Goal: Task Accomplishment & Management: Manage account settings

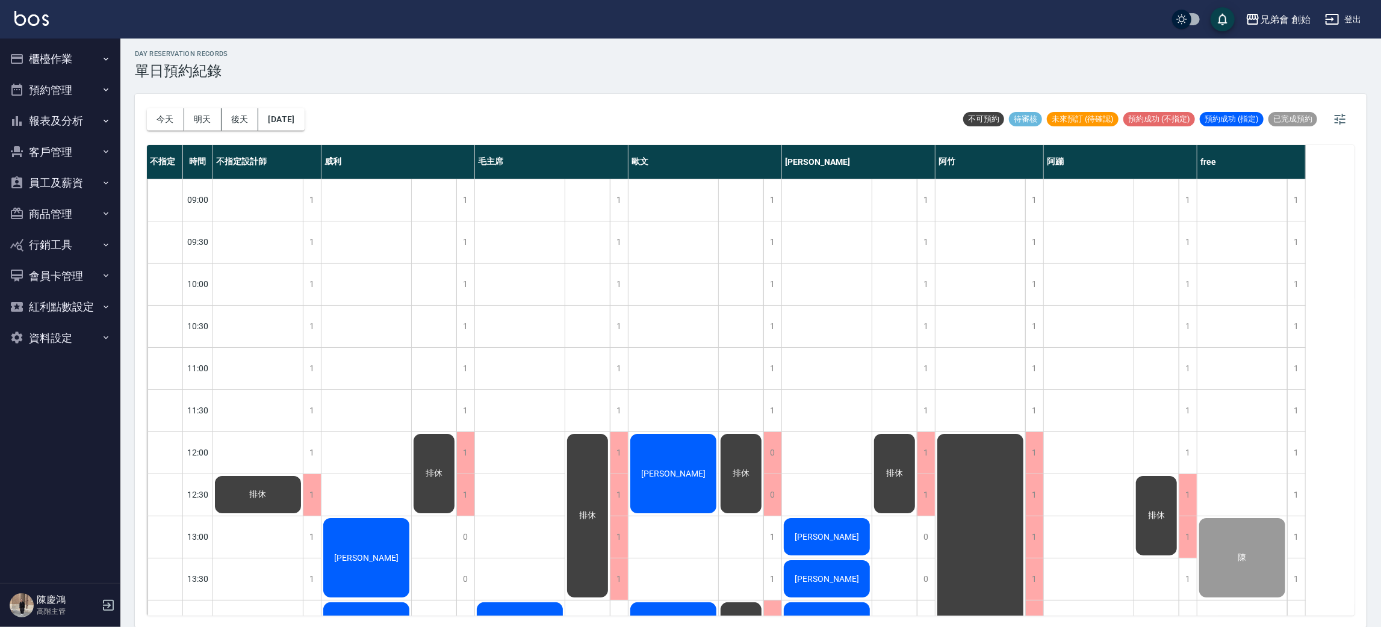
scroll to position [270, 0]
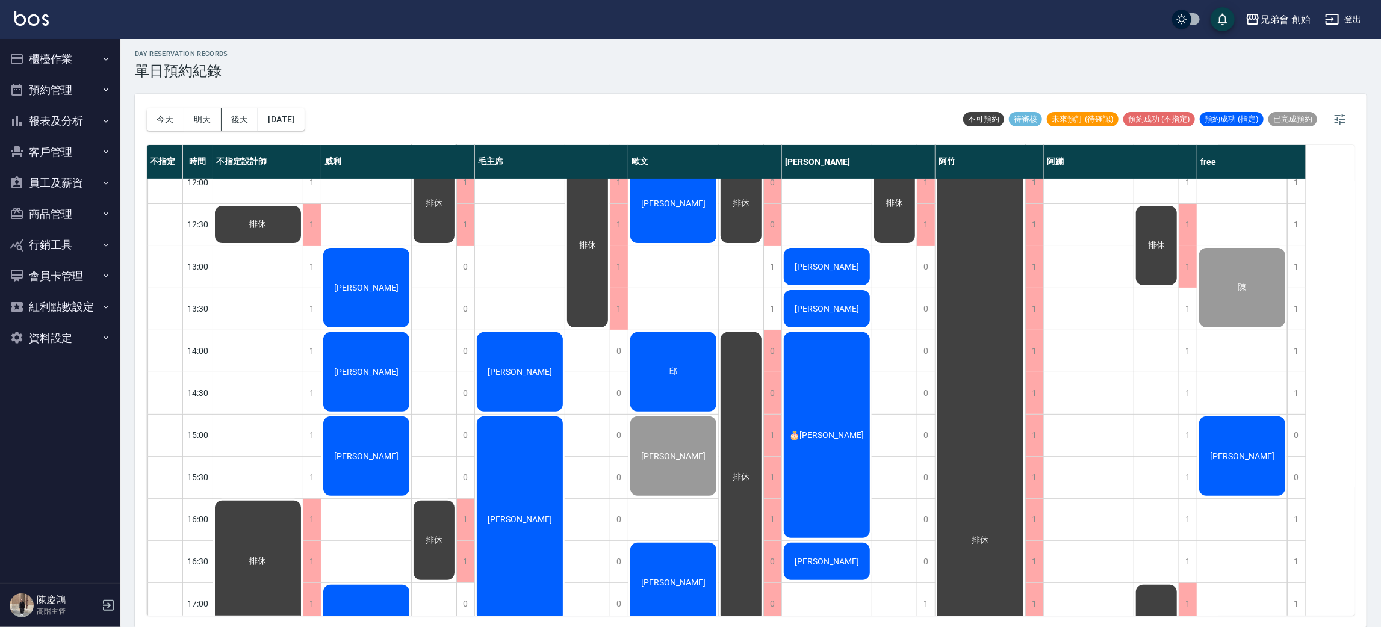
drag, startPoint x: 1249, startPoint y: 449, endPoint x: 1240, endPoint y: 444, distance: 10.5
click at [303, 245] on div "[PERSON_NAME]" at bounding box center [258, 224] width 90 height 41
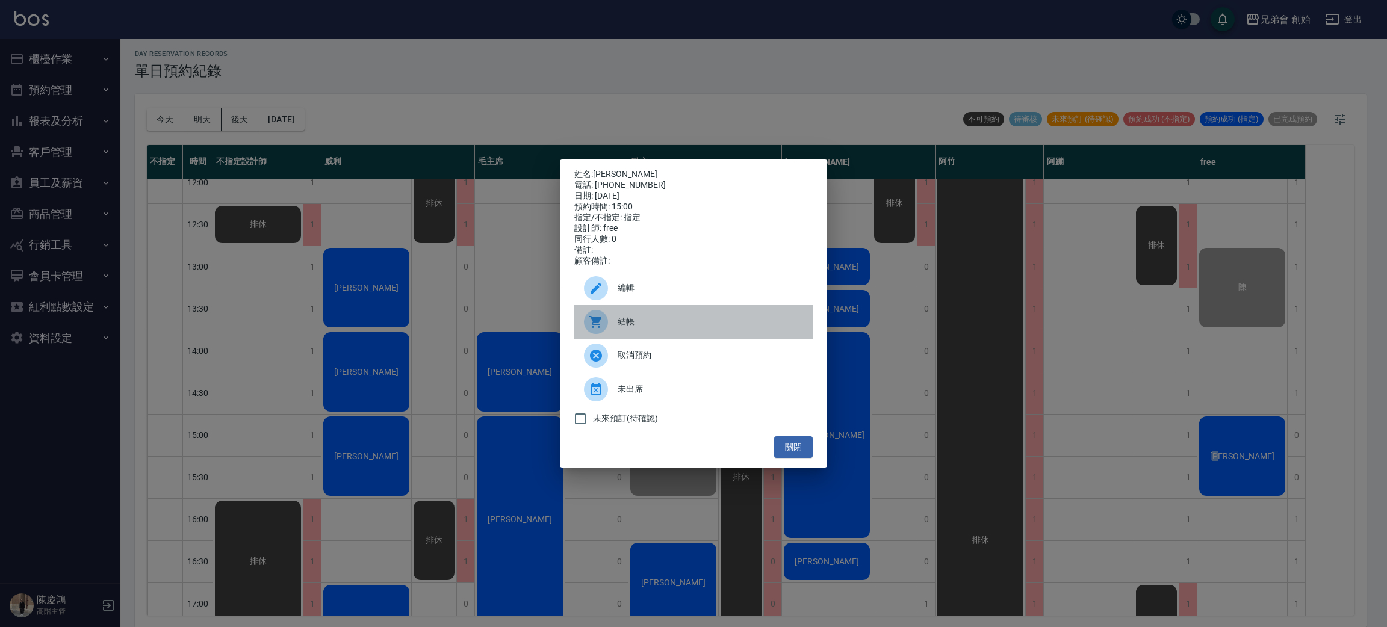
click at [662, 324] on span "結帳" at bounding box center [710, 321] width 185 height 13
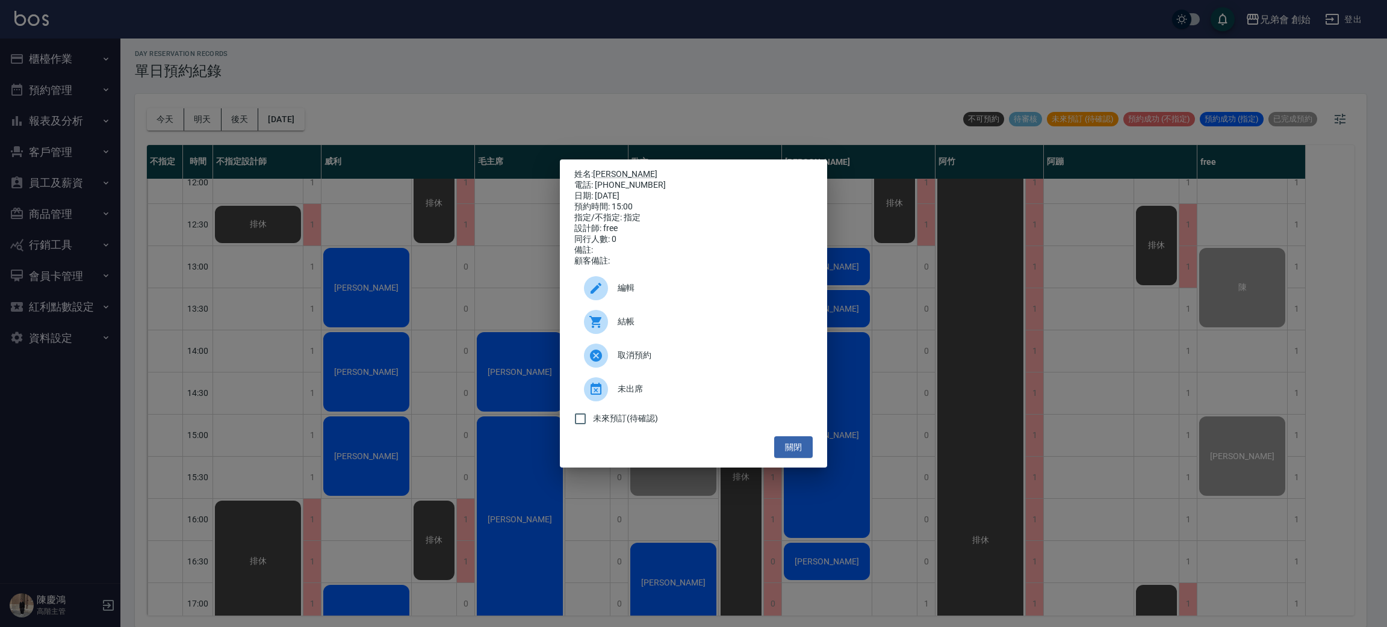
click at [357, 268] on div "姓名: 張正賢 電話: 0926346757 日期: 2025/08/21 預約時間: 15:00 指定/不指定: 指定 設計師: free 同行人數: 0 …" at bounding box center [693, 313] width 1387 height 627
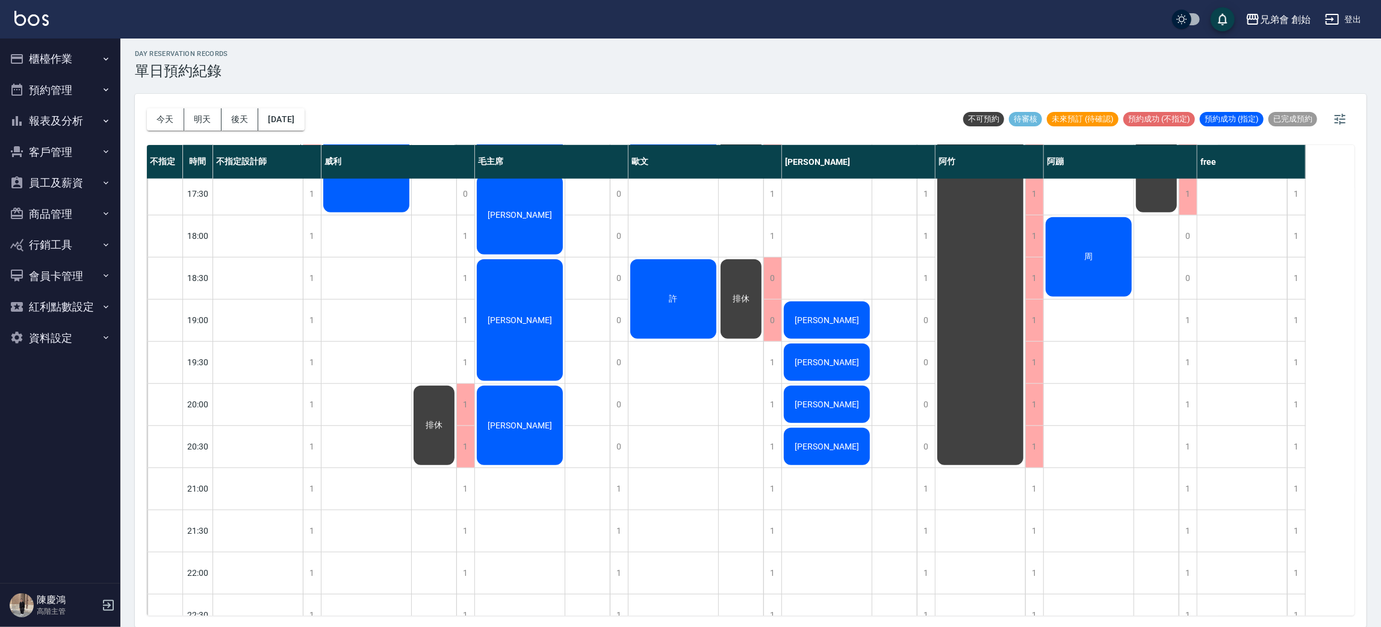
scroll to position [541, 0]
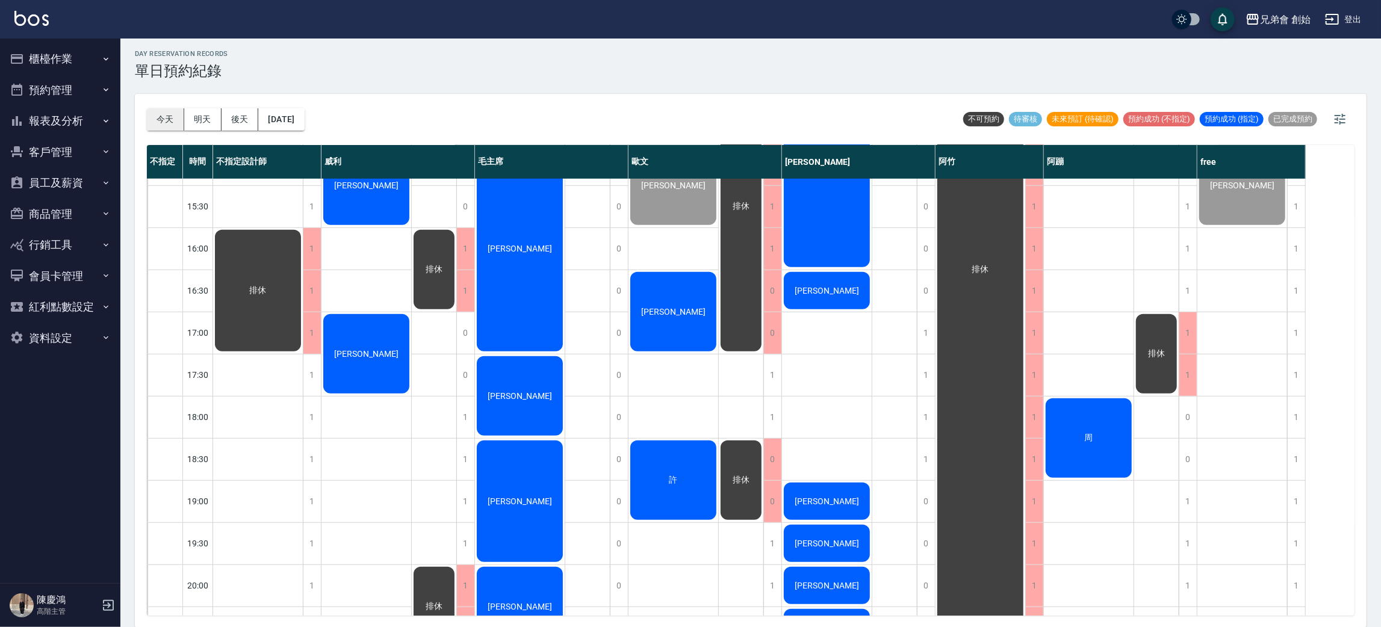
click at [168, 116] on button "今天" at bounding box center [165, 119] width 37 height 22
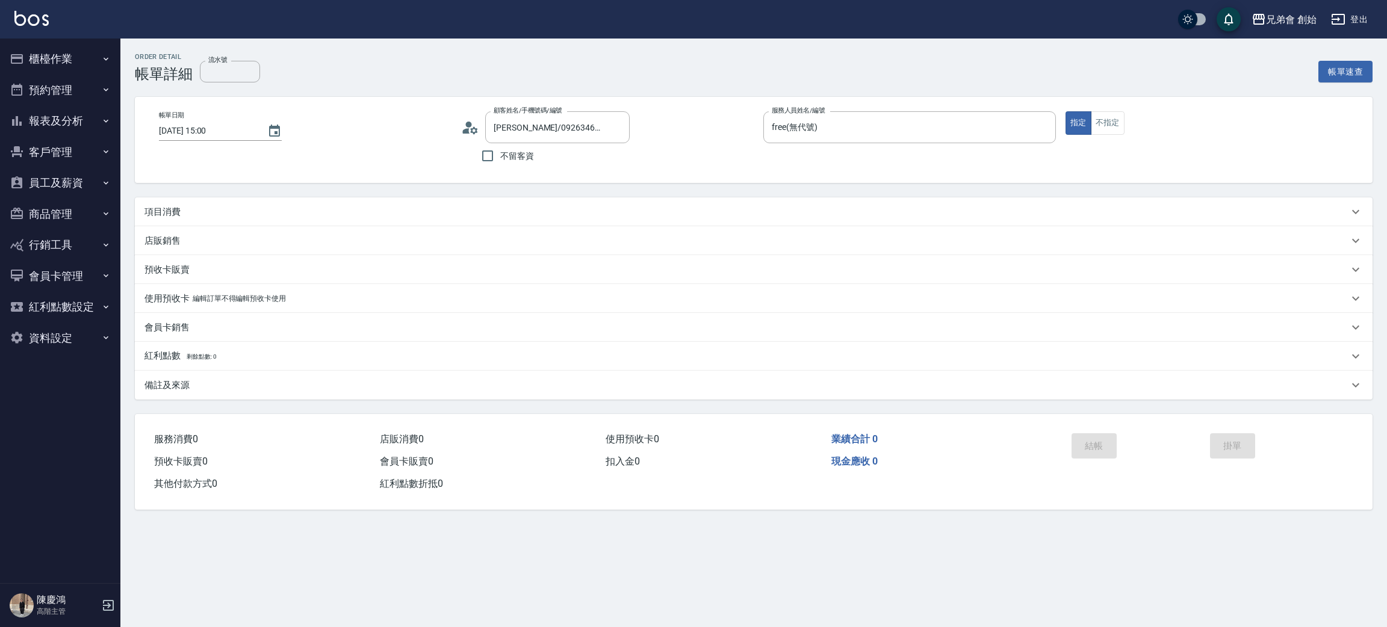
click at [365, 209] on div "項目消費" at bounding box center [746, 212] width 1204 height 13
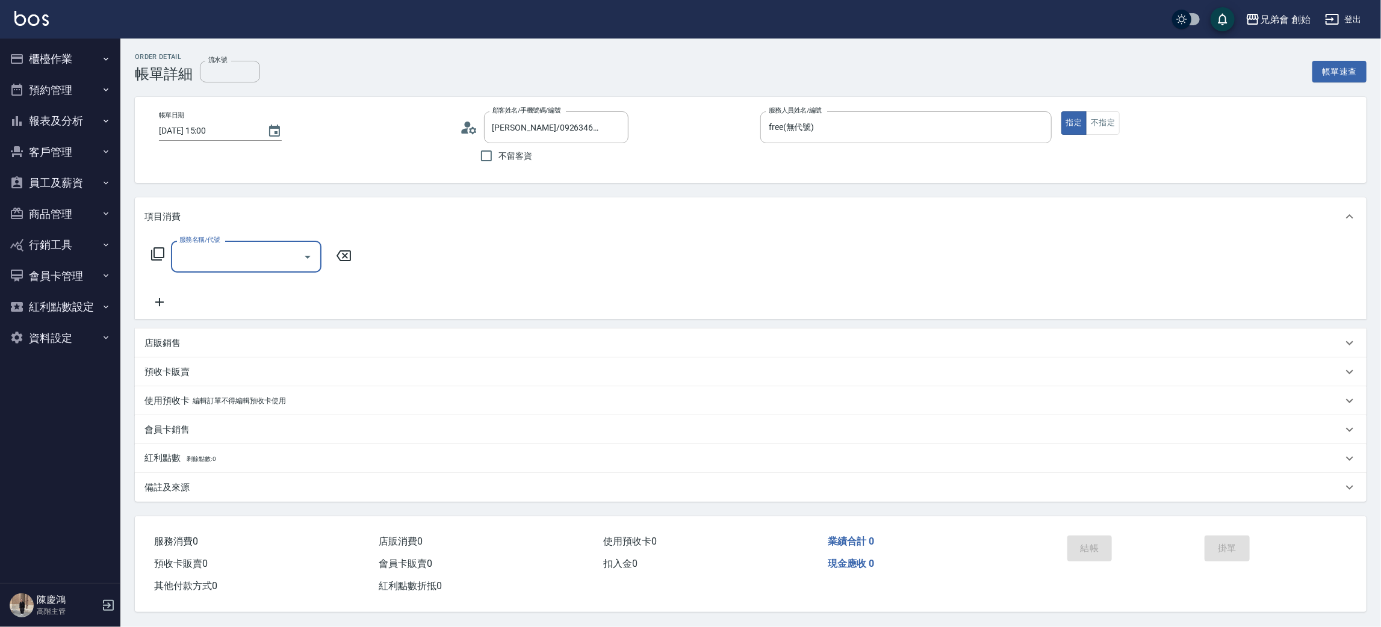
click at [270, 254] on input "服務名稱/代號" at bounding box center [237, 256] width 122 height 21
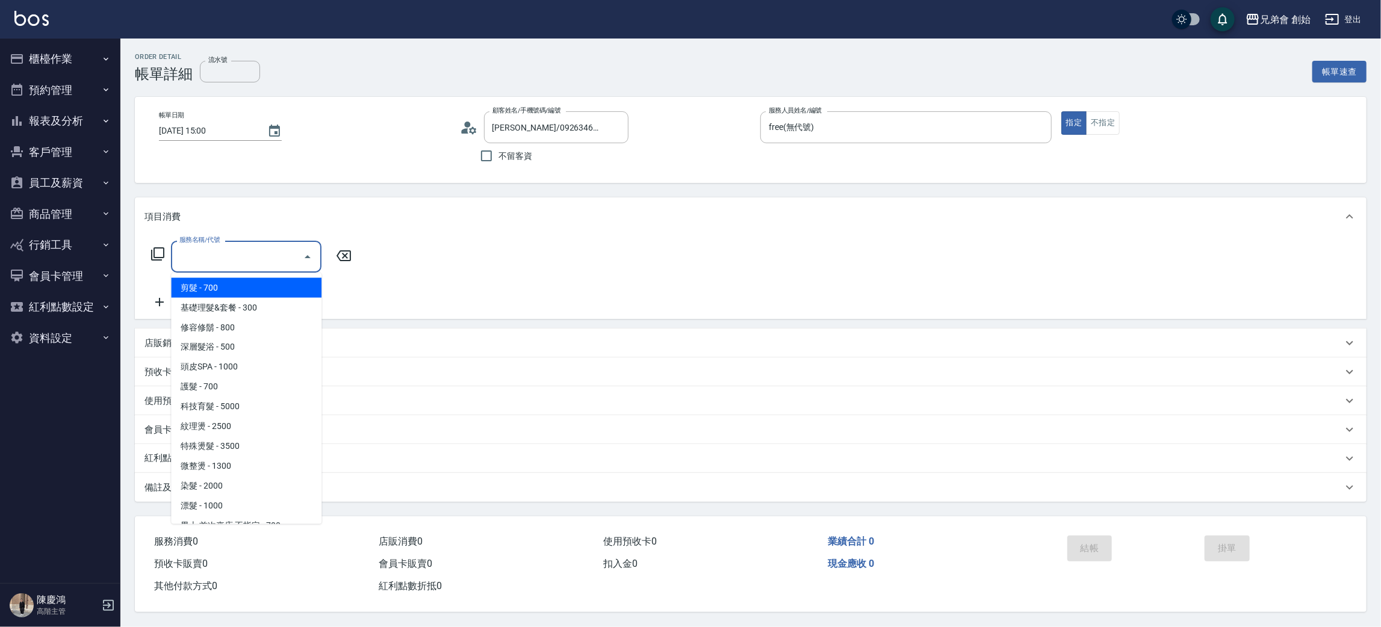
drag, startPoint x: 261, startPoint y: 281, endPoint x: 261, endPoint y: 273, distance: 7.8
click at [261, 280] on span "剪髮 - 700" at bounding box center [246, 288] width 150 height 20
type input "剪髮(A01)"
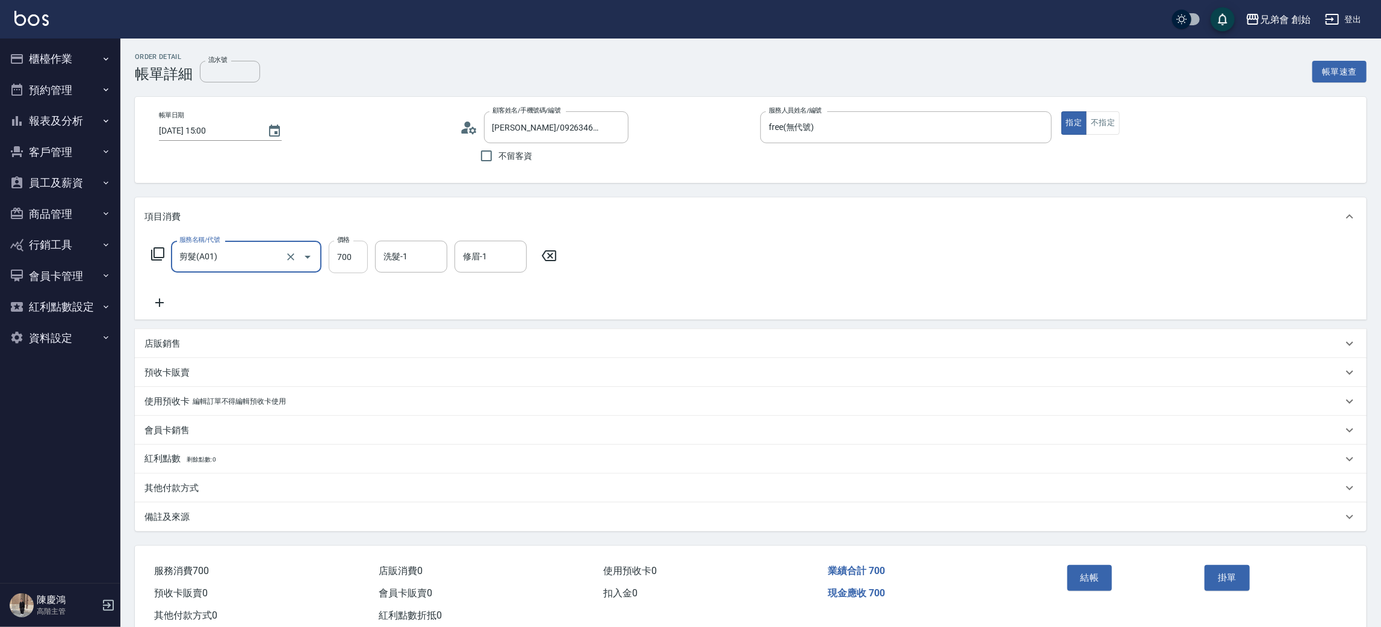
click at [336, 252] on input "700" at bounding box center [348, 257] width 39 height 33
type input "300"
click at [1070, 576] on button "結帳" at bounding box center [1089, 577] width 45 height 25
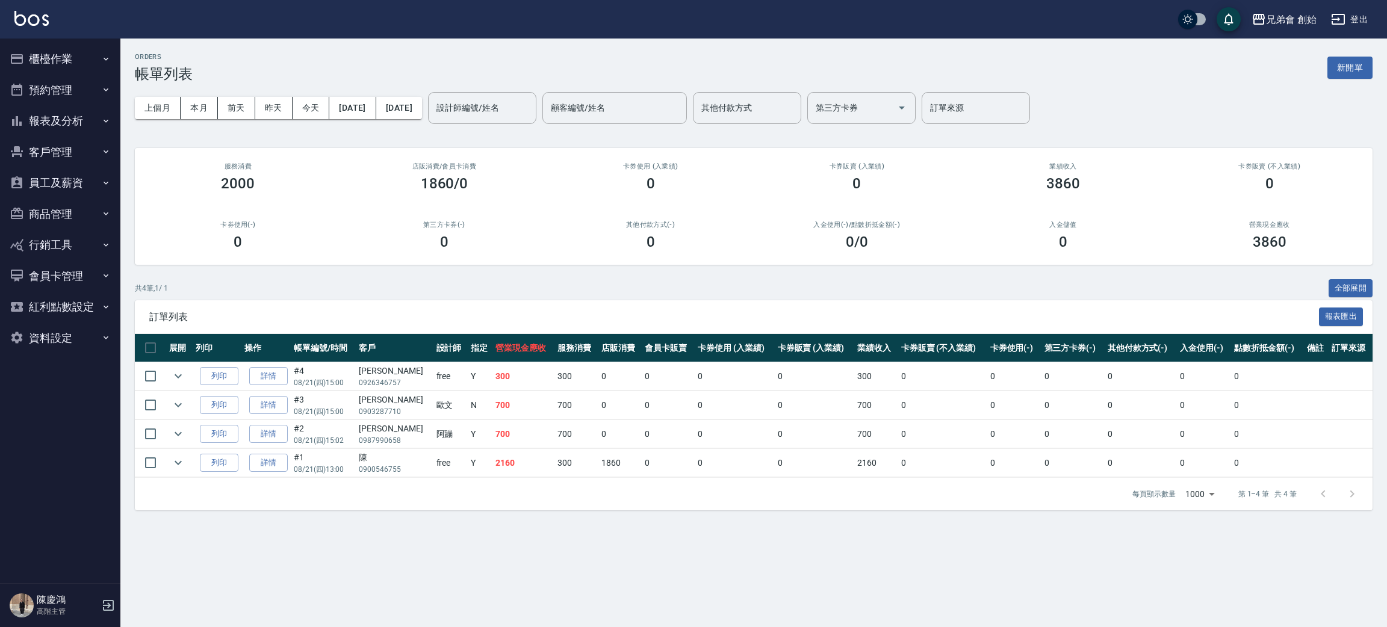
click at [757, 379] on td "0" at bounding box center [735, 376] width 80 height 28
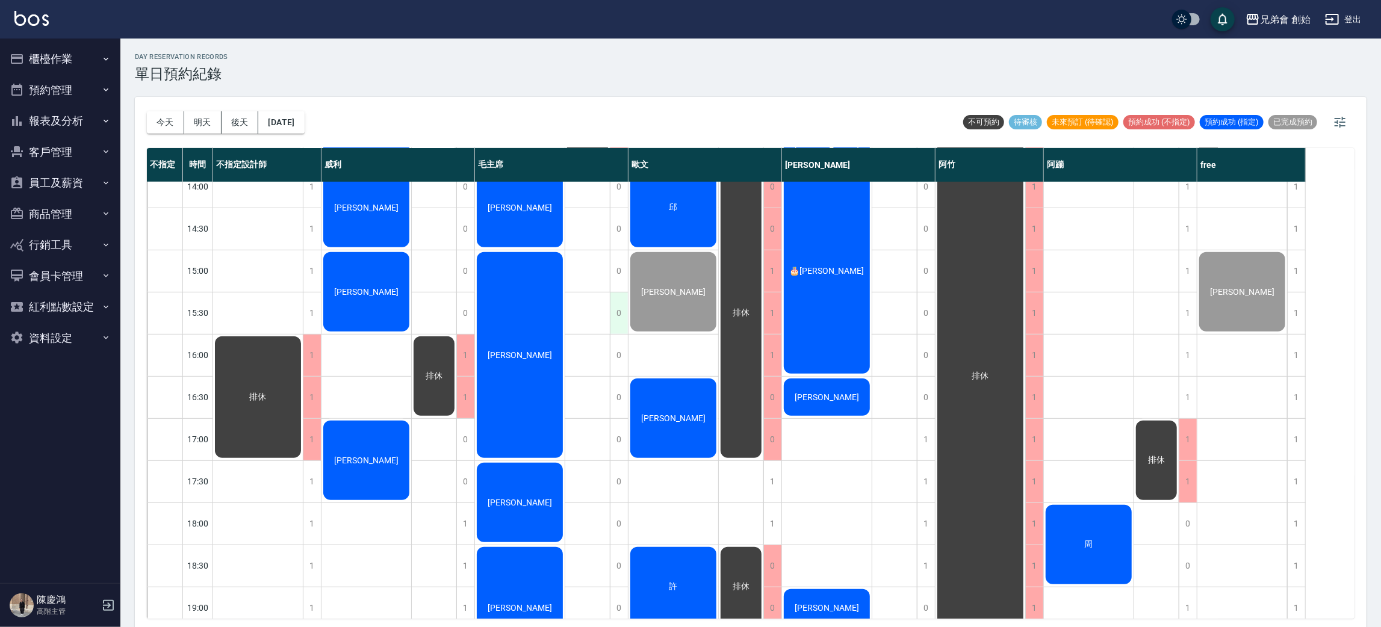
scroll to position [347, 0]
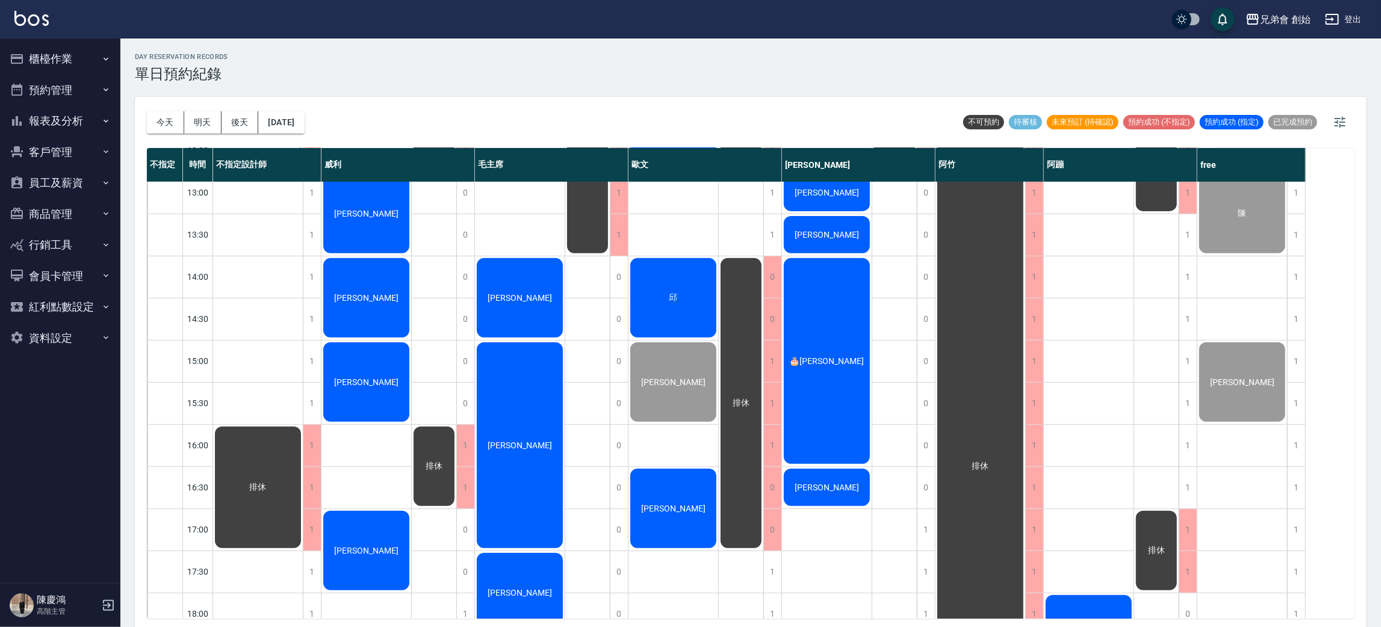
click at [303, 171] on div "[PERSON_NAME]" at bounding box center [258, 150] width 90 height 41
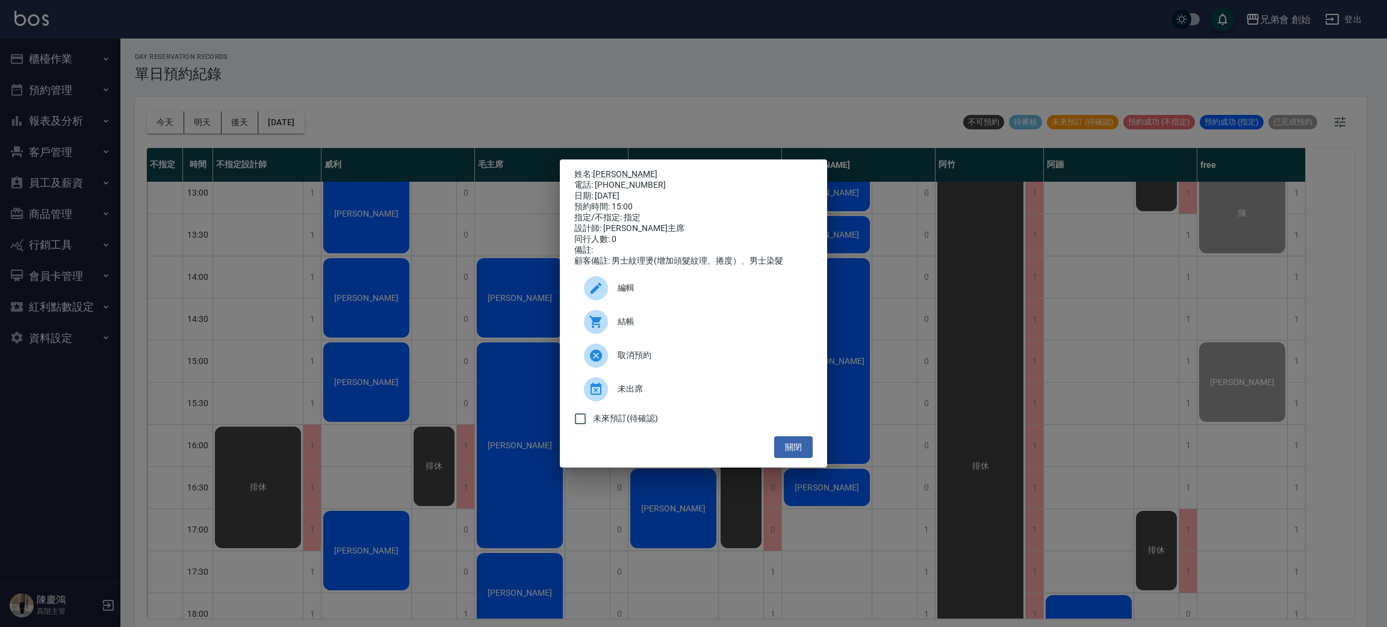
click at [595, 318] on div at bounding box center [596, 322] width 24 height 24
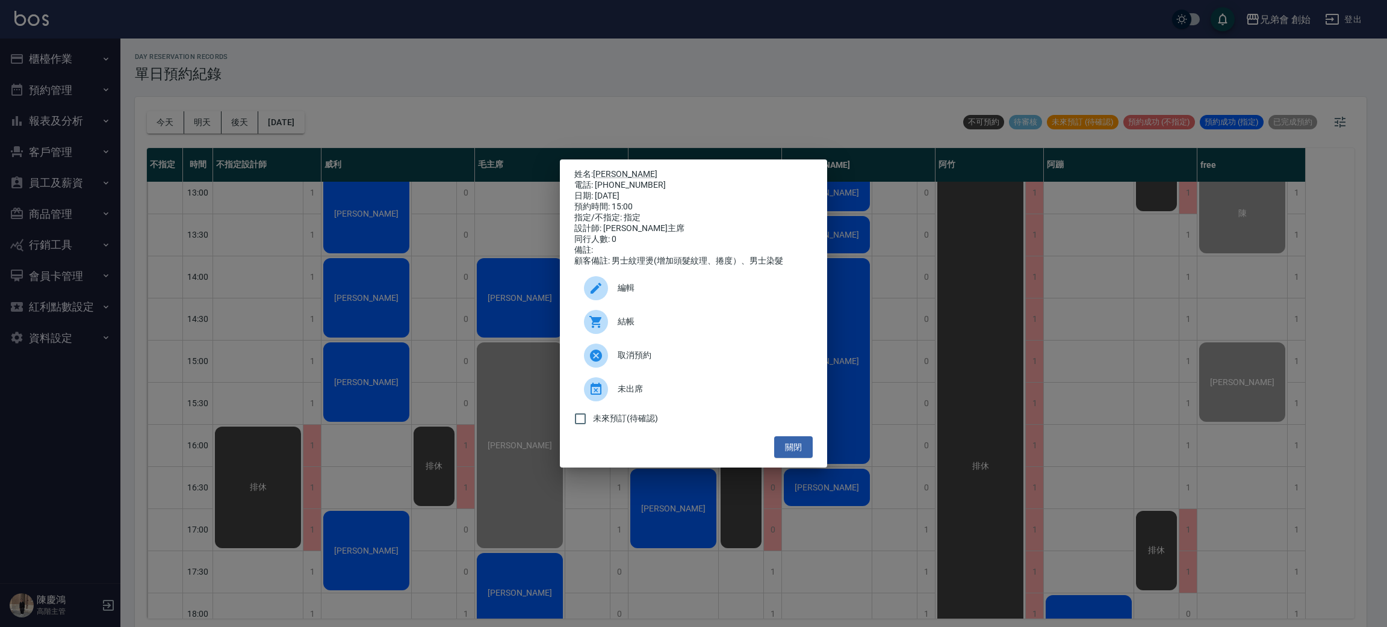
drag, startPoint x: 763, startPoint y: 59, endPoint x: 389, endPoint y: 82, distance: 374.5
click at [749, 43] on div "姓名: [PERSON_NAME] 電話: [PHONE_NUMBER] 日期: [DATE] 預約時間: 15:00 指定/不指定: 指定 設計師: [PE…" at bounding box center [693, 313] width 1387 height 627
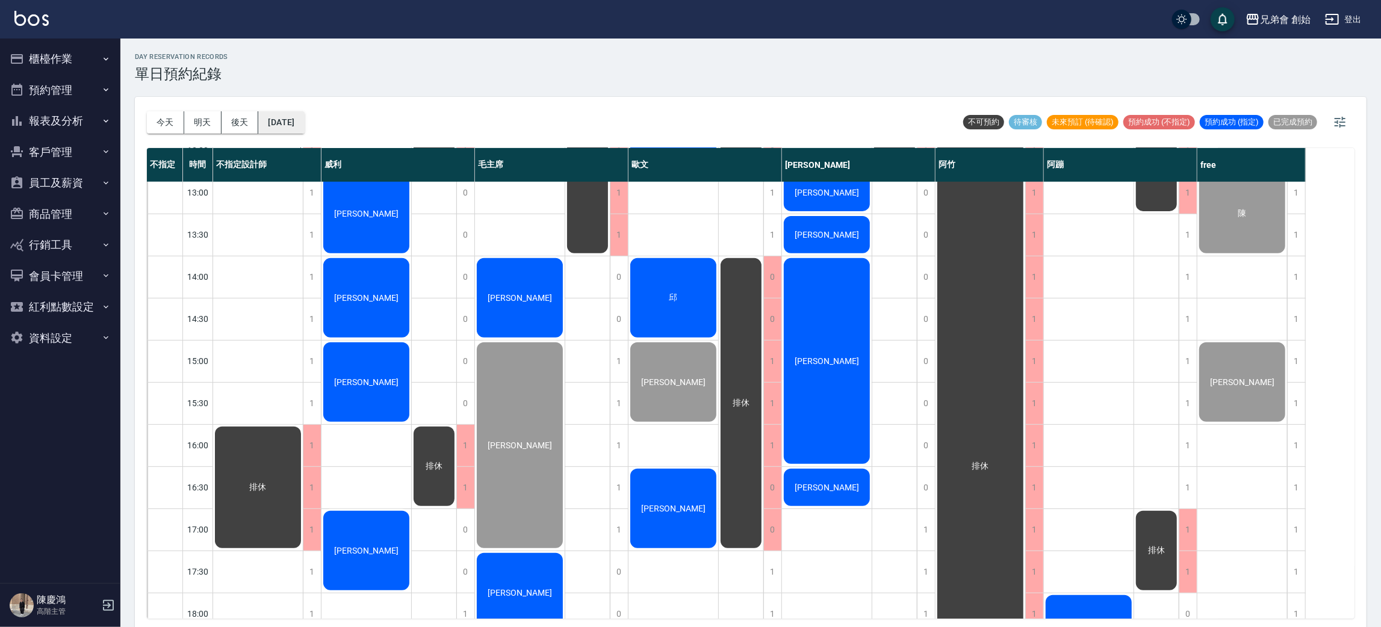
click at [291, 126] on button "[DATE]" at bounding box center [281, 122] width 46 height 22
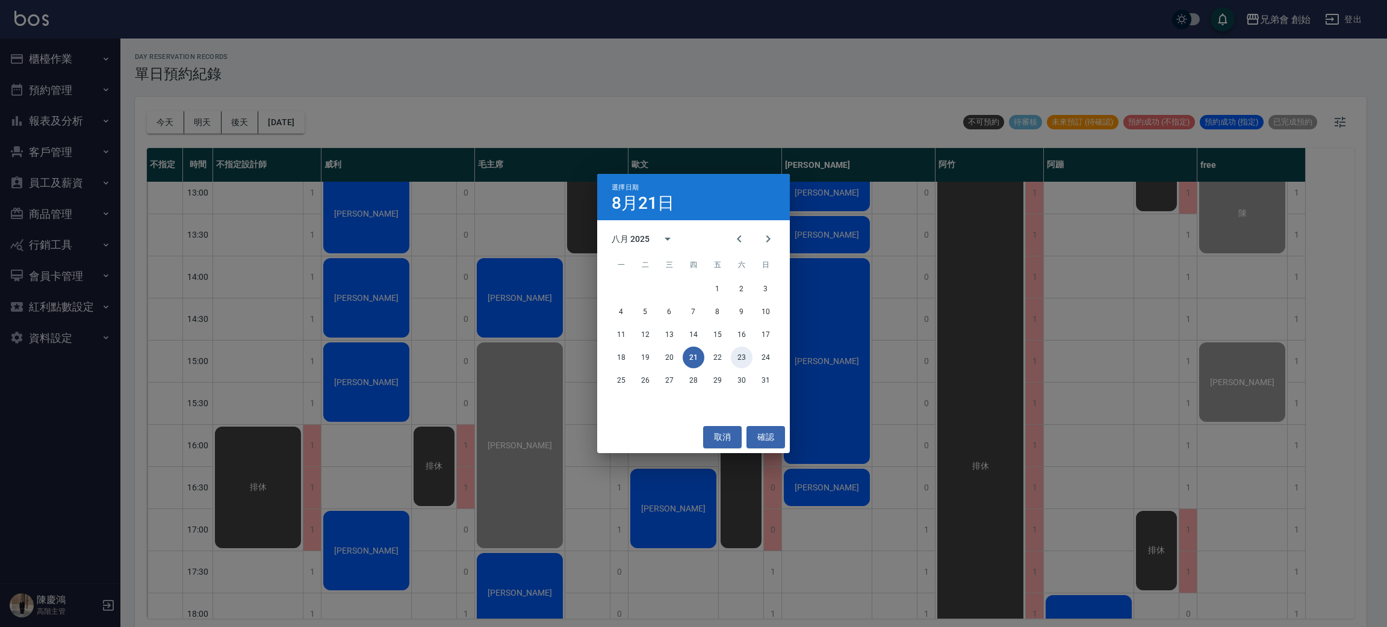
click at [734, 351] on button "23" at bounding box center [742, 358] width 22 height 22
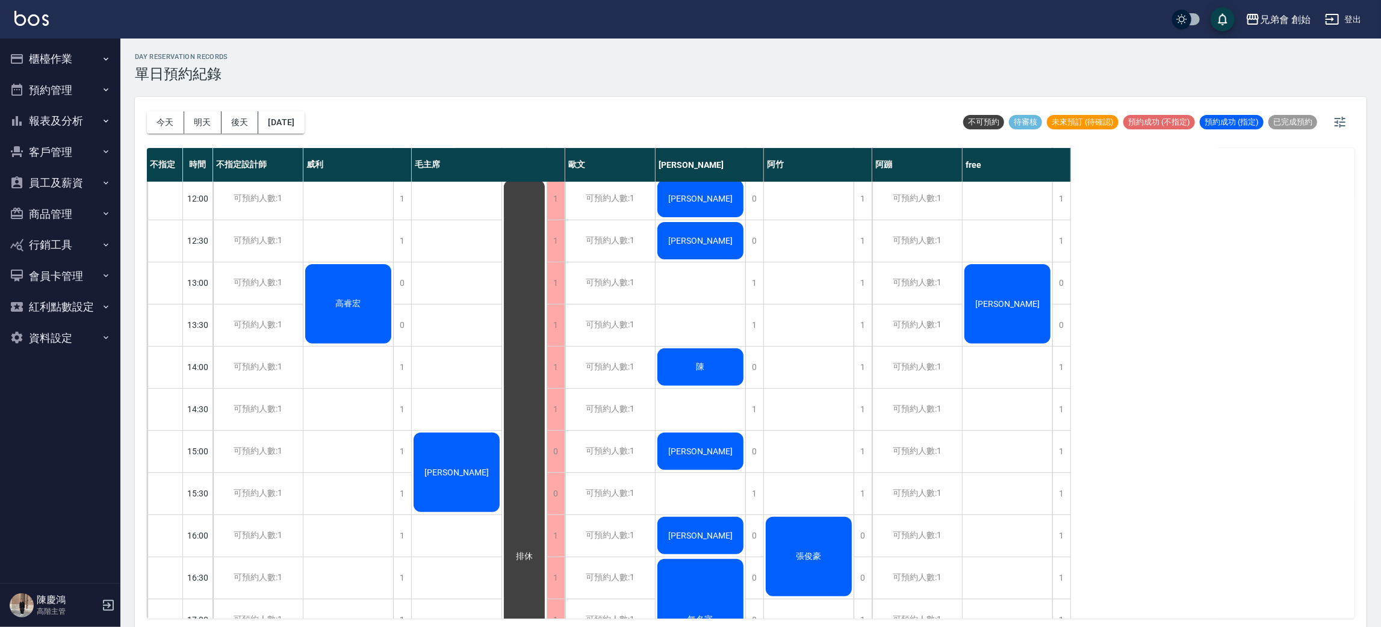
scroll to position [347, 0]
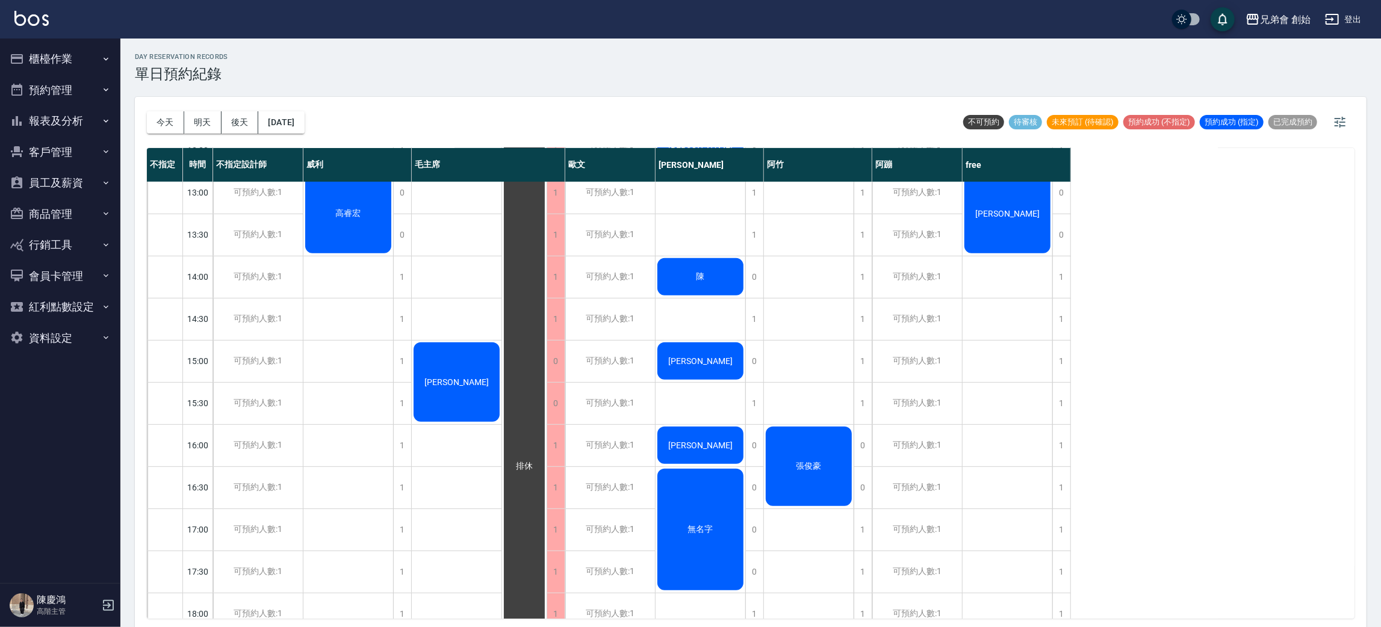
click at [393, 255] on div "Jimmy" at bounding box center [348, 213] width 90 height 83
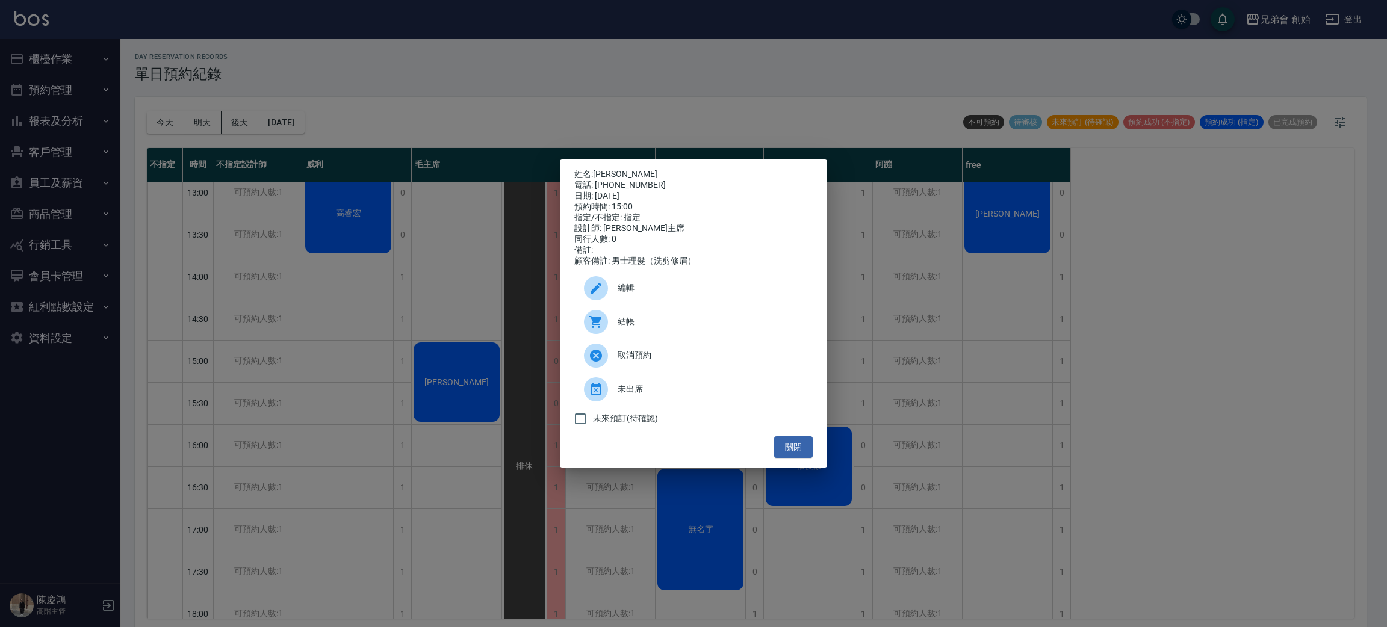
click at [604, 294] on div at bounding box center [596, 288] width 24 height 24
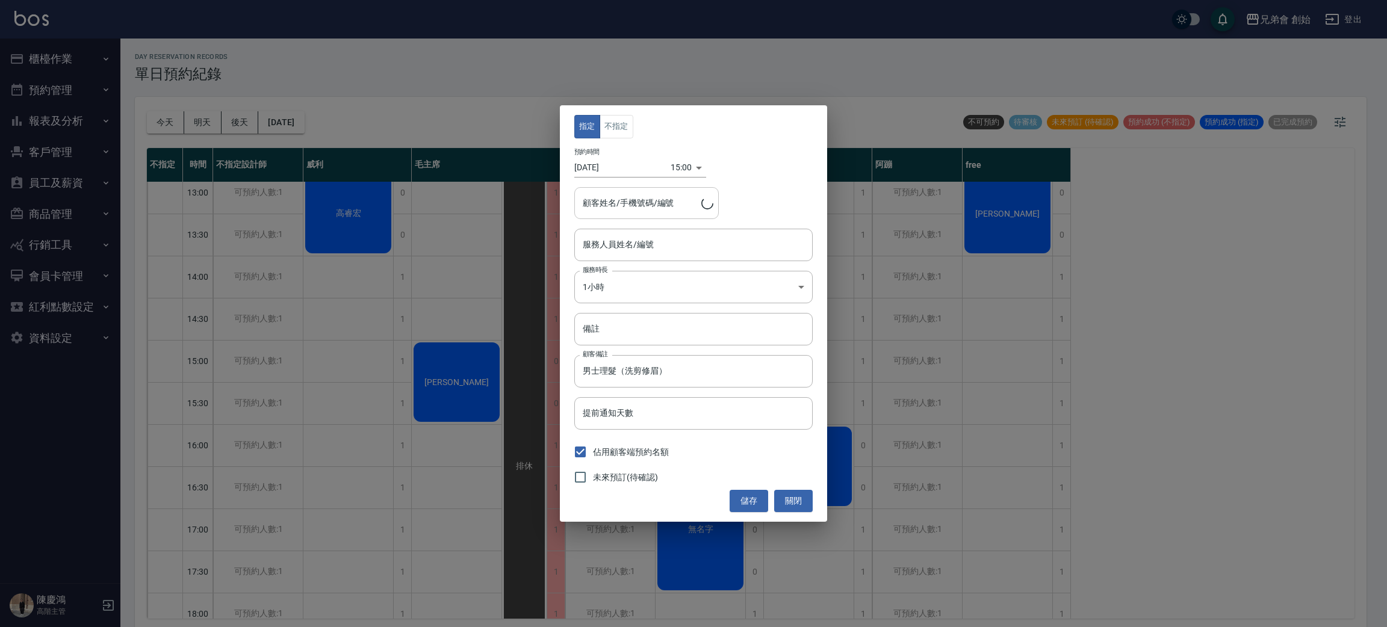
type input "毛主席(無代號)"
type input "Jimmy/0913270710"
click at [643, 328] on input "備註" at bounding box center [693, 329] width 238 height 33
click at [705, 308] on div "指定 不指定 預約時間 2025/08/23 15:00 1755932400000 顧客姓名/手機號碼/編號 Jimmy/0913270710 顧客姓名/手…" at bounding box center [693, 313] width 267 height 416
click at [682, 305] on div "指定 不指定 預約時間 2025/08/23 15:00 1755932400000 顧客姓名/手機號碼/編號 Jimmy/0913270710 顧客姓名/手…" at bounding box center [693, 313] width 267 height 416
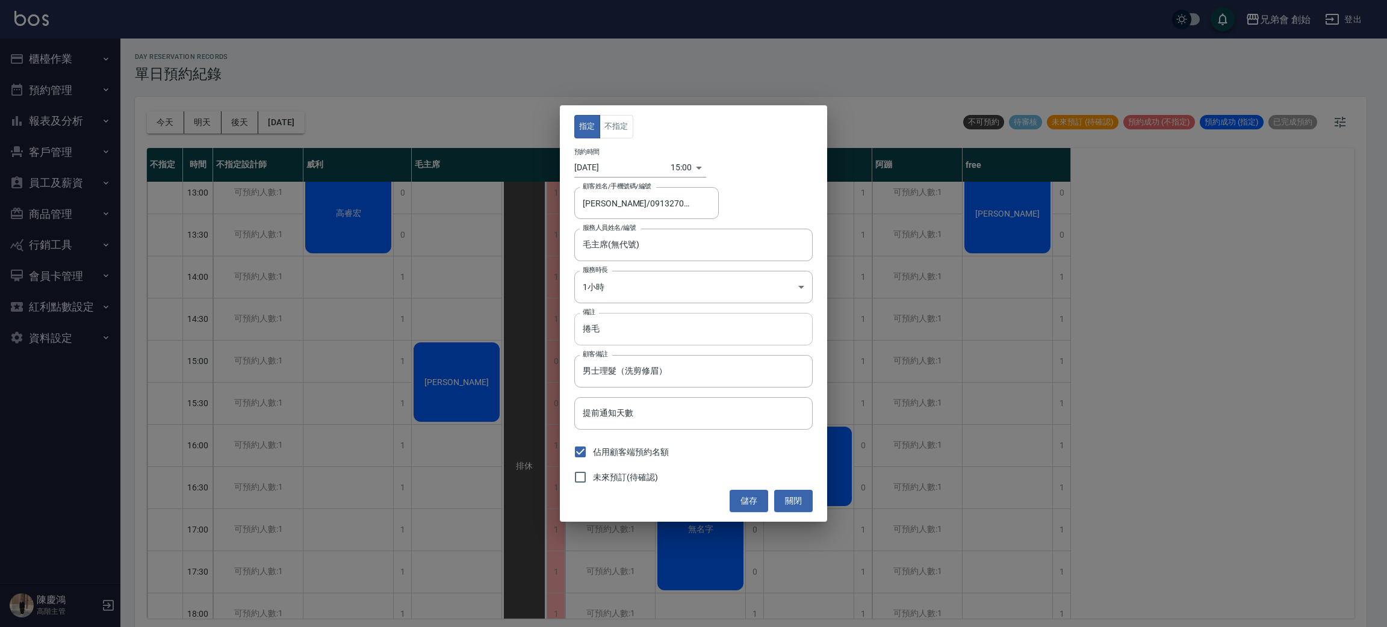
click at [627, 317] on input "捲毛" at bounding box center [693, 329] width 238 height 33
type input "捲毛客人"
click at [615, 121] on button "不指定" at bounding box center [616, 126] width 34 height 23
click at [667, 231] on div "毛主席(無代號) 服務人員姓名/編號" at bounding box center [693, 245] width 238 height 32
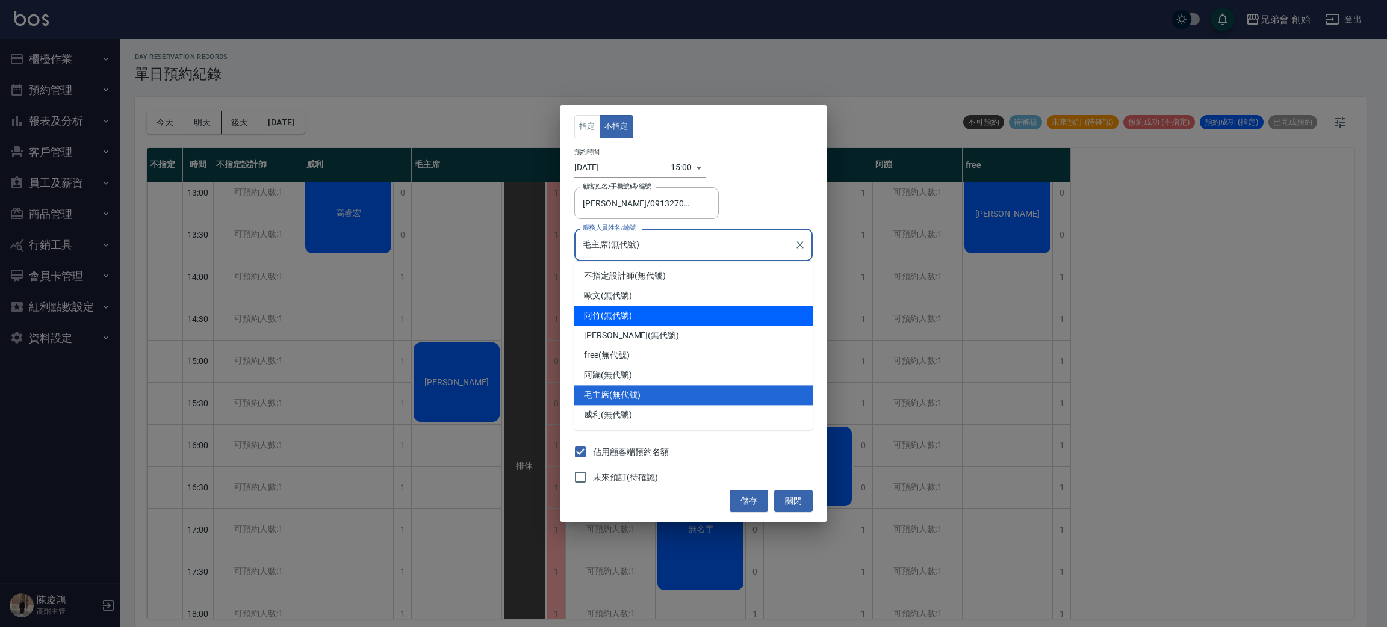
click at [624, 319] on div "阿竹 (無代號)" at bounding box center [693, 316] width 238 height 20
type input "阿竹 (無代號)"
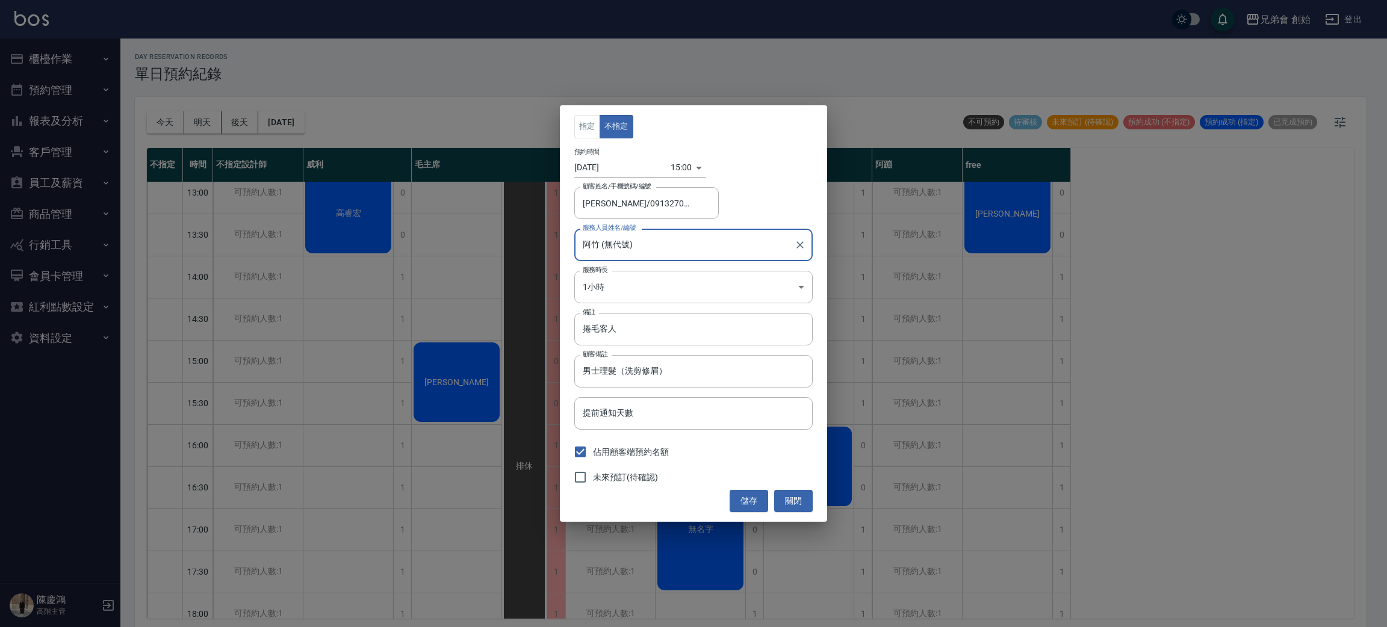
click at [743, 500] on button "儲存" at bounding box center [748, 501] width 39 height 22
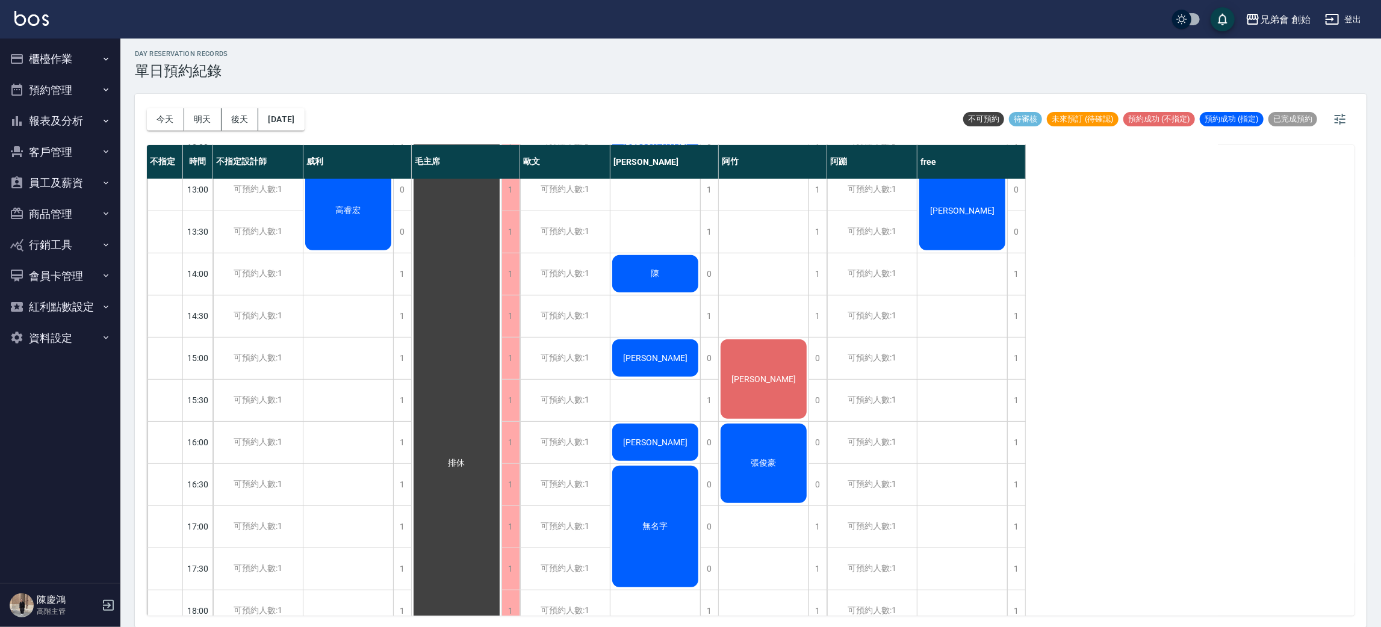
scroll to position [528, 0]
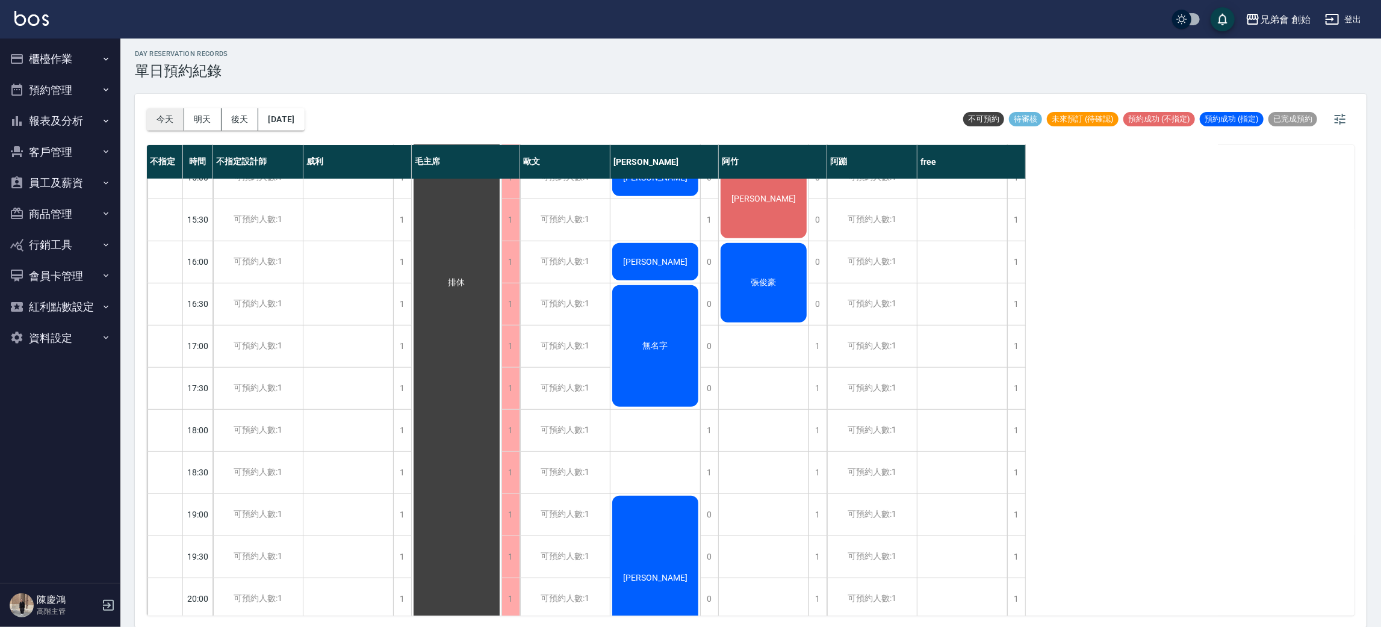
click at [170, 111] on button "今天" at bounding box center [165, 119] width 37 height 22
click at [497, 99] on div at bounding box center [690, 313] width 1381 height 627
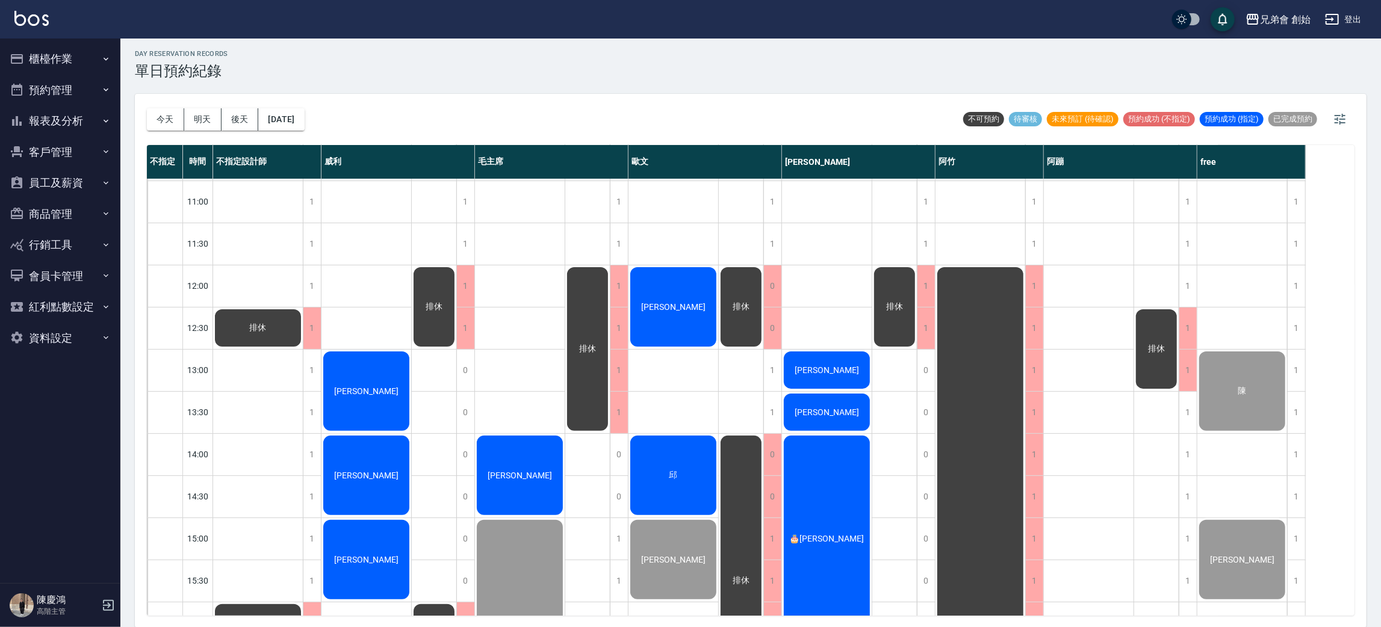
scroll to position [257, 0]
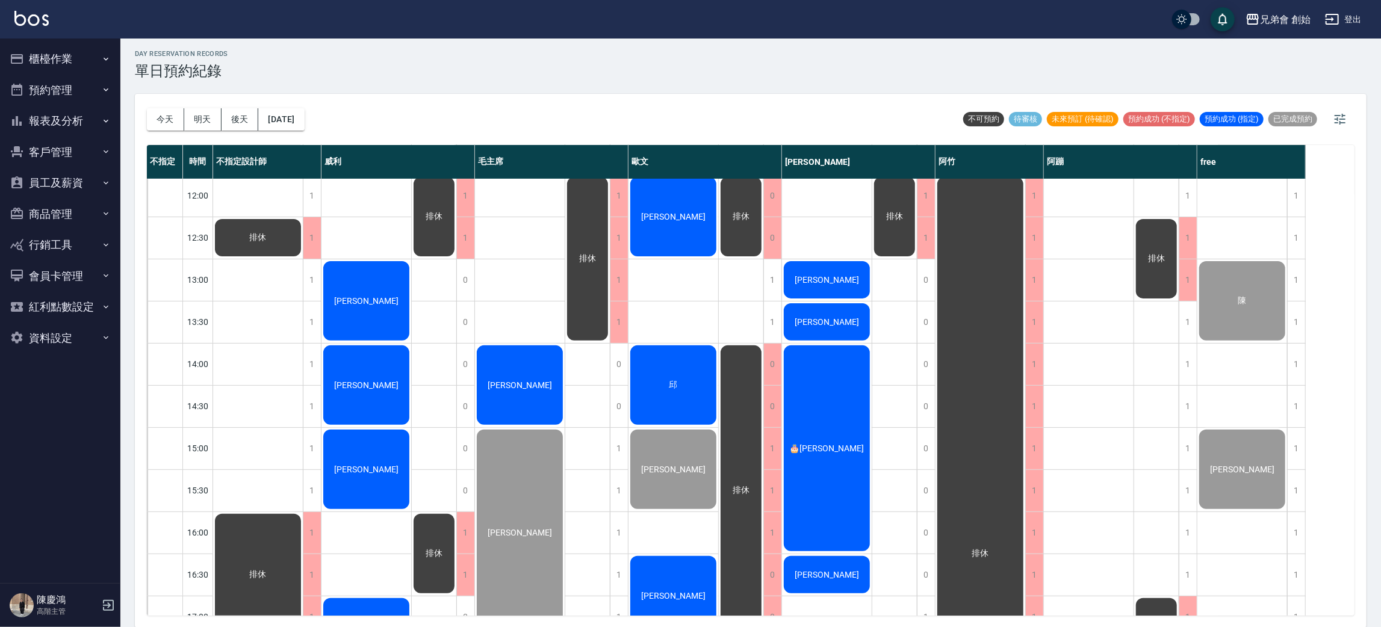
click at [433, 402] on div "排休 排休 排休" at bounding box center [434, 533] width 45 height 1222
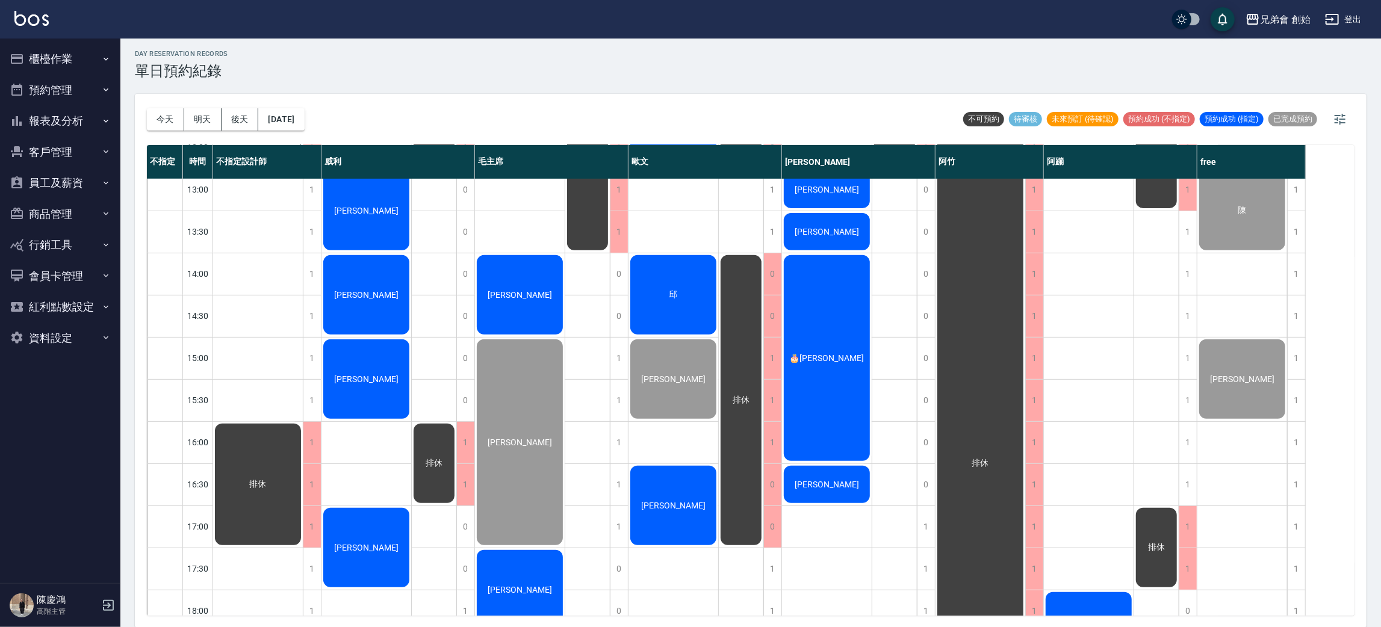
click at [269, 153] on span "[PERSON_NAME]" at bounding box center [258, 147] width 22 height 11
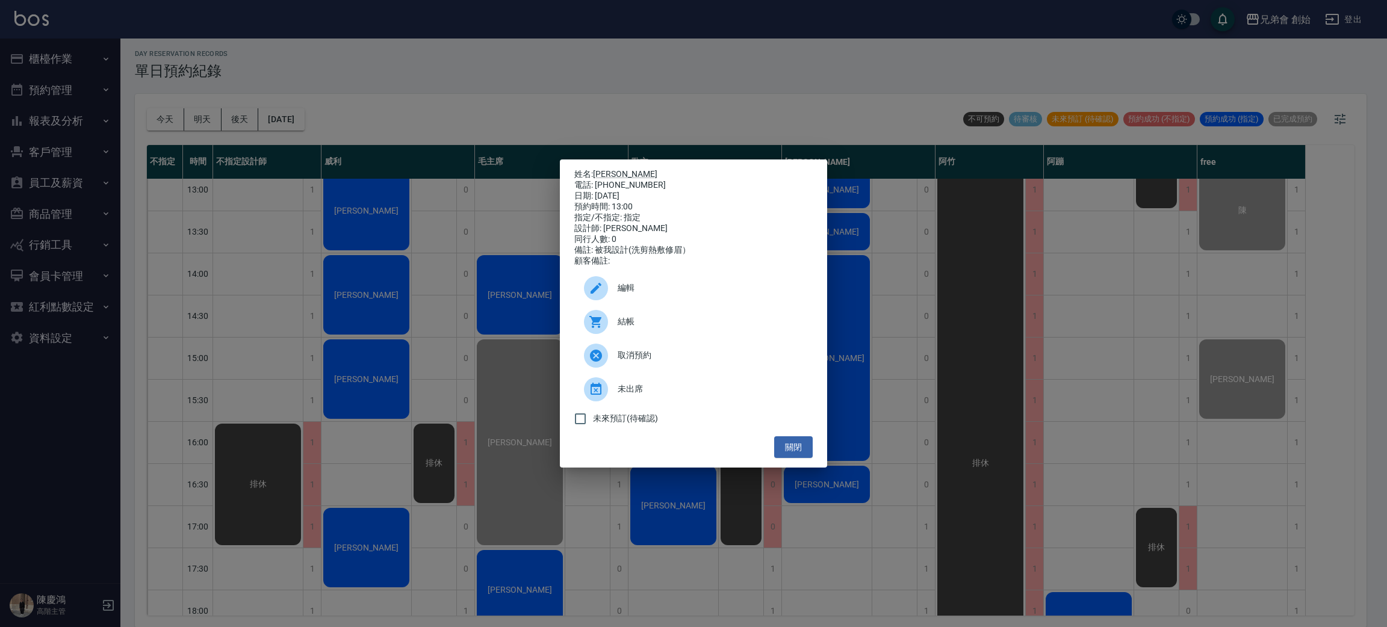
click at [666, 320] on div "結帳" at bounding box center [693, 322] width 238 height 34
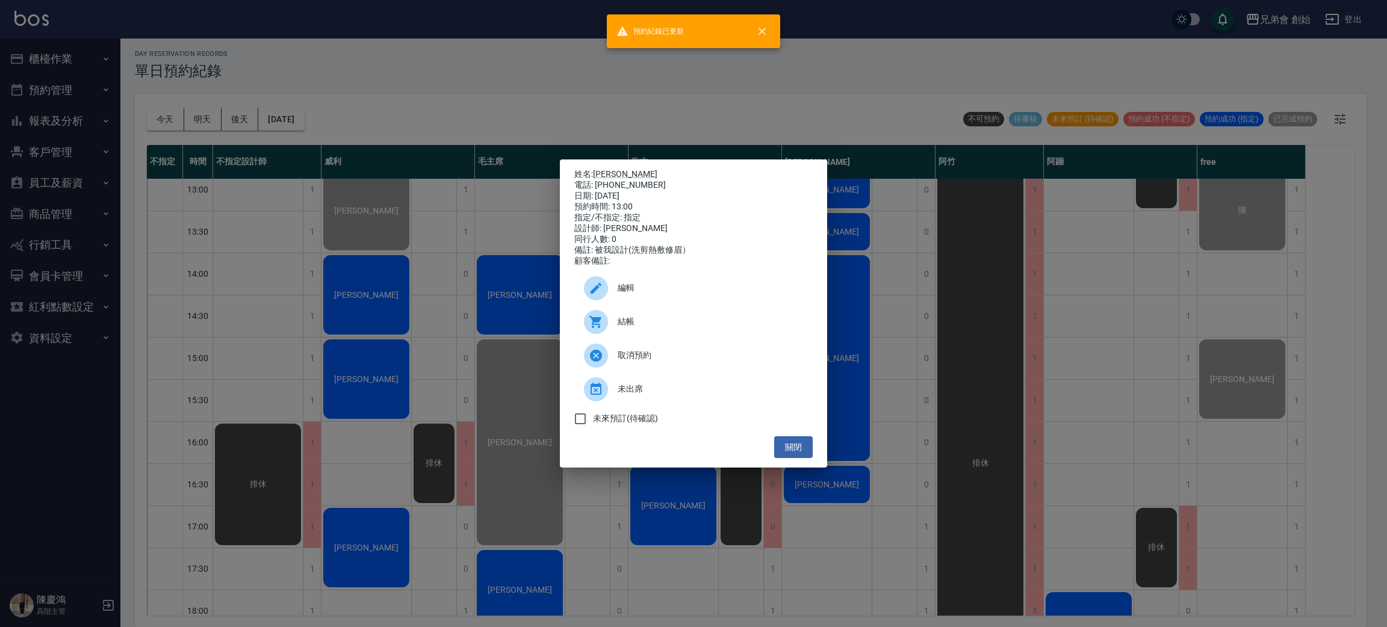
drag, startPoint x: 351, startPoint y: 93, endPoint x: 360, endPoint y: 101, distance: 11.5
click at [356, 98] on div "姓名: 陳冠綸 電話: 0968391840 日期: 2025/08/21 預約時間: 13:00 指定/不指定: 指定 設計師: 威利 同行人數: 0 備註…" at bounding box center [693, 313] width 1387 height 627
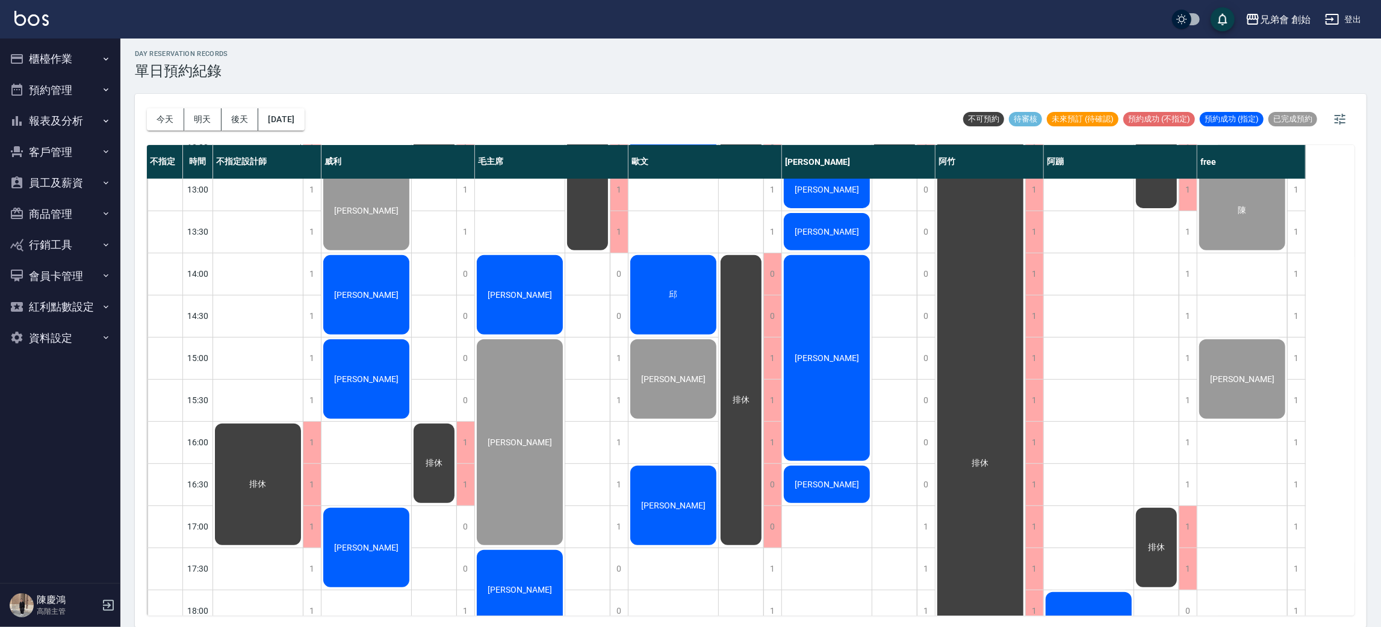
click at [303, 168] on div "[PERSON_NAME]" at bounding box center [258, 147] width 90 height 41
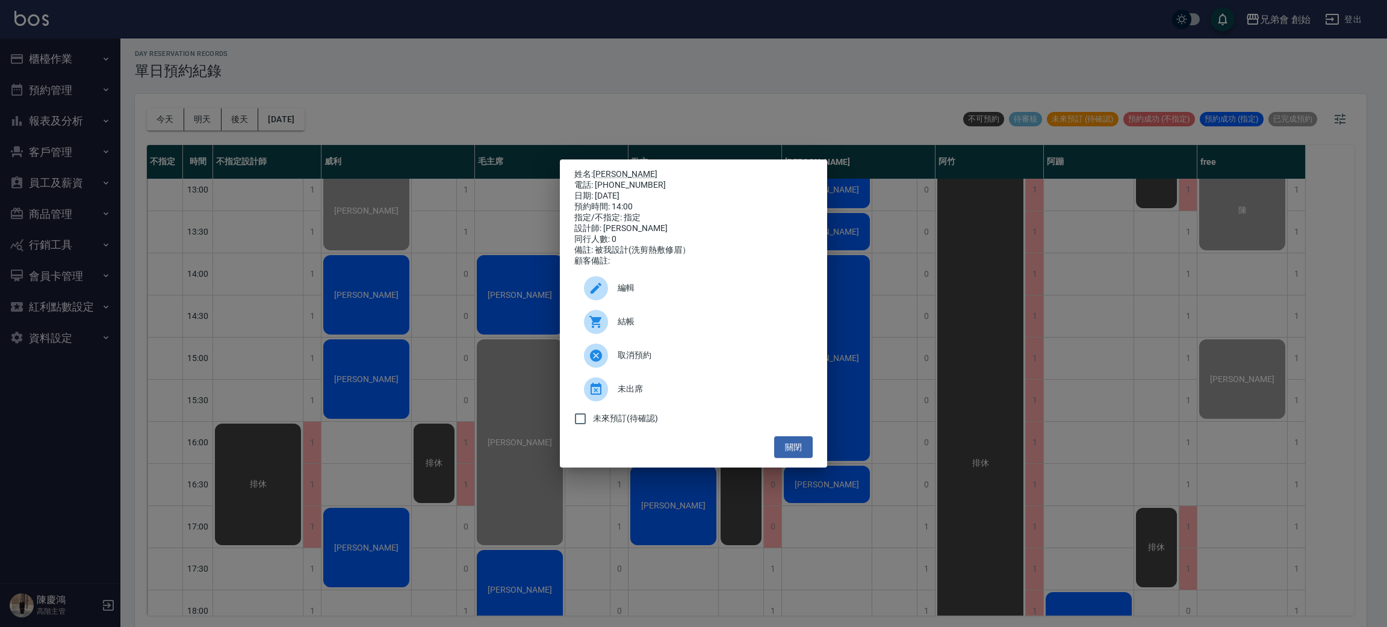
click at [672, 320] on div "結帳" at bounding box center [693, 322] width 238 height 34
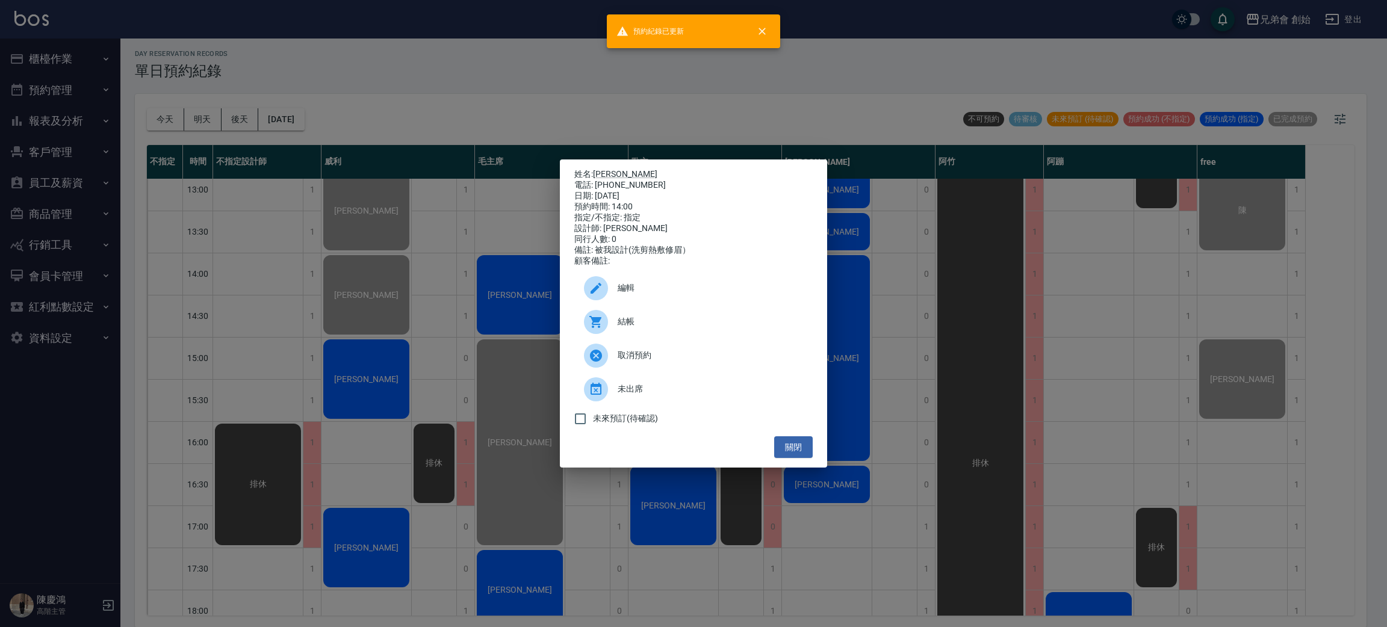
drag, startPoint x: 279, startPoint y: 274, endPoint x: 291, endPoint y: 323, distance: 50.1
click at [279, 274] on div "姓名: 高偉綸 電話: 0989793801 日期: 2025/08/21 預約時間: 14:00 指定/不指定: 指定 設計師: 威利 同行人數: 0 備註…" at bounding box center [693, 313] width 1387 height 627
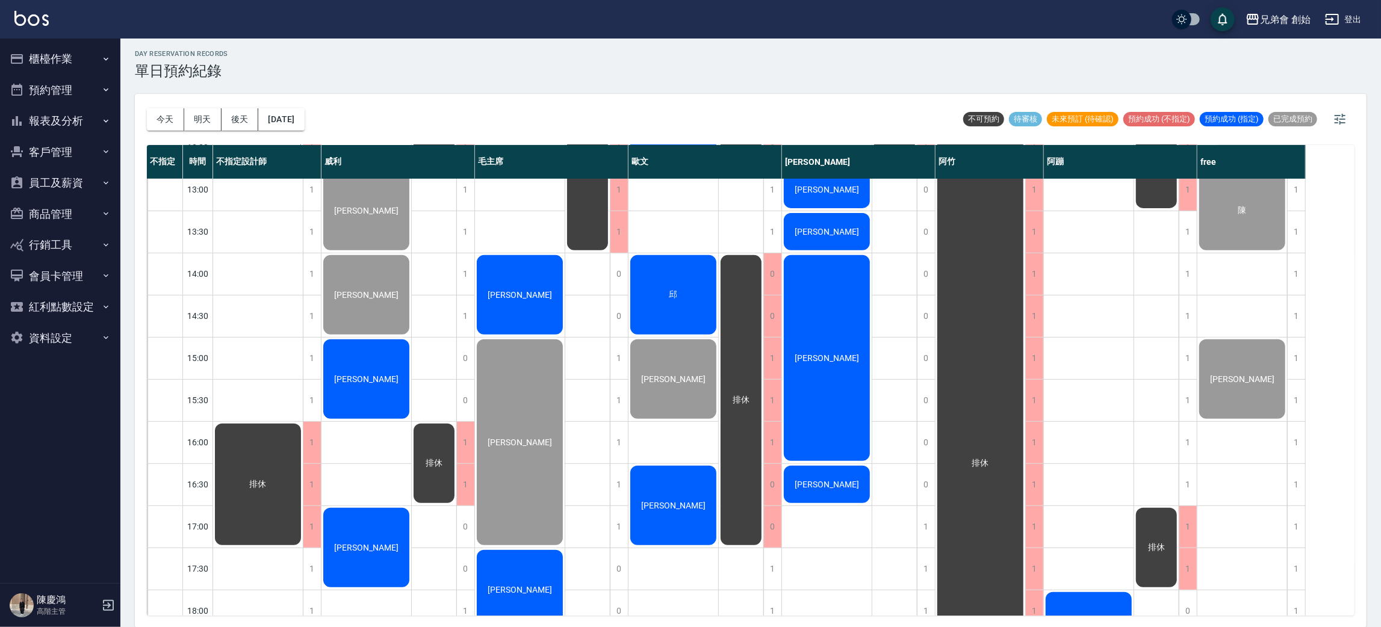
click at [303, 168] on div "[PERSON_NAME]" at bounding box center [258, 147] width 90 height 41
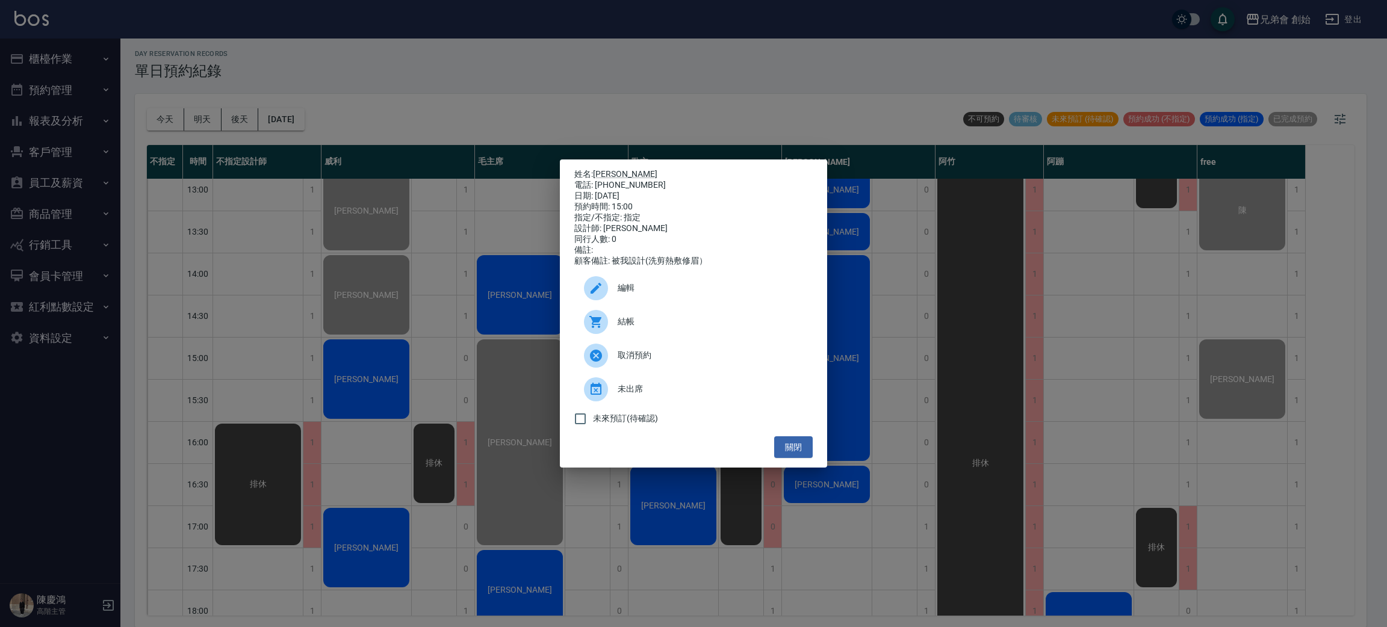
click at [635, 325] on span "結帳" at bounding box center [710, 321] width 185 height 13
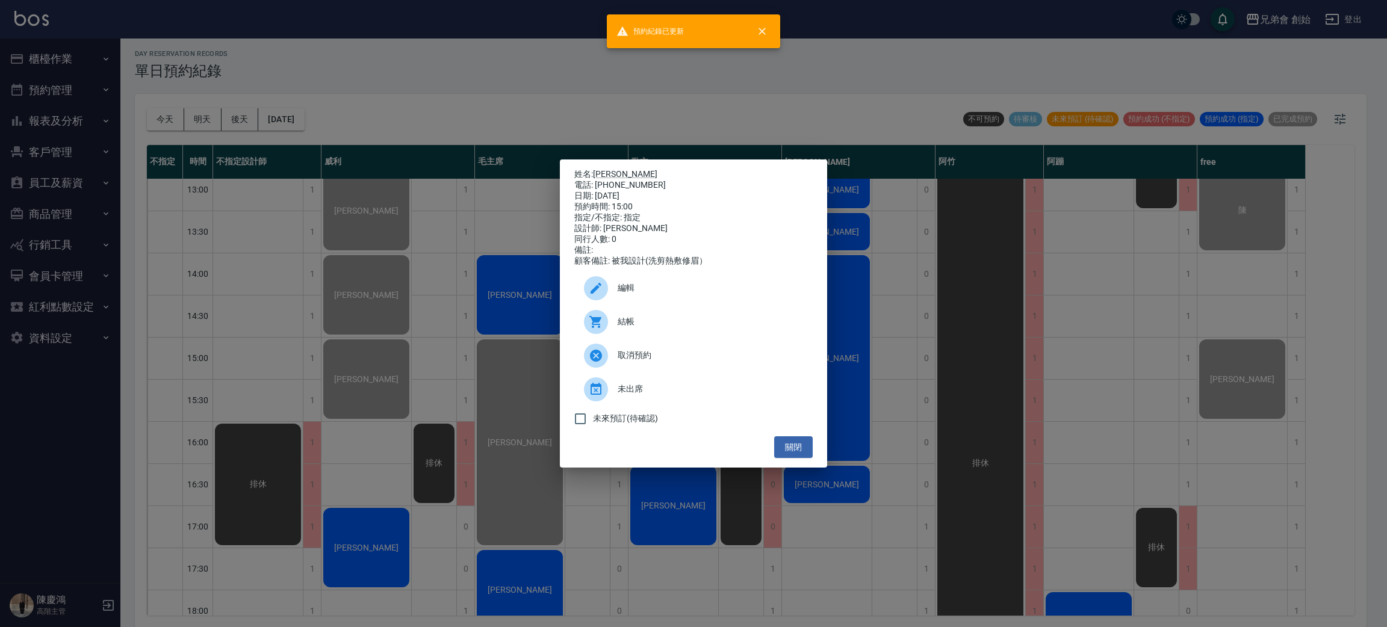
click at [406, 459] on div "姓名: 張帛鴻 電話: 0958039319 日期: 2025/08/21 預約時間: 15:00 指定/不指定: 指定 設計師: 威利 同行人數: 0 備註…" at bounding box center [693, 313] width 1387 height 627
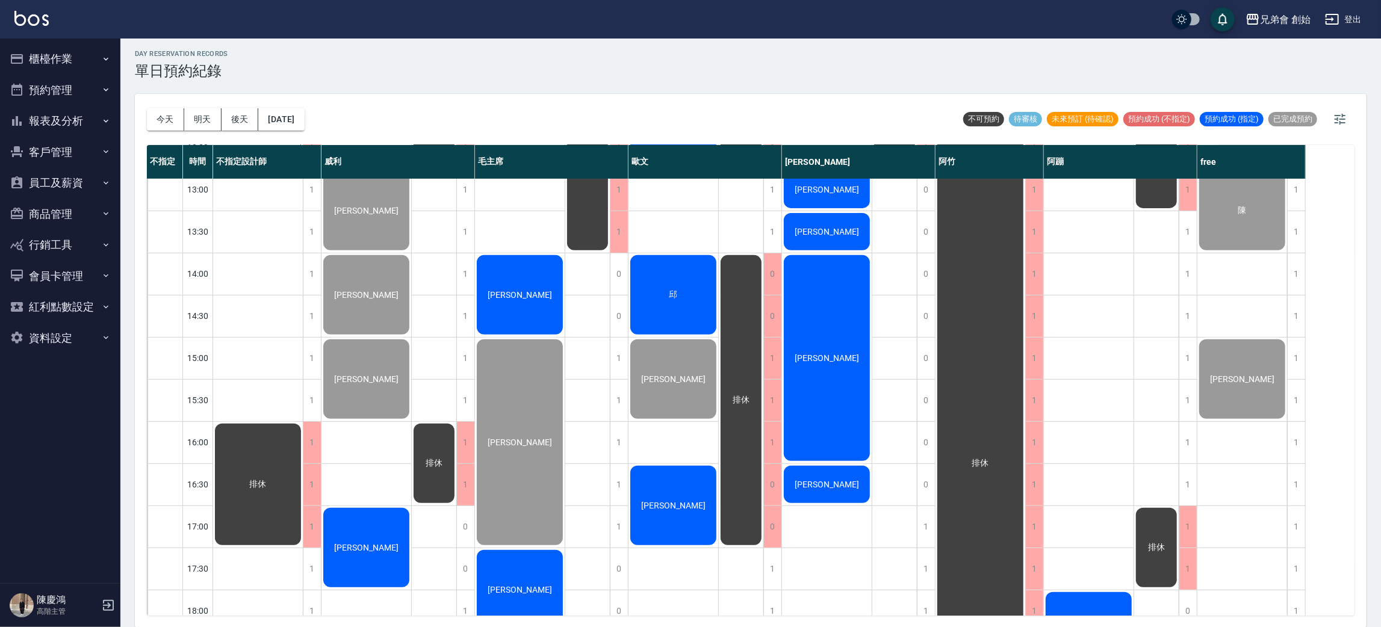
scroll to position [528, 0]
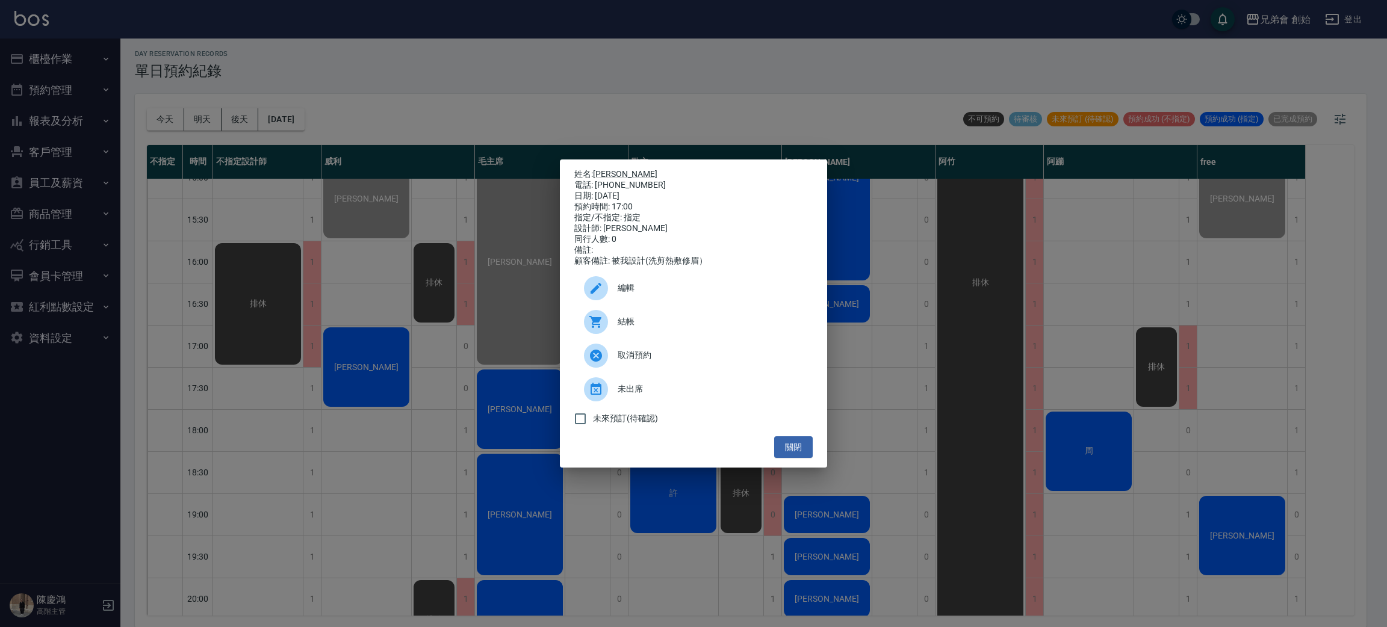
click at [659, 324] on span "結帳" at bounding box center [710, 321] width 185 height 13
click at [415, 25] on div "姓名: 顏嘉宏 電話: 0976525481 日期: 2025/08/21 預約時間: 17:00 指定/不指定: 指定 設計師: 威利 同行人數: 0 備註…" at bounding box center [693, 313] width 1387 height 627
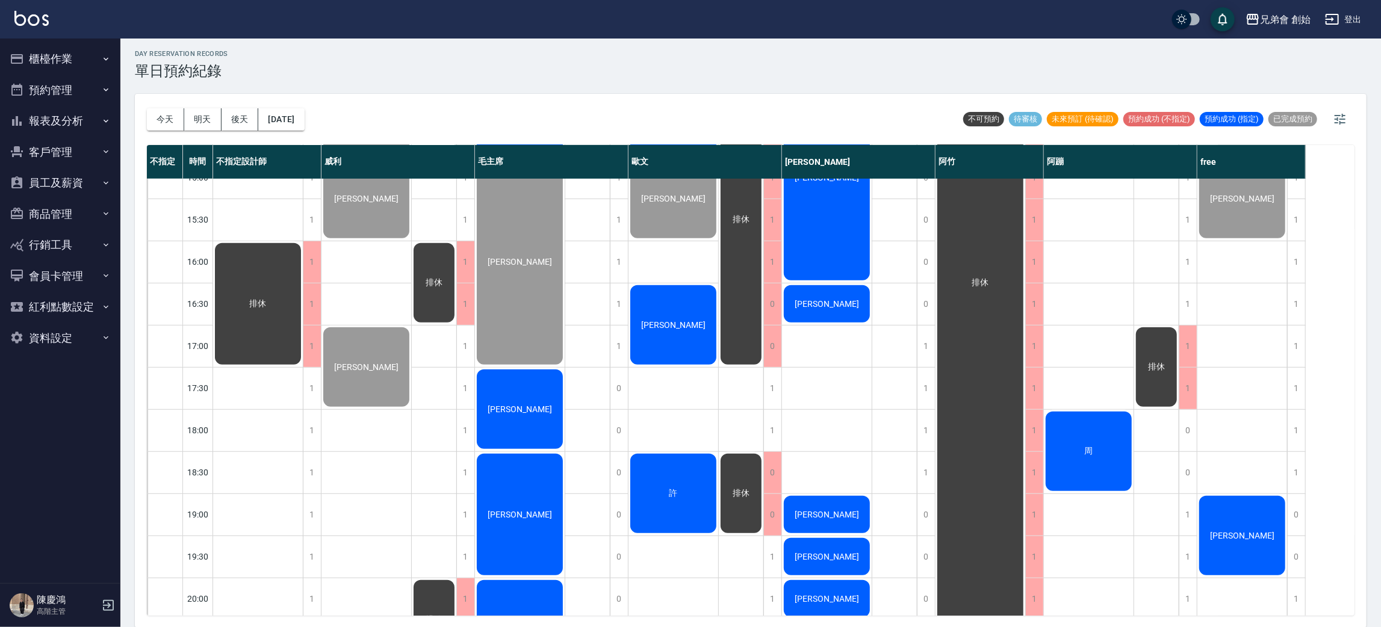
click at [435, 94] on div "今天 明天 後天 2025/08/21 不可預約 待審核 未來預訂 (待確認) 預約成功 (不指定) 預約成功 (指定) 已完成預約" at bounding box center [750, 119] width 1207 height 51
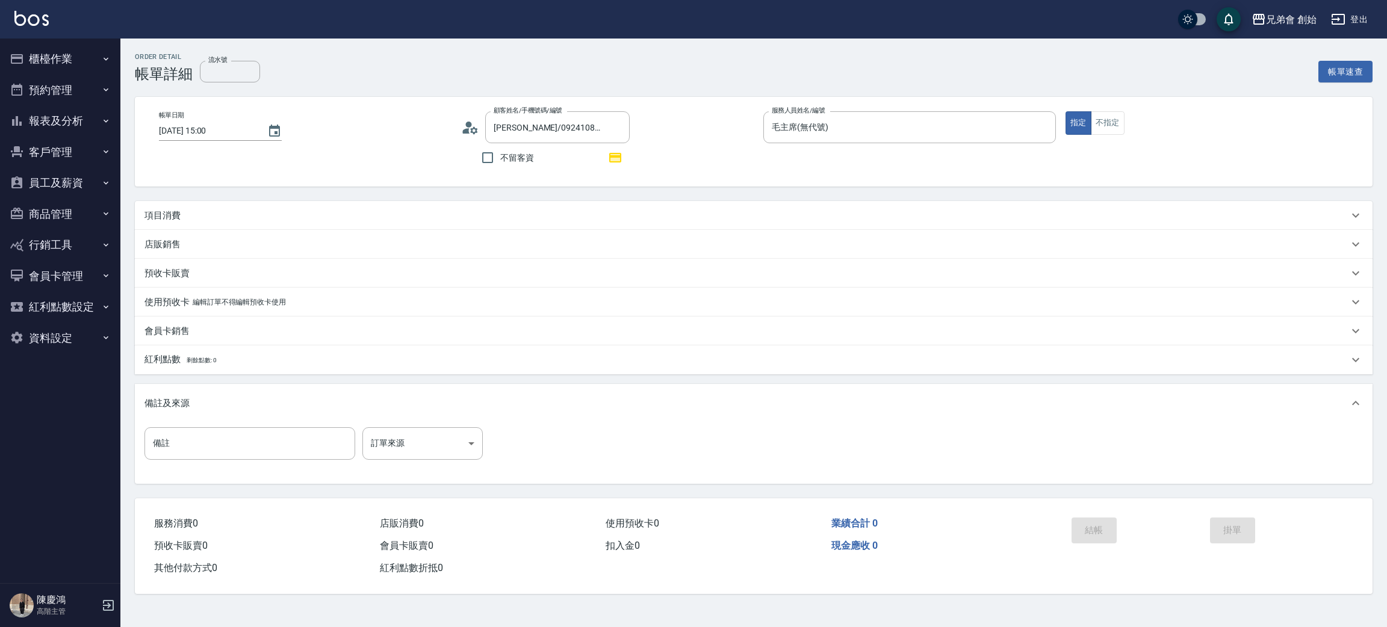
click at [474, 129] on icon at bounding box center [470, 128] width 18 height 18
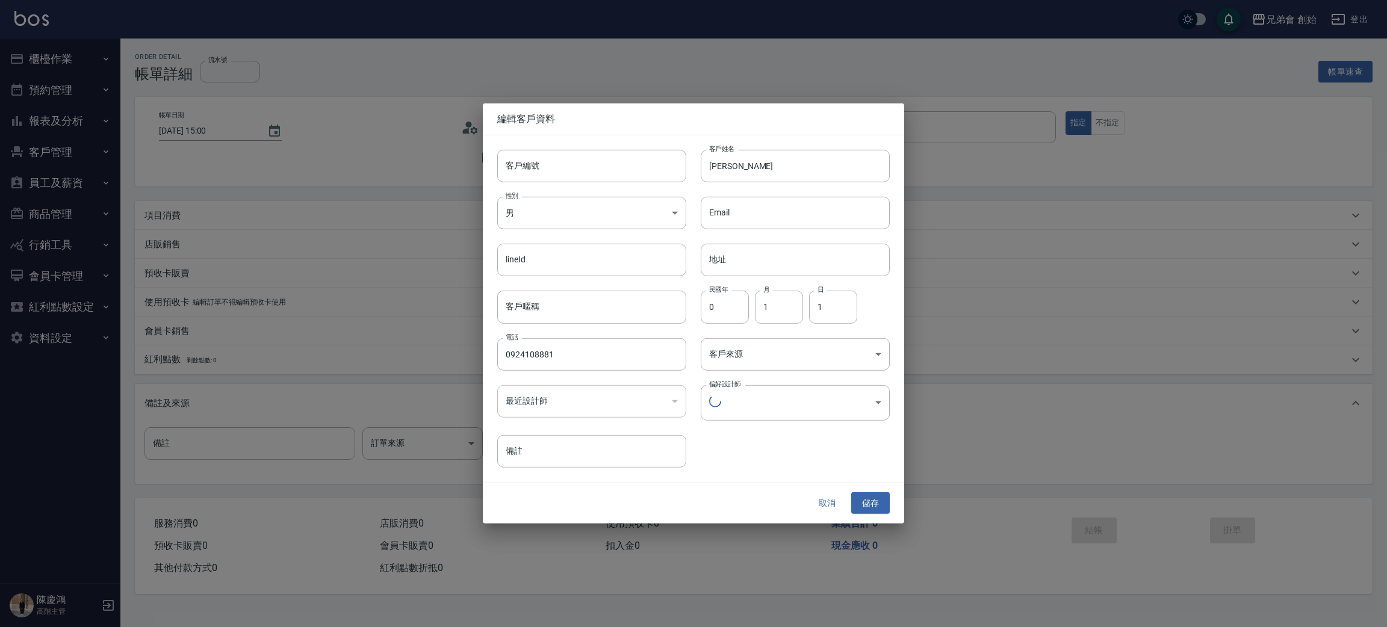
type input "1456ae5b-d9bb-440a-9f01-028db65cd7e3"
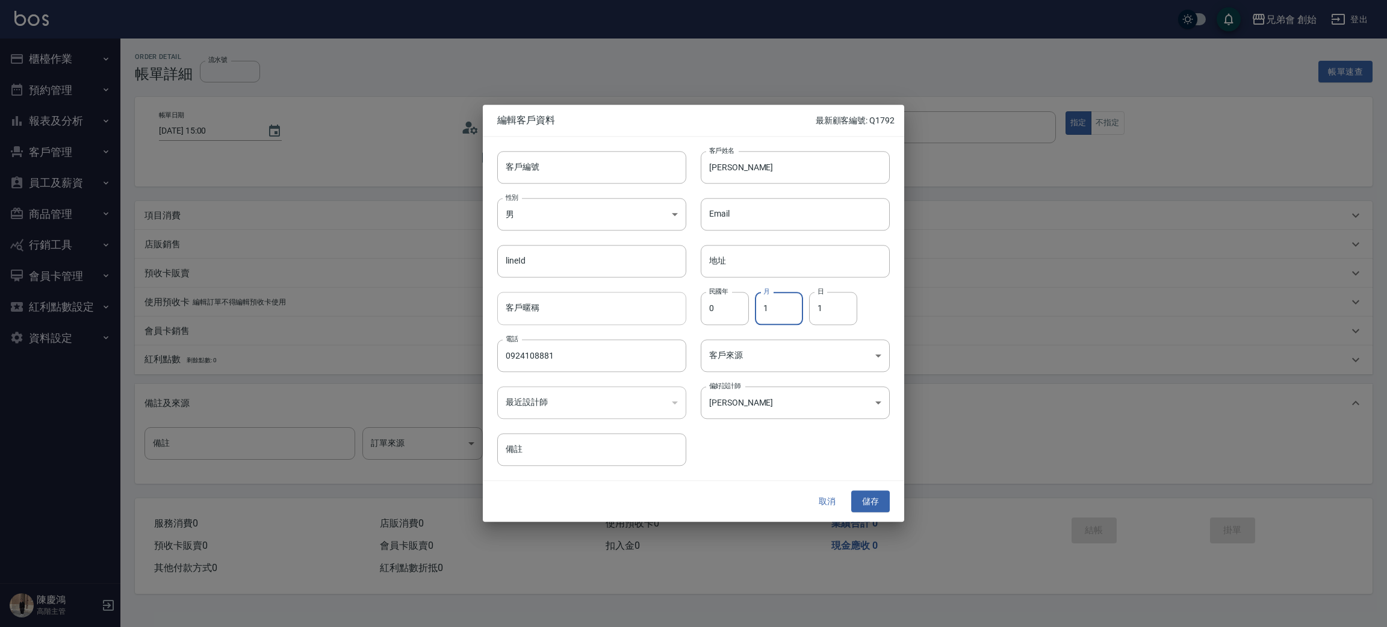
drag, startPoint x: 778, startPoint y: 309, endPoint x: 663, endPoint y: 309, distance: 115.0
click at [649, 302] on div "客戶編號 客戶編號 客戶姓名 陳耀科 客戶姓名 性別 男 MALE 性別 Email Email lineId lineId 地址 地址 客戶暱稱 客戶暱稱 …" at bounding box center [686, 301] width 407 height 329
type input "8"
click at [836, 310] on input "1" at bounding box center [833, 309] width 48 height 33
type input "18"
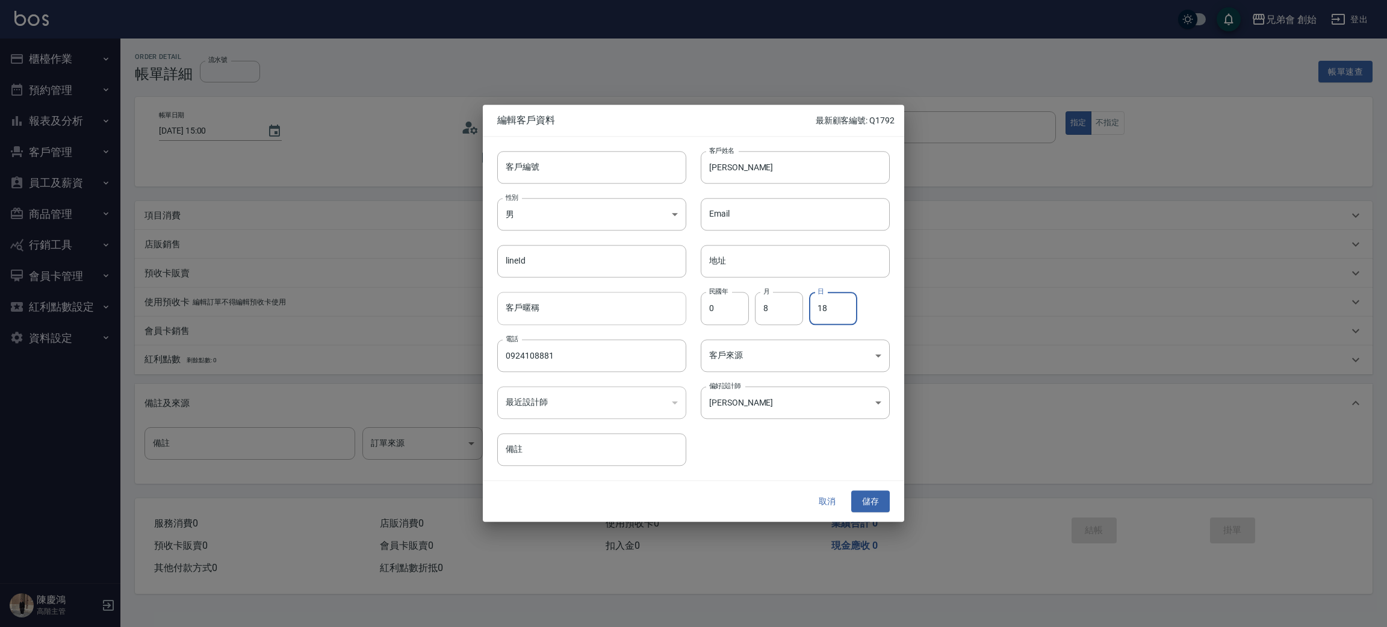
drag, startPoint x: 731, startPoint y: 310, endPoint x: 677, endPoint y: 302, distance: 54.8
click at [677, 302] on div "客戶編號 客戶編號 客戶姓名 陳耀科 客戶姓名 性別 男 MALE 性別 Email Email lineId lineId 地址 地址 客戶暱稱 客戶暱稱 …" at bounding box center [686, 301] width 407 height 329
type input "88"
click at [862, 408] on body "兄弟會 創始 登出 櫃檯作業 打帳單 帳單列表 掛單列表 座位開單 營業儀表板 現金收支登錄 高階收支登錄 材料自購登錄 每日結帳 排班表 現場電腦打卡 掃碼…" at bounding box center [693, 313] width 1387 height 627
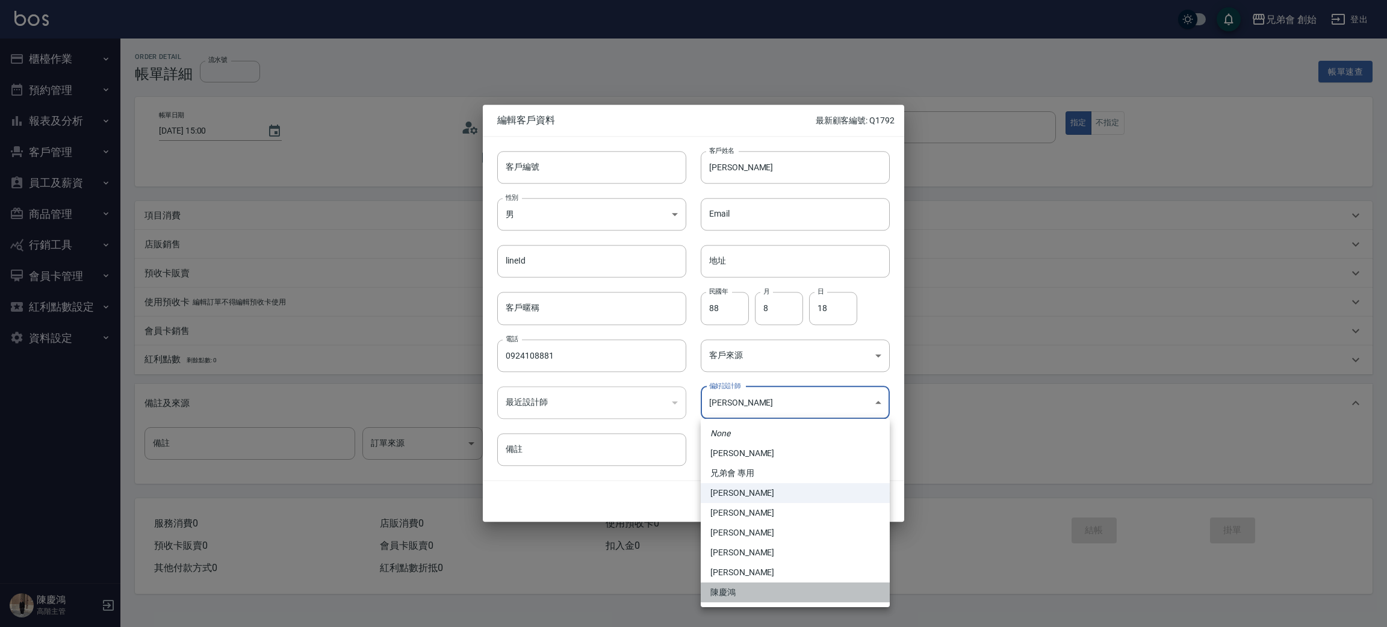
click at [749, 583] on li "陳慶鴻" at bounding box center [795, 593] width 189 height 20
type input "712a16b6-39c0-4125-a35a-5adf5cd441a1"
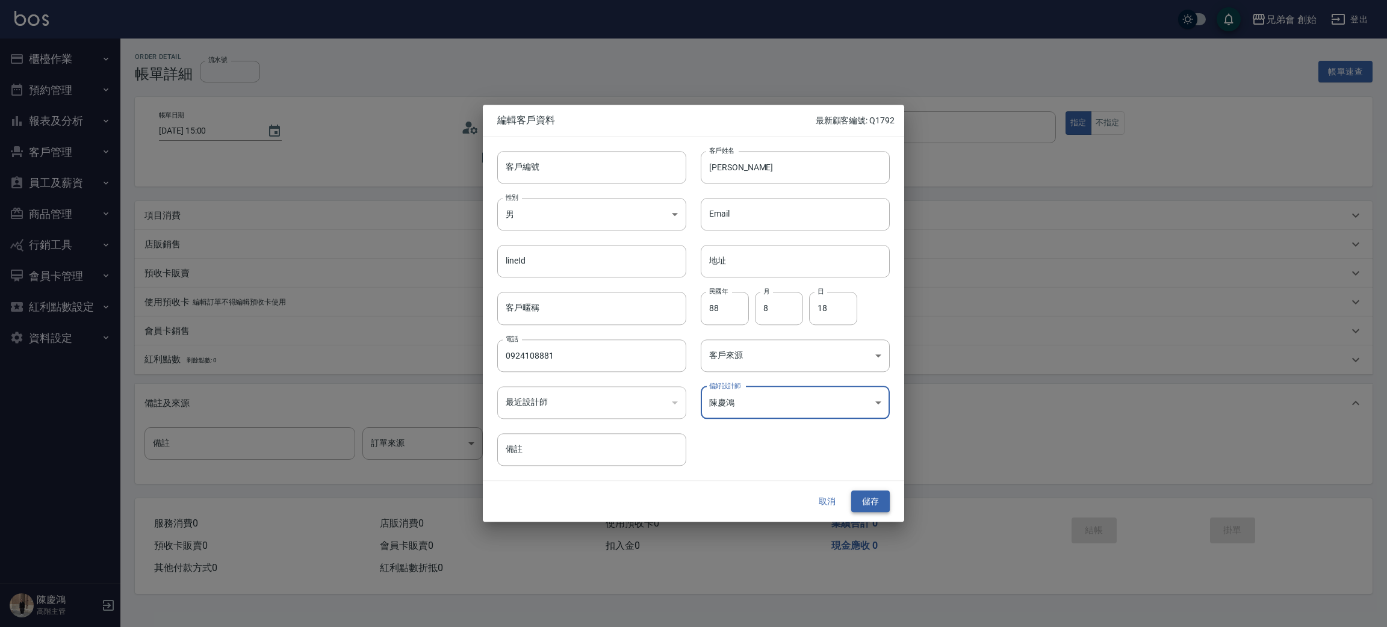
click at [876, 502] on button "儲存" at bounding box center [870, 502] width 39 height 22
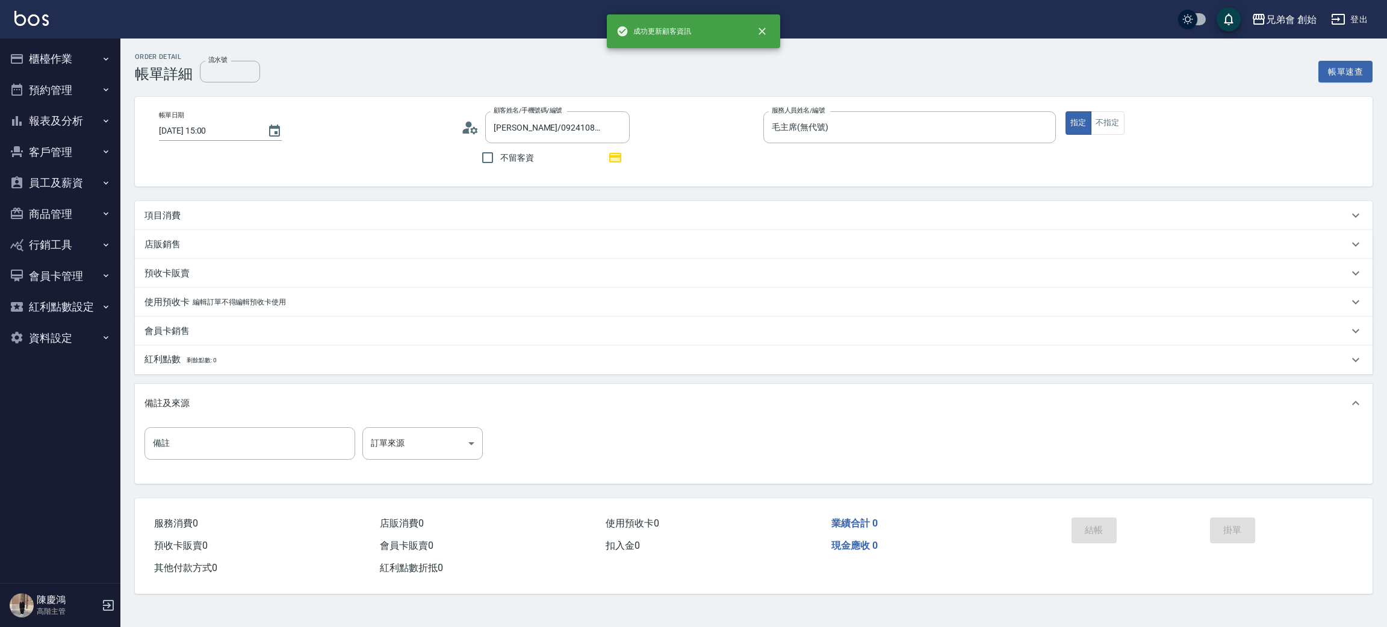
click at [154, 219] on p "項目消費" at bounding box center [162, 215] width 36 height 13
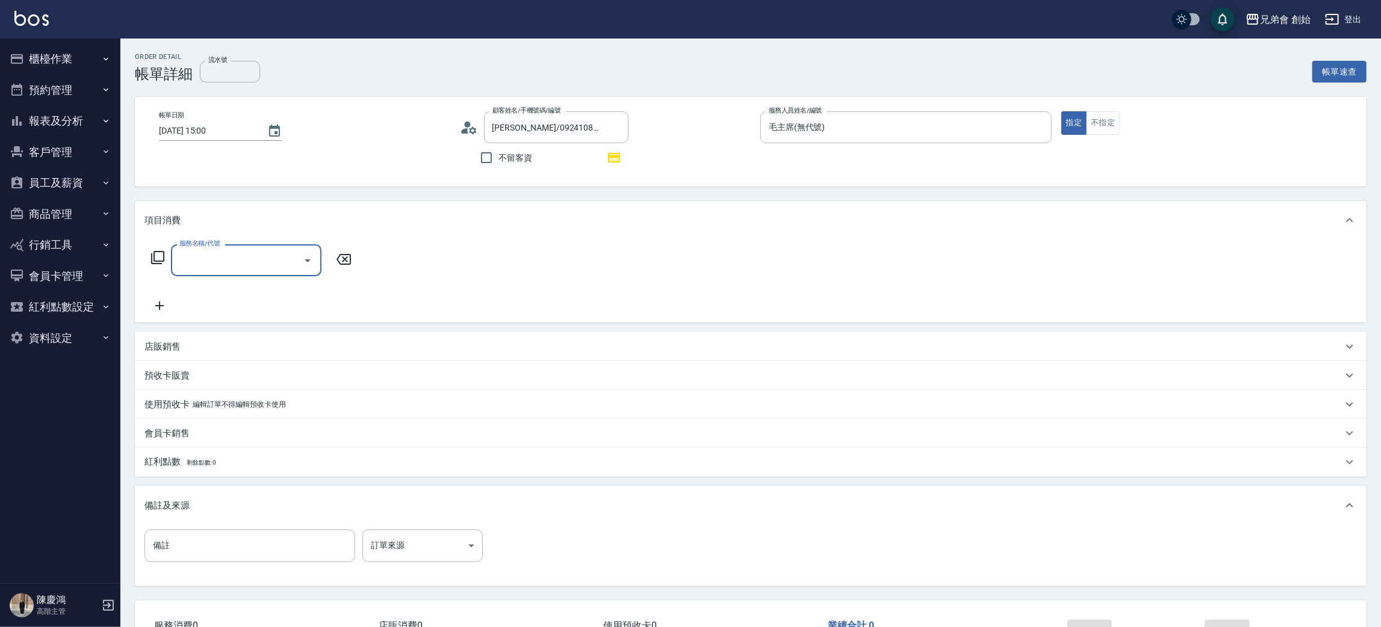
click at [210, 267] on input "服務名稱/代號" at bounding box center [237, 260] width 122 height 21
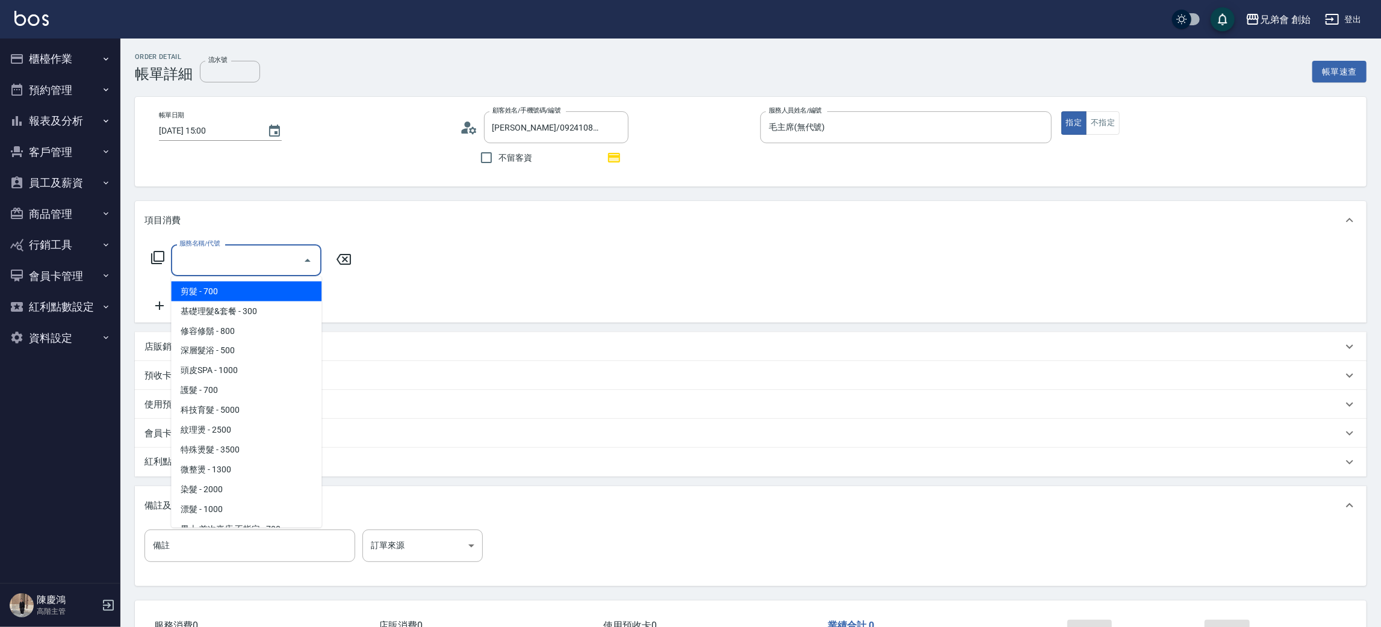
drag, startPoint x: 225, startPoint y: 291, endPoint x: 196, endPoint y: 302, distance: 30.9
click at [225, 293] on span "剪髮 - 700" at bounding box center [246, 292] width 150 height 20
type input "剪髮(A01)"
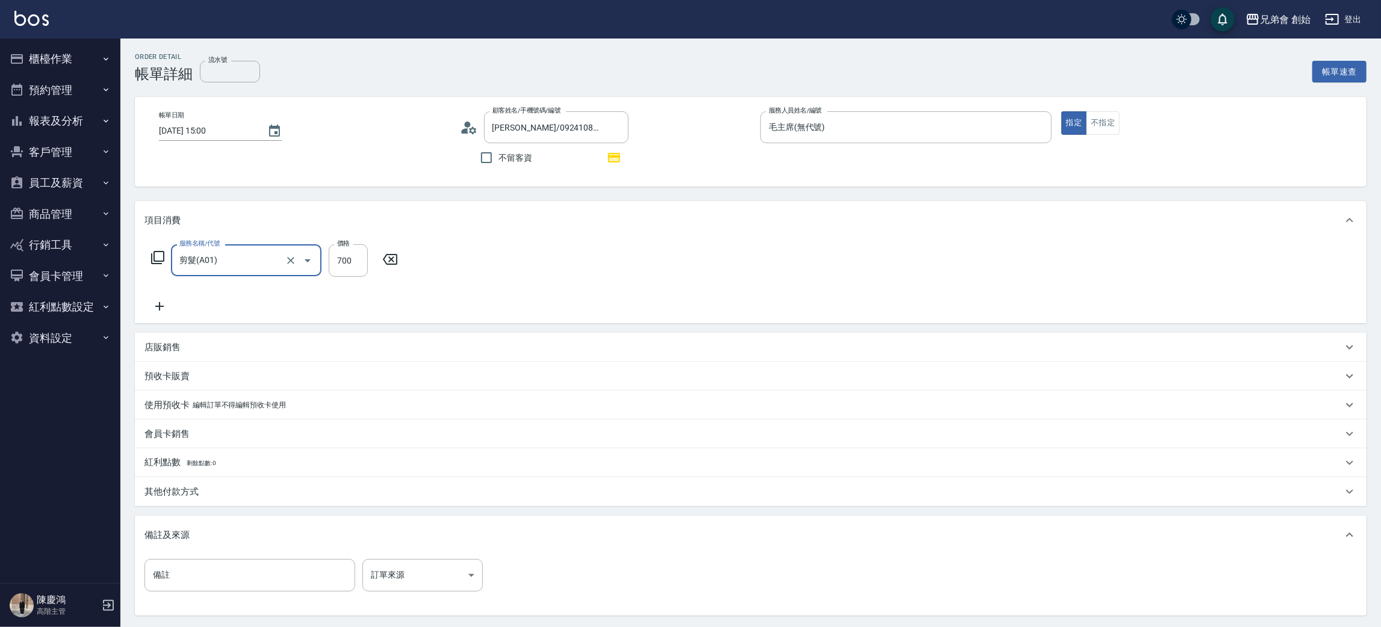
click at [162, 305] on icon at bounding box center [159, 306] width 30 height 14
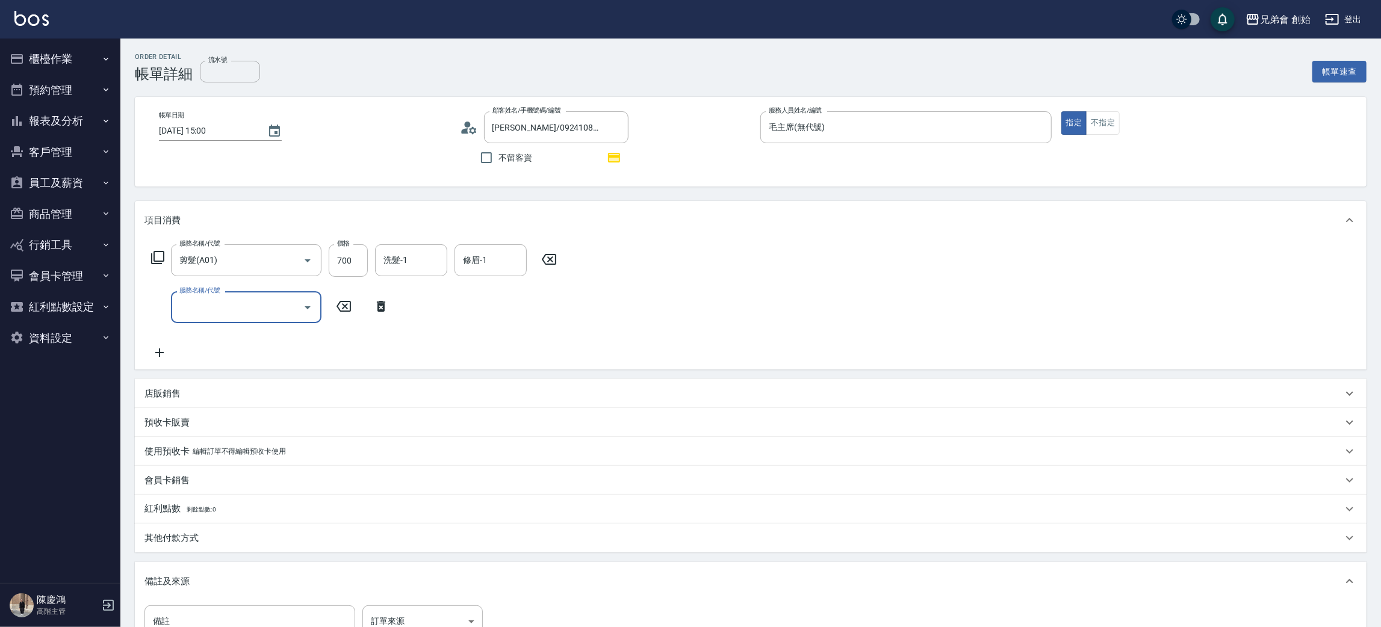
click at [200, 307] on input "服務名稱/代號" at bounding box center [237, 307] width 122 height 21
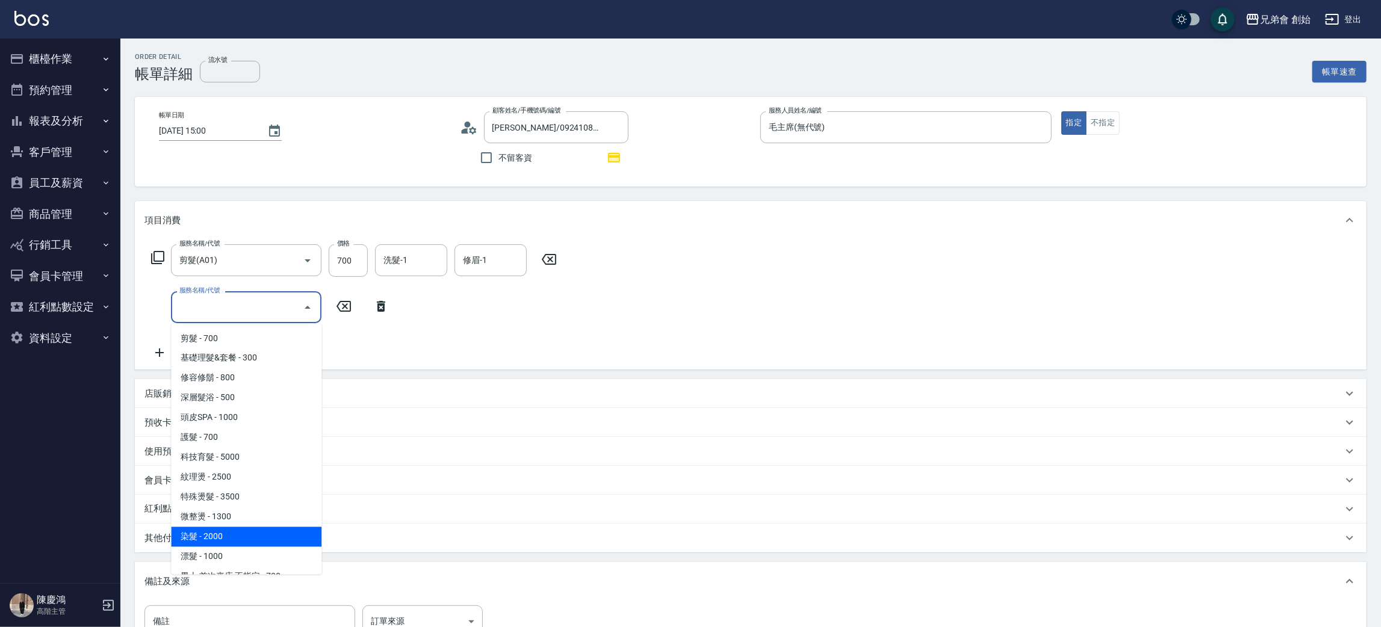
click at [225, 536] on span "染髮 - 2000" at bounding box center [246, 537] width 150 height 20
type input "染髮 (E01)"
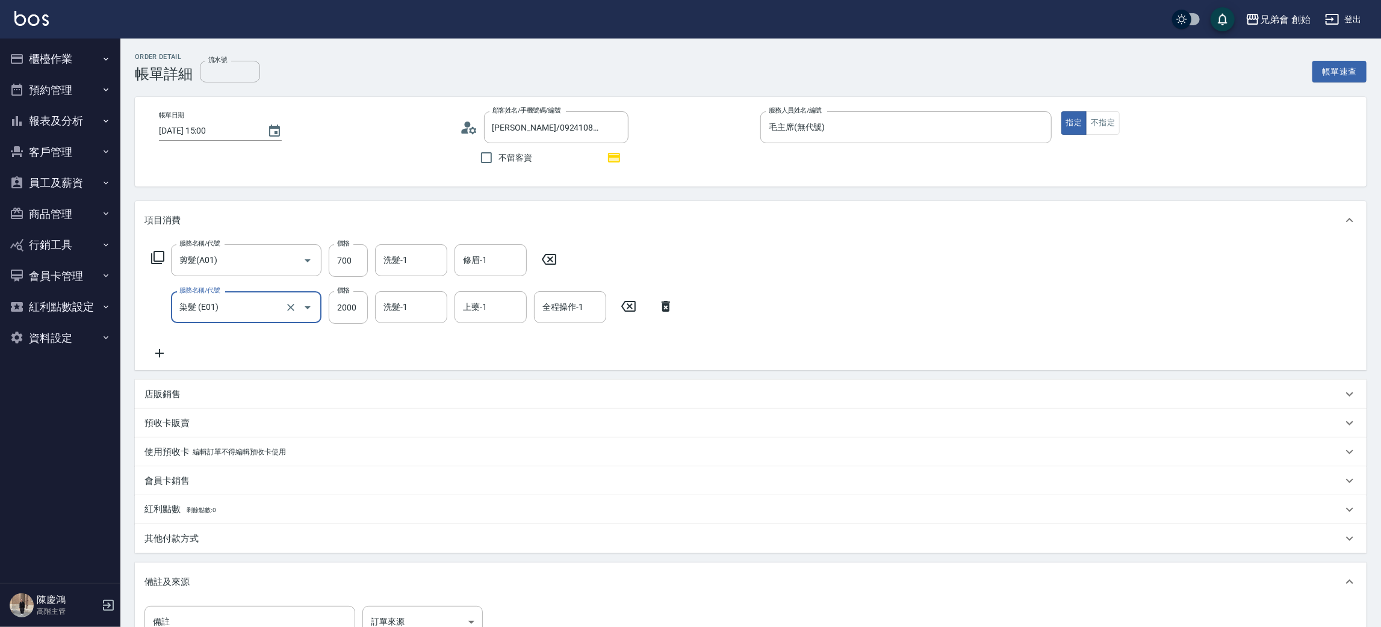
click at [156, 353] on icon at bounding box center [159, 353] width 8 height 8
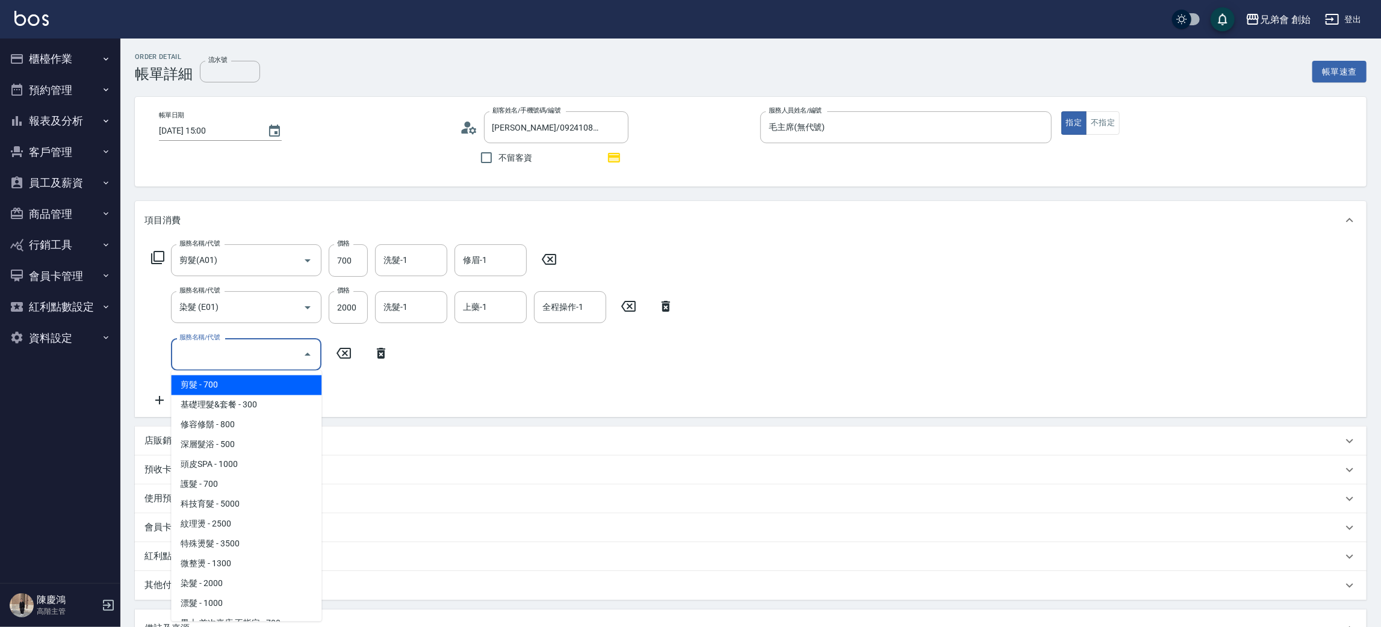
click at [204, 354] on input "服務名稱/代號" at bounding box center [237, 354] width 122 height 21
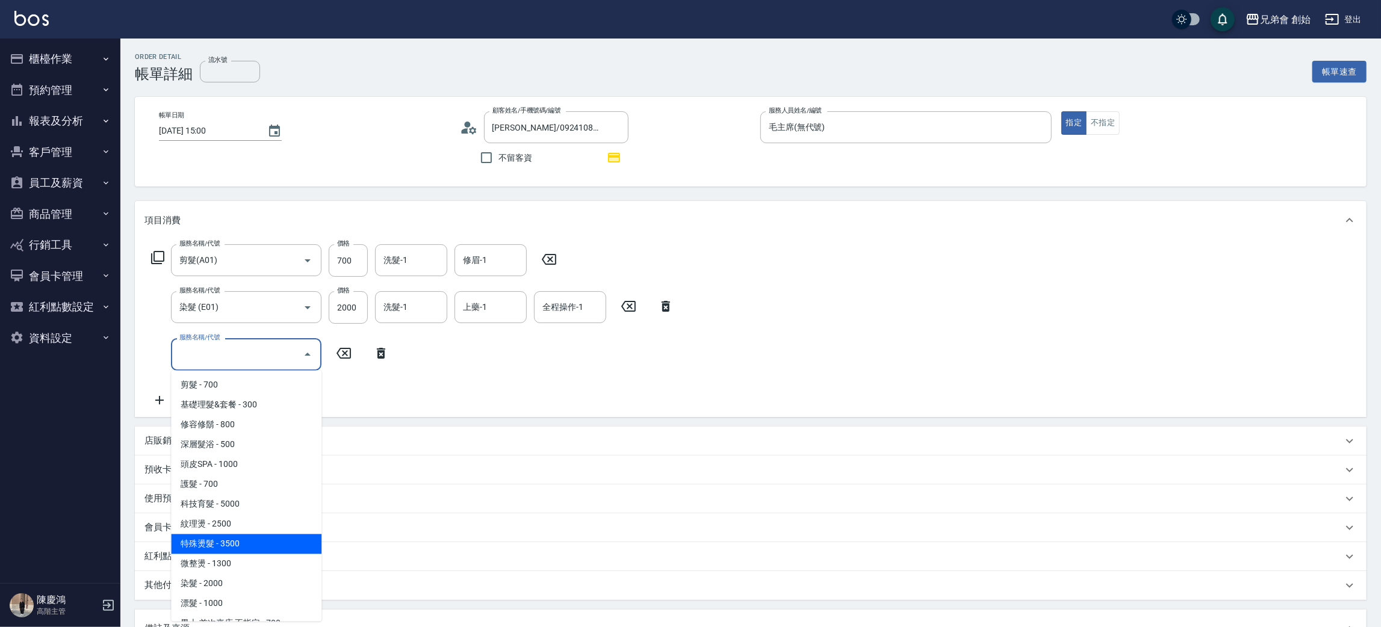
drag, startPoint x: 232, startPoint y: 547, endPoint x: 254, endPoint y: 530, distance: 27.8
click at [233, 547] on span "特殊燙髮 - 3500" at bounding box center [246, 544] width 150 height 20
type input "特殊燙髮(D02)"
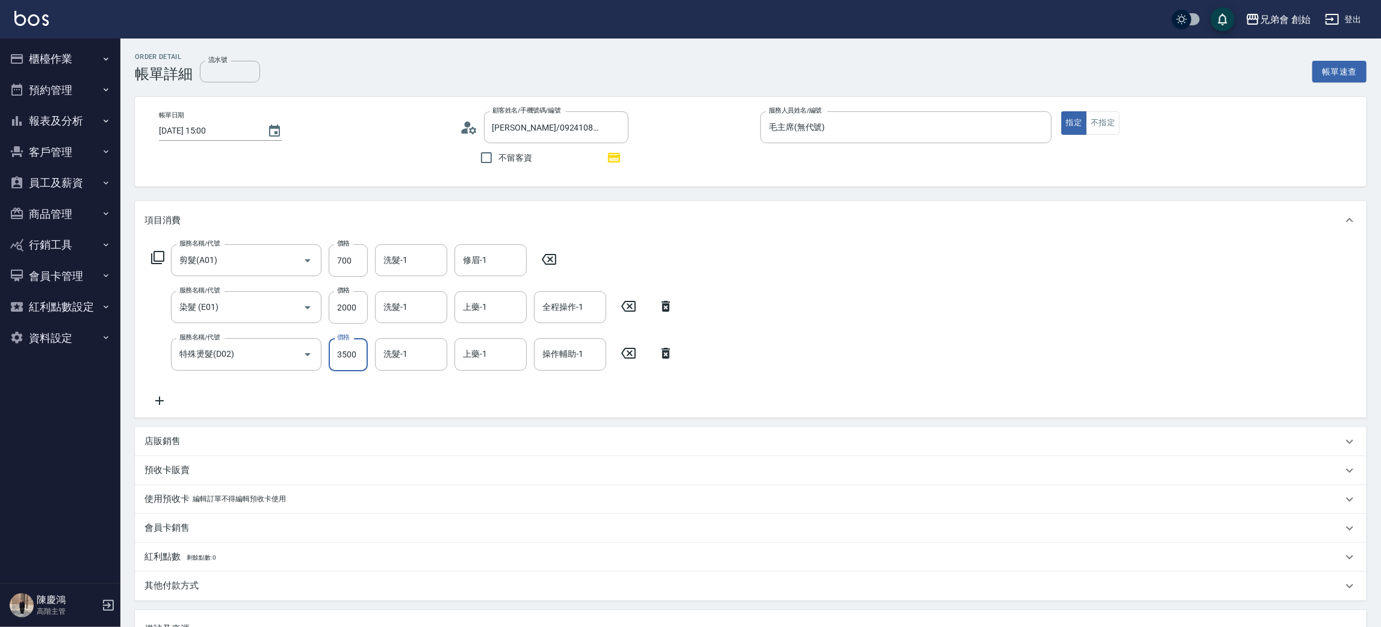
click at [355, 351] on input "3500" at bounding box center [348, 354] width 39 height 33
type input "3000"
click at [361, 303] on input "2000" at bounding box center [348, 307] width 39 height 33
type input "1500"
click at [353, 263] on input "700" at bounding box center [348, 260] width 39 height 33
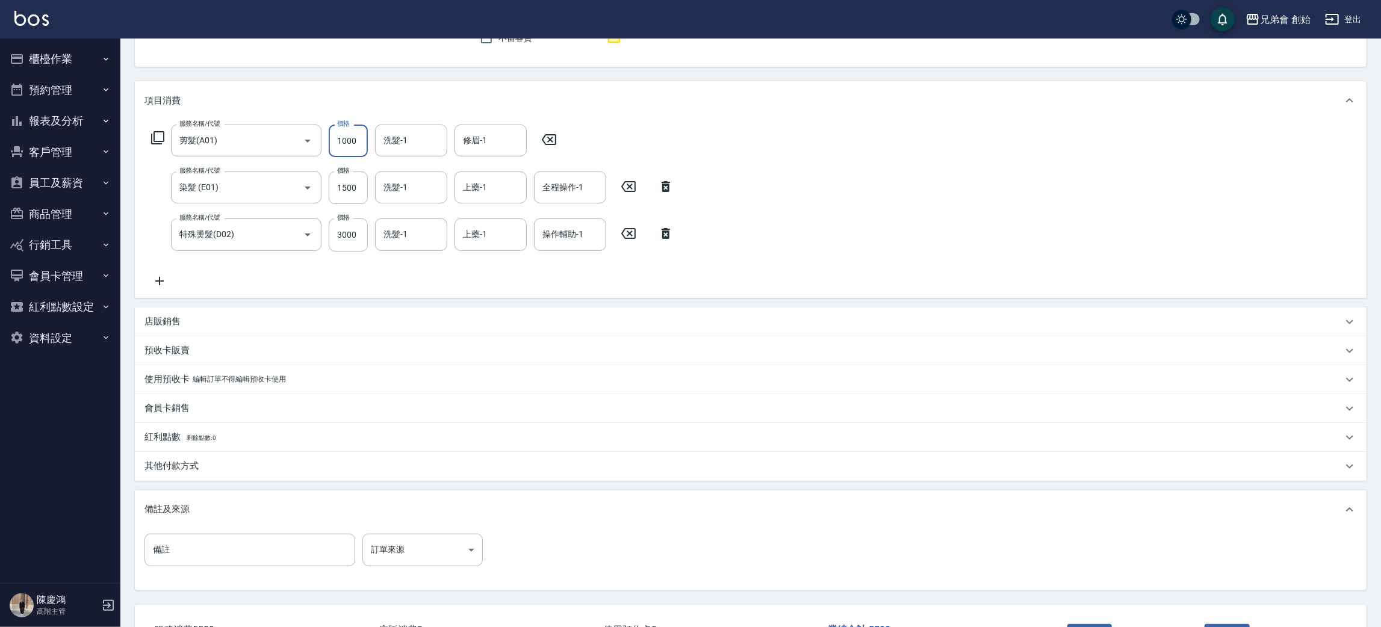
scroll to position [210, 0]
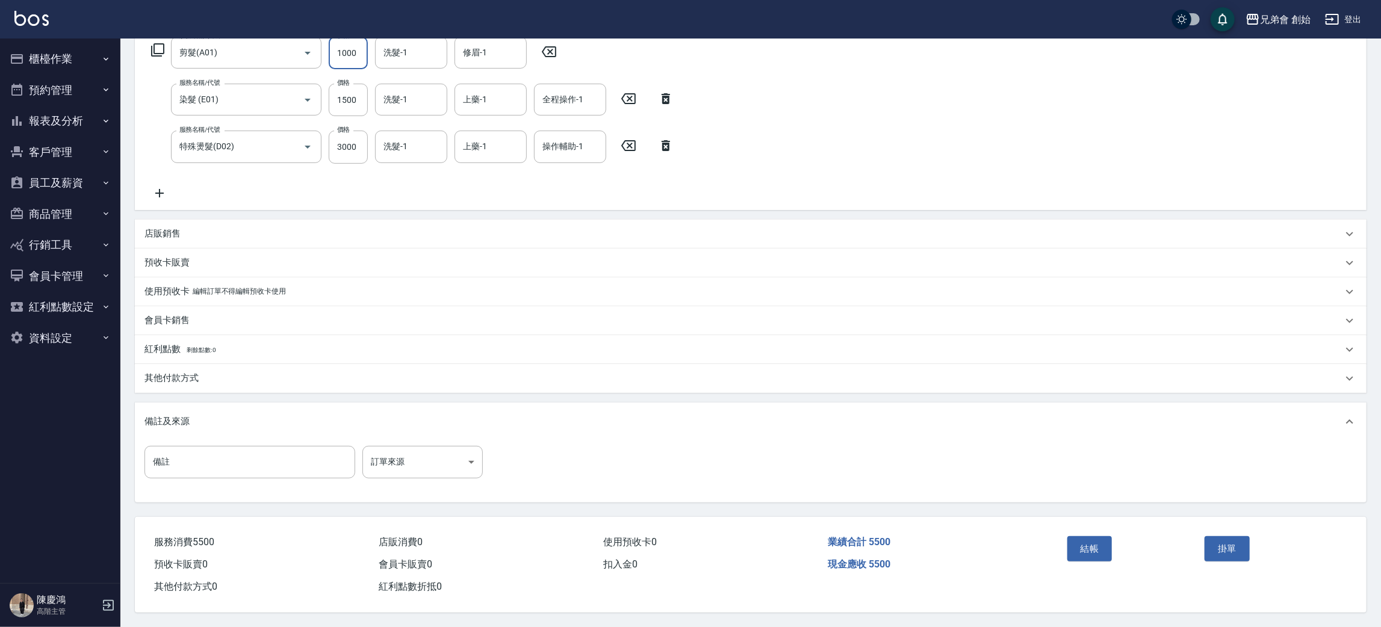
type input "1000"
click at [179, 372] on p "其他付款方式" at bounding box center [171, 378] width 54 height 13
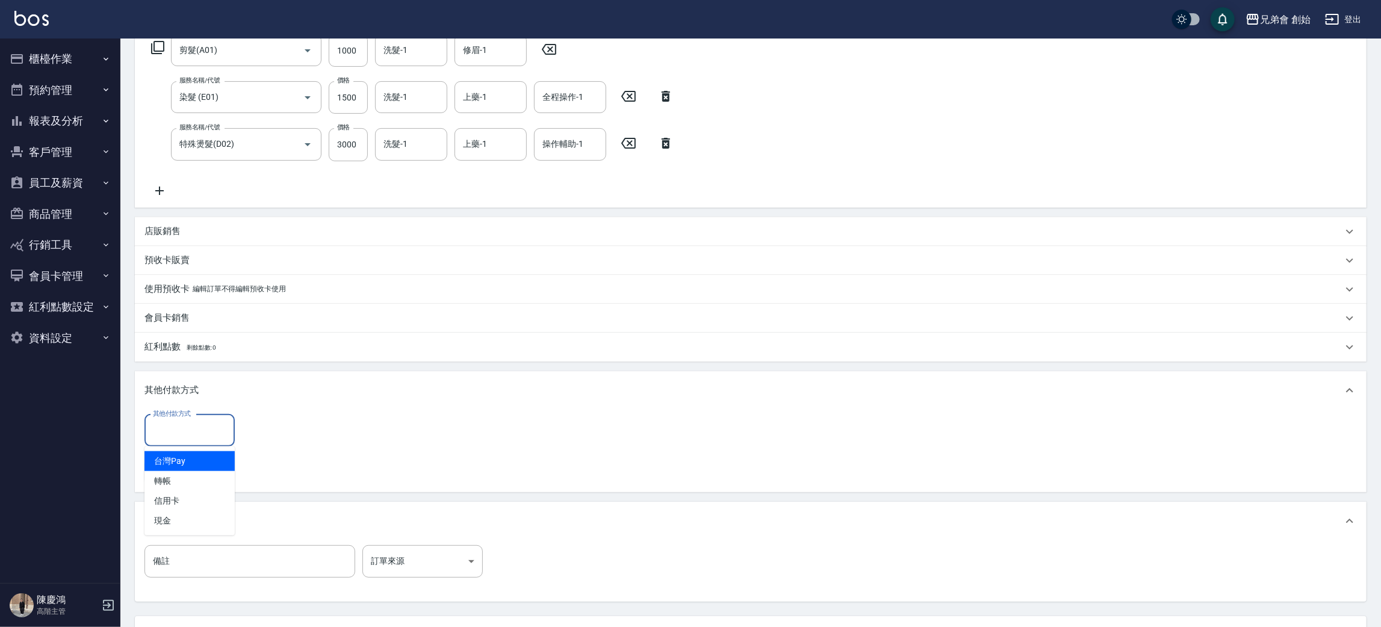
click at [180, 425] on input "其他付款方式" at bounding box center [189, 430] width 79 height 21
click at [187, 479] on span "轉帳" at bounding box center [189, 481] width 90 height 20
type input "轉帳"
click at [254, 435] on input "0" at bounding box center [287, 431] width 90 height 33
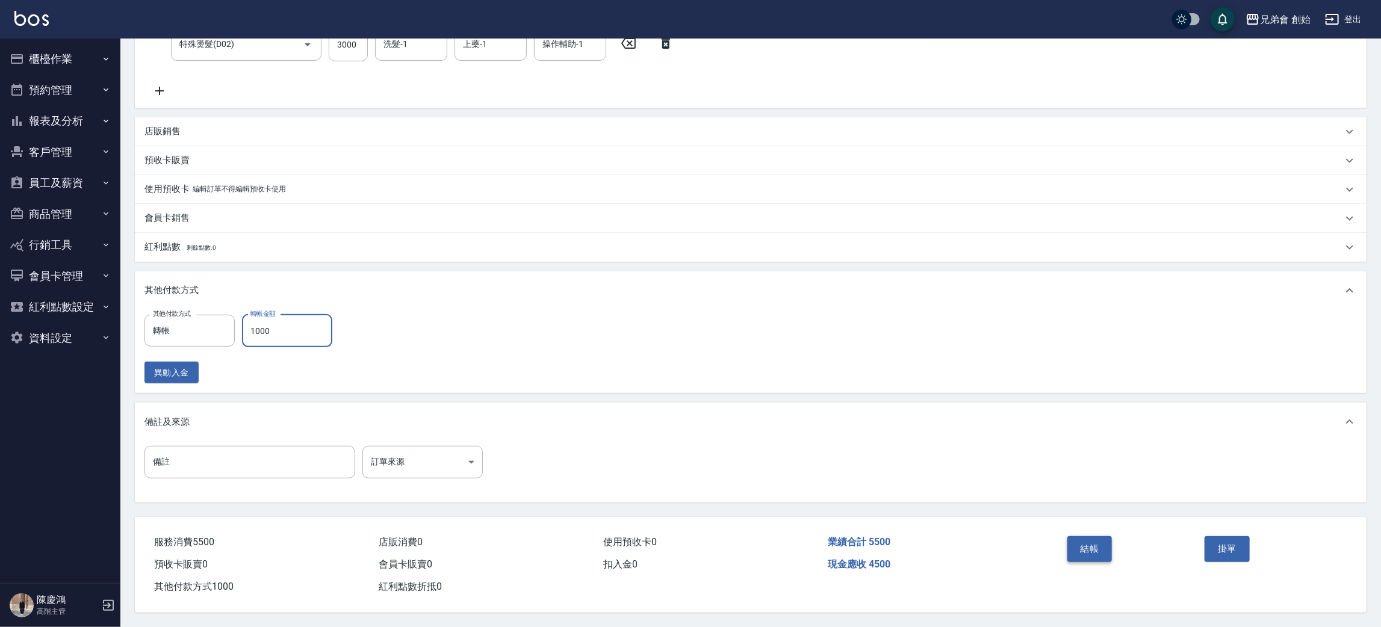
type input "1000"
click at [1097, 544] on button "結帳" at bounding box center [1089, 548] width 45 height 25
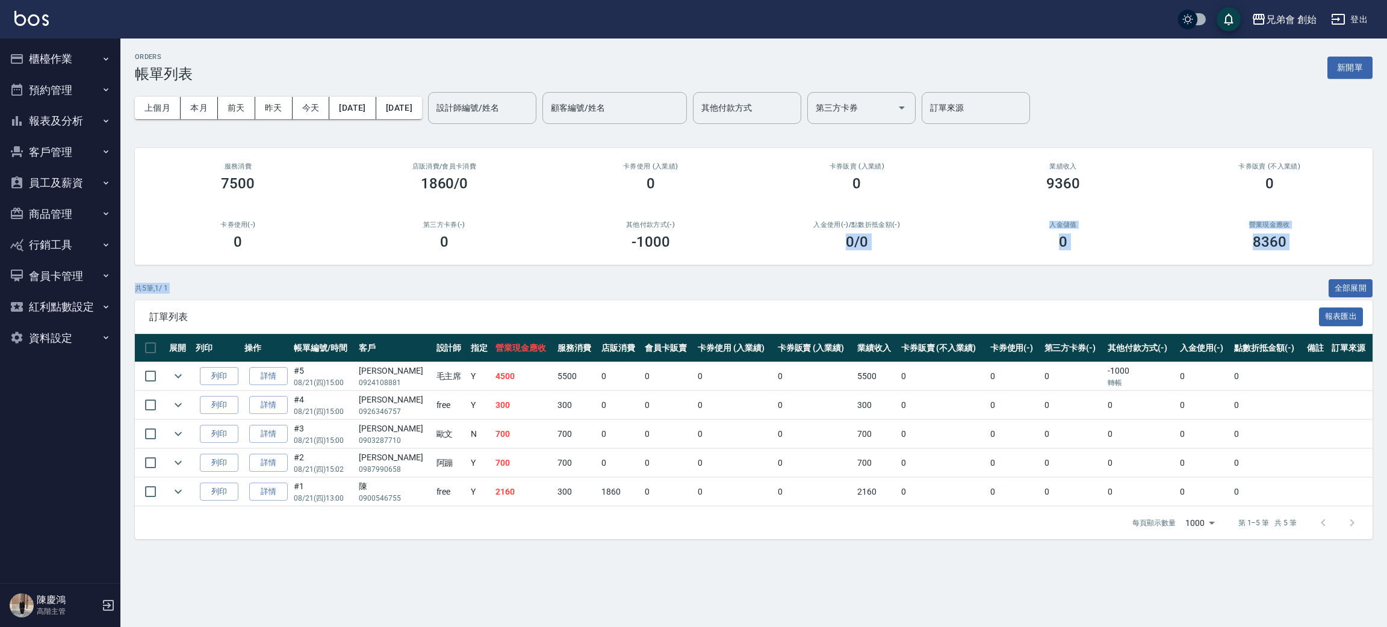
drag, startPoint x: 847, startPoint y: 252, endPoint x: 901, endPoint y: 247, distance: 53.8
click at [864, 246] on div "ORDERS 帳單列表 新開單 上個月 本月 前天 昨天 今天 2025/08/21 2025/08/21 設計師編號/姓名 設計師編號/姓名 顧客編號/姓名…" at bounding box center [753, 296] width 1266 height 515
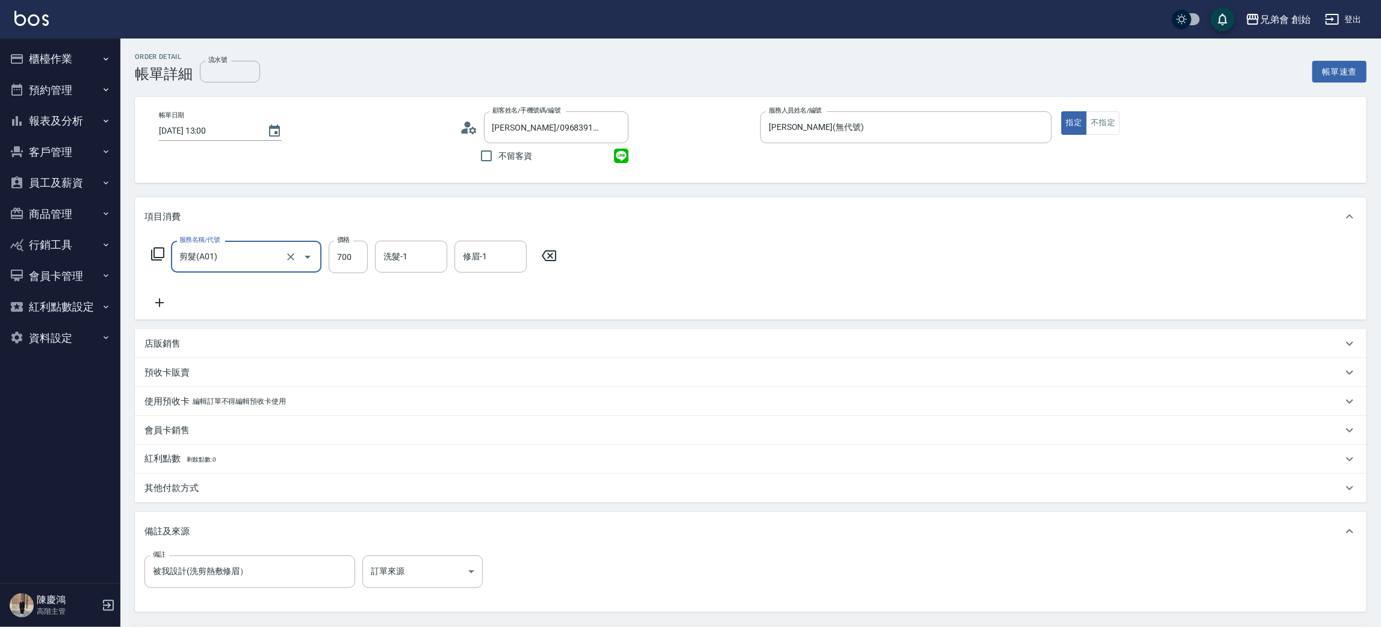
scroll to position [113, 0]
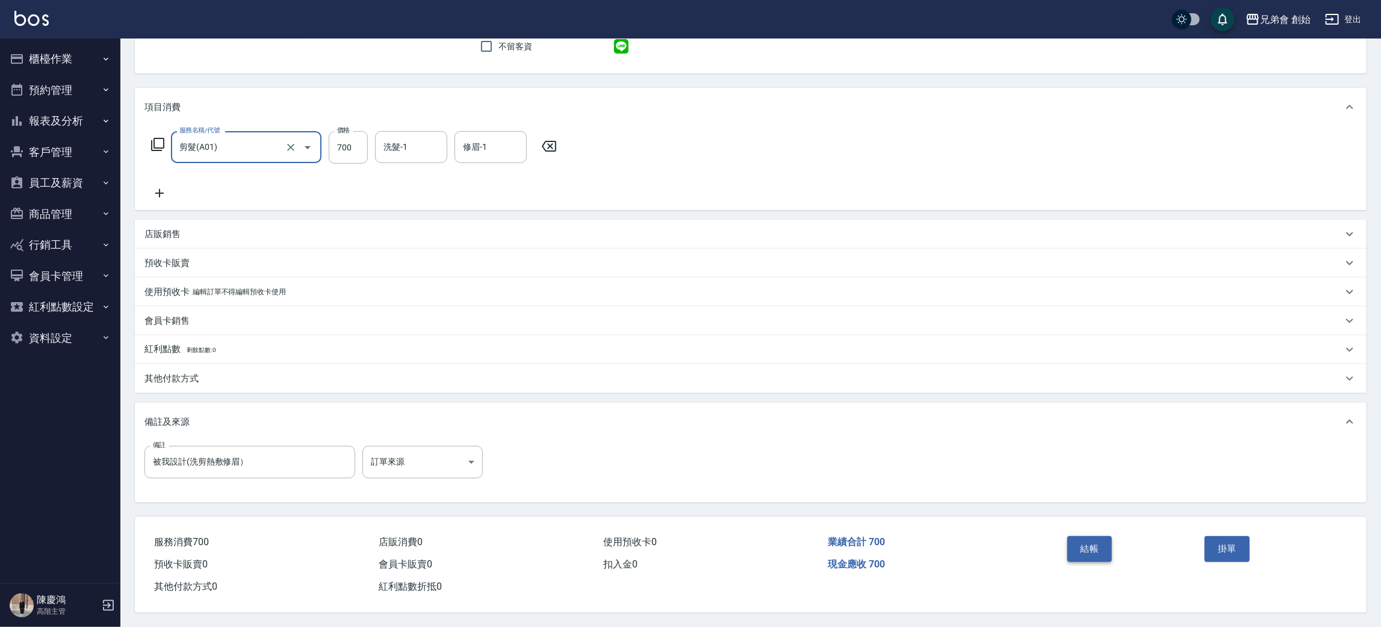
click at [1086, 548] on button "結帳" at bounding box center [1089, 548] width 45 height 25
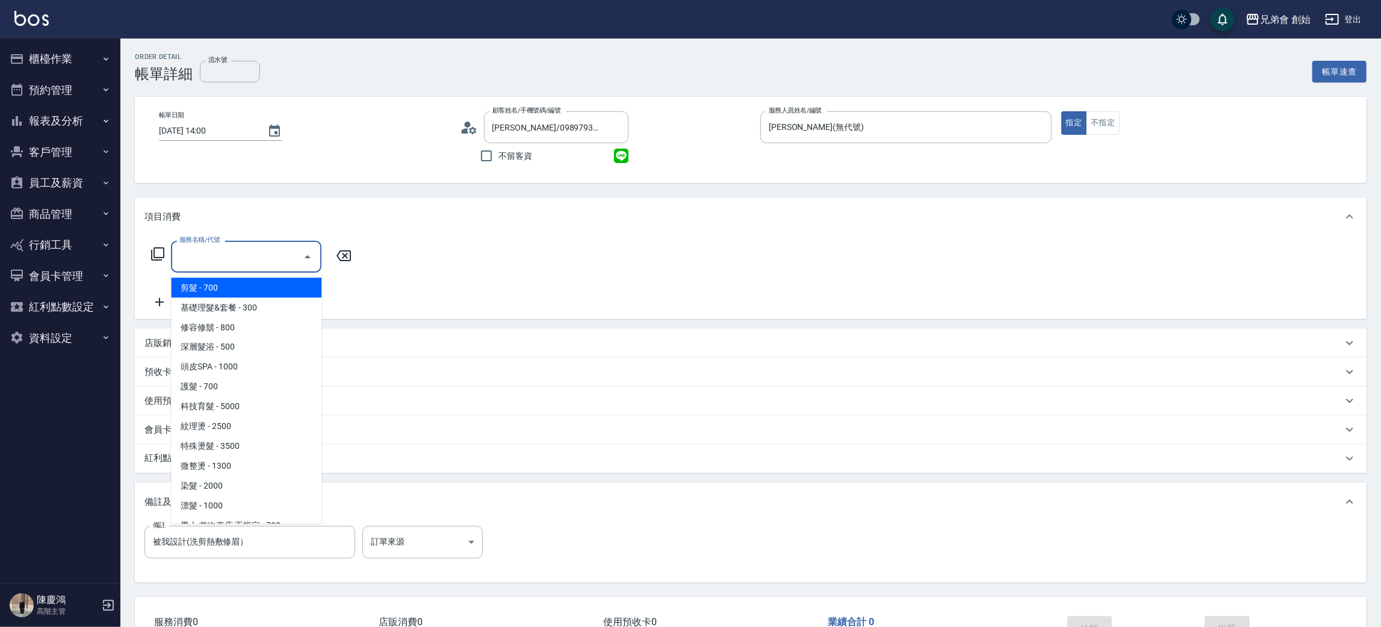
click at [286, 288] on span "剪髮 - 700" at bounding box center [246, 288] width 150 height 20
type input "剪髮(A01)"
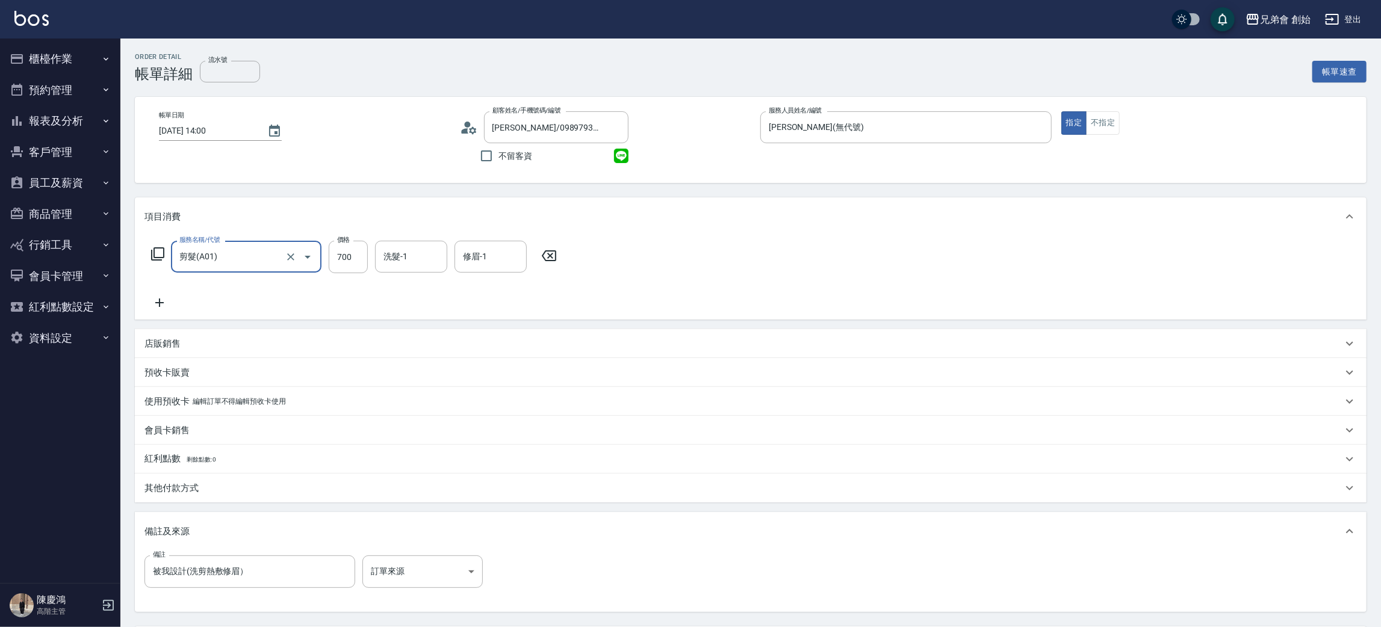
scroll to position [113, 0]
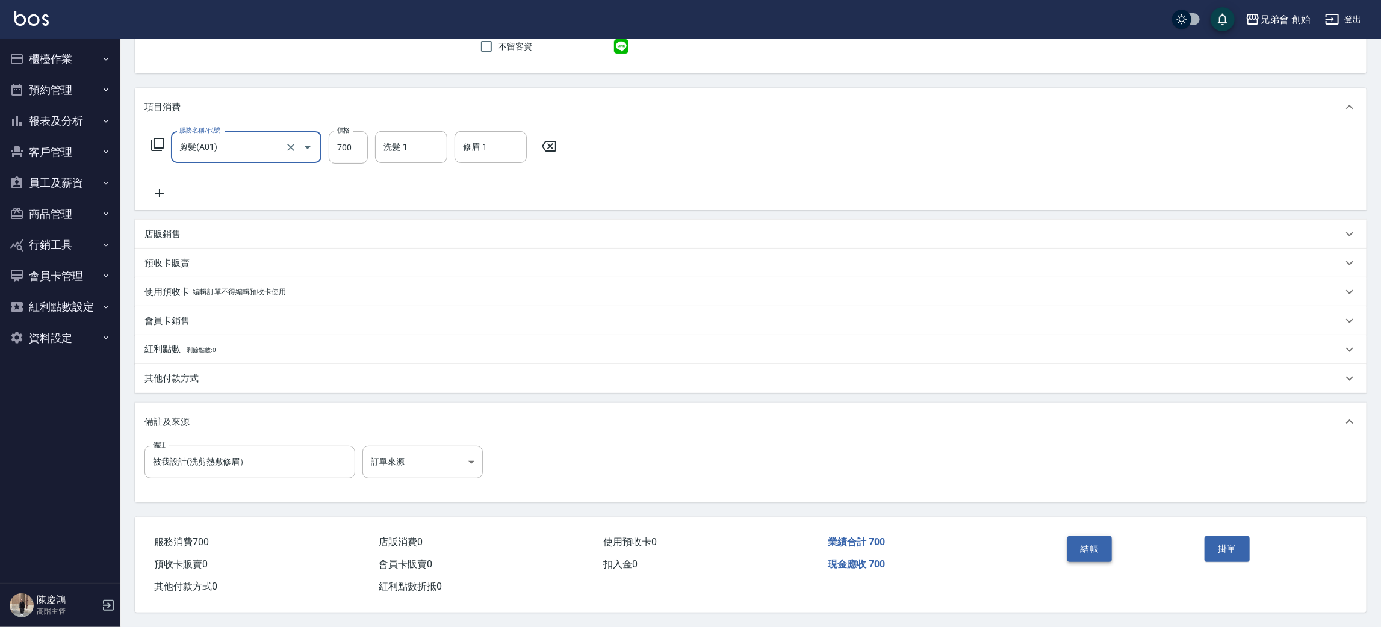
click at [1109, 550] on button "結帳" at bounding box center [1089, 548] width 45 height 25
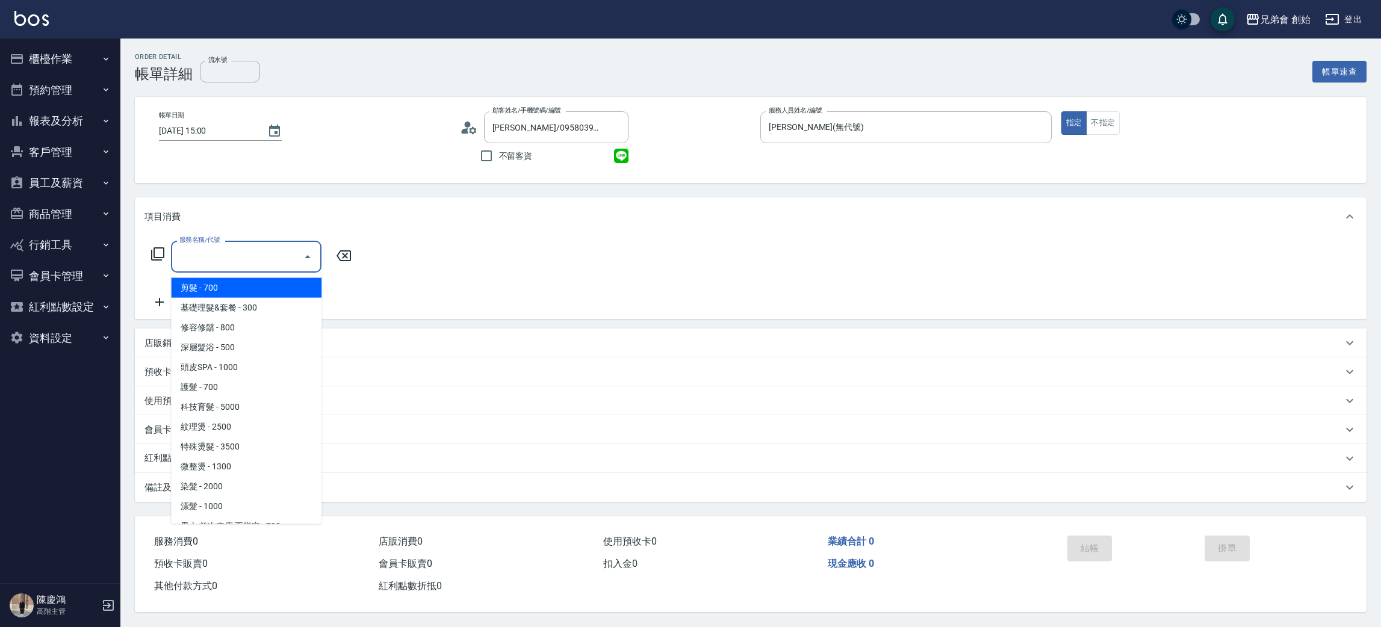
click at [212, 263] on input "服務名稱/代號" at bounding box center [237, 256] width 122 height 21
click at [227, 292] on span "剪髮 - 700" at bounding box center [246, 288] width 150 height 20
type input "剪髮(A01)"
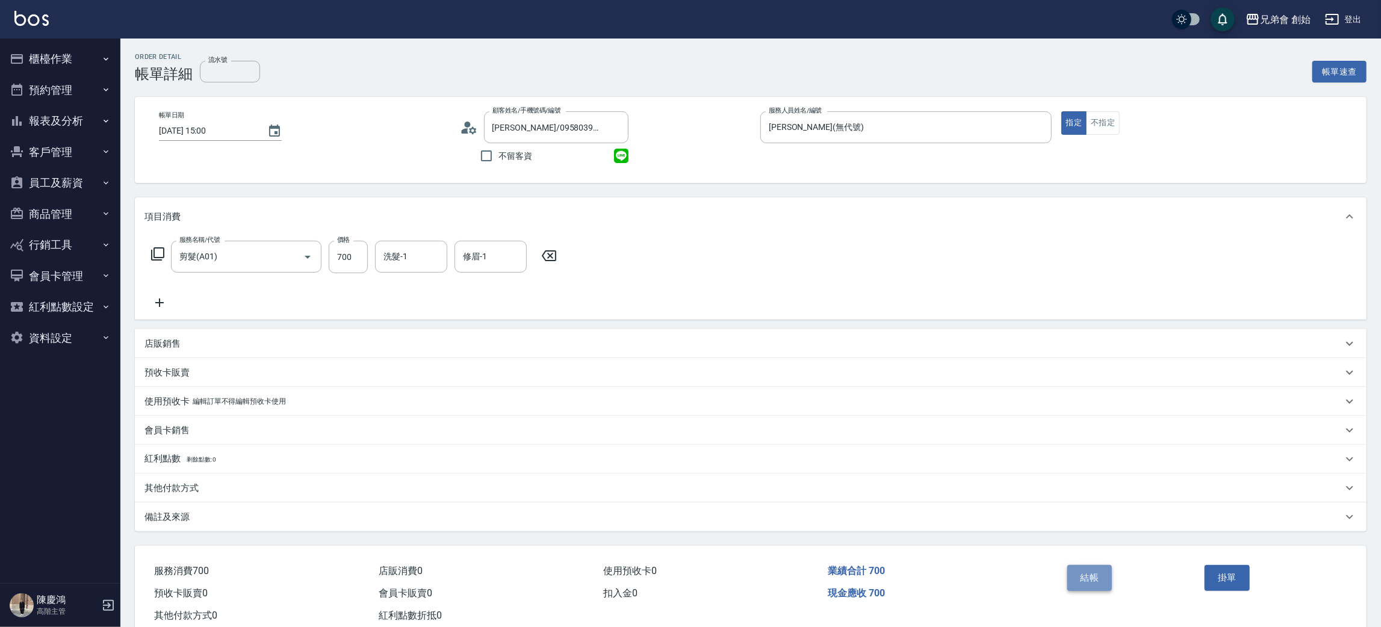
click at [1081, 576] on button "結帳" at bounding box center [1089, 577] width 45 height 25
click at [1093, 583] on button "結帳" at bounding box center [1089, 577] width 45 height 25
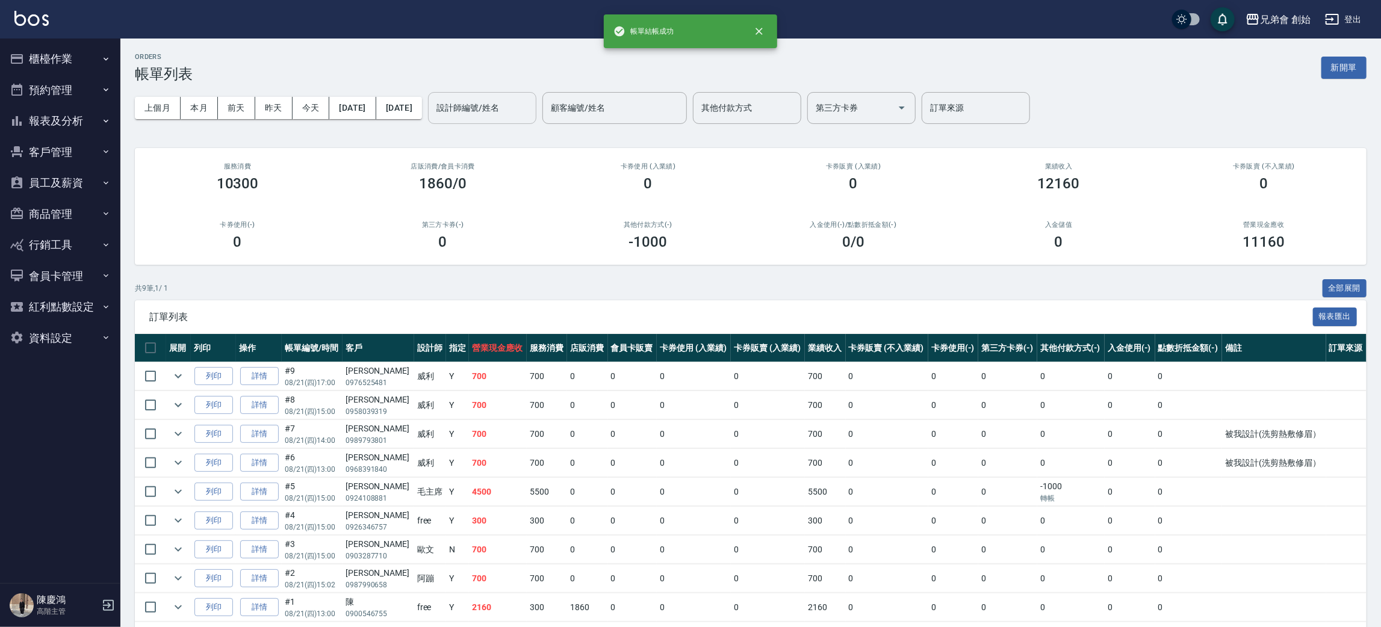
drag, startPoint x: 521, startPoint y: 96, endPoint x: 530, endPoint y: 122, distance: 28.0
click at [521, 97] on div "設計師編號/姓名" at bounding box center [482, 108] width 108 height 32
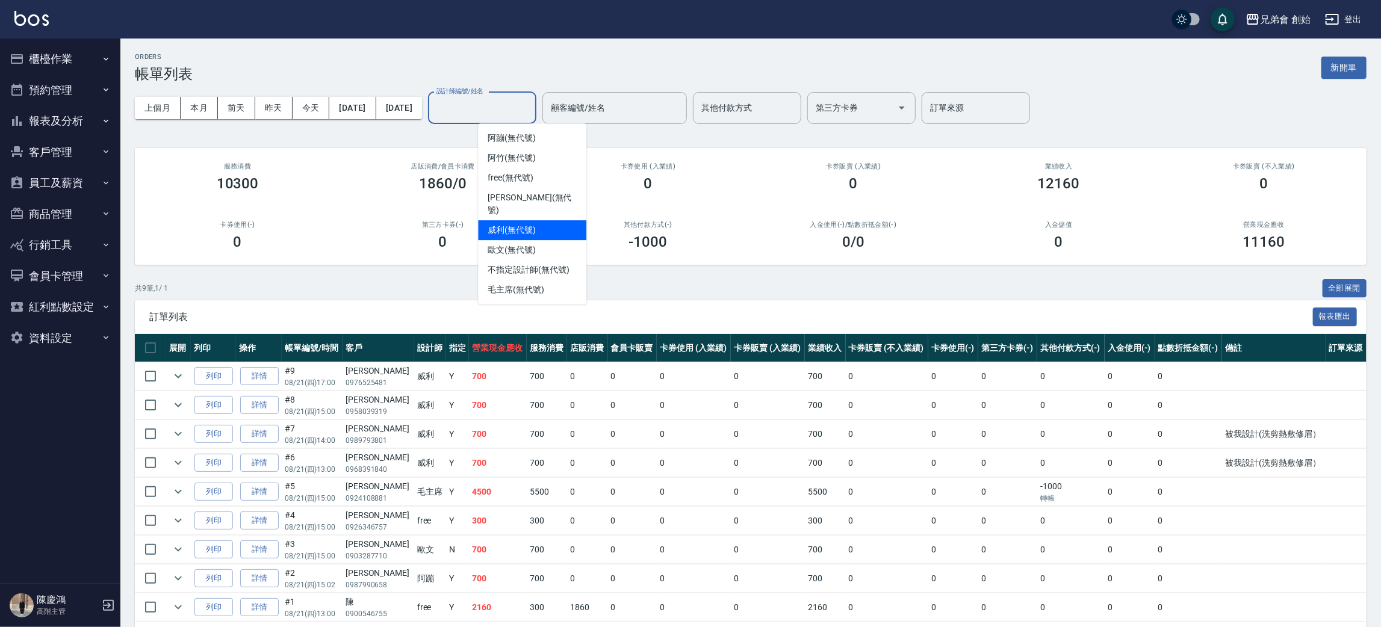
click at [543, 220] on div "[PERSON_NAME] (無代號)" at bounding box center [532, 230] width 108 height 20
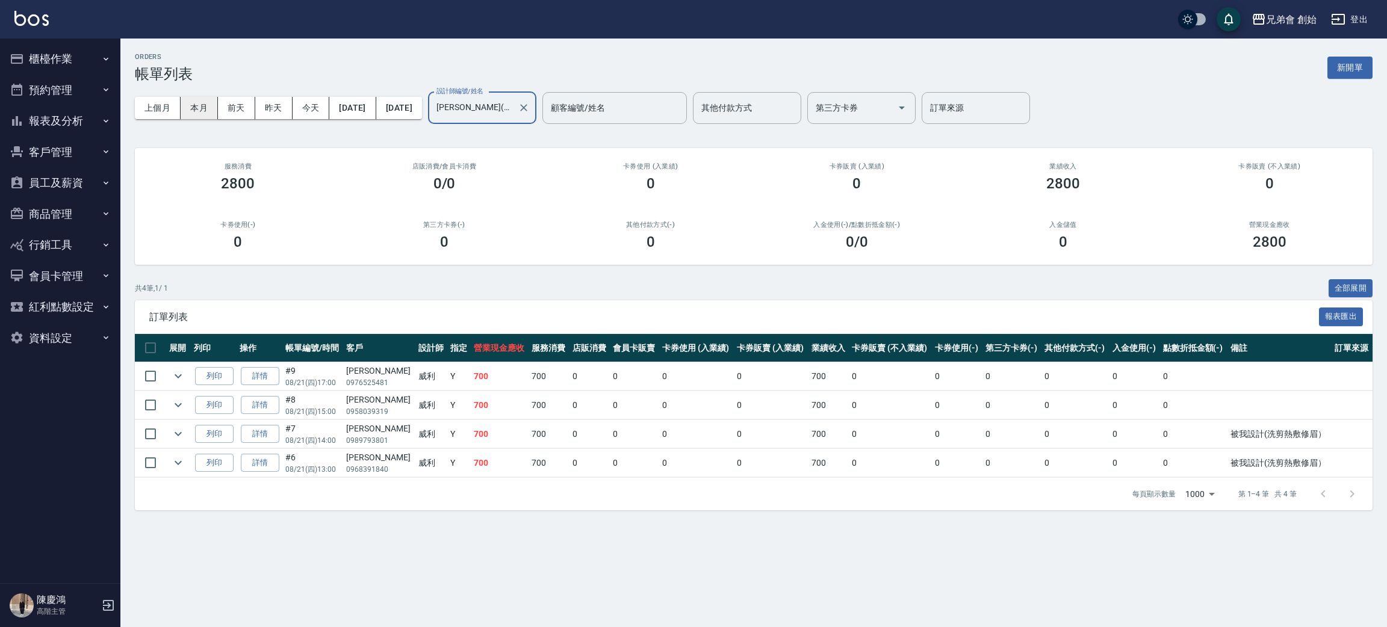
click at [193, 110] on button "本月" at bounding box center [199, 108] width 37 height 22
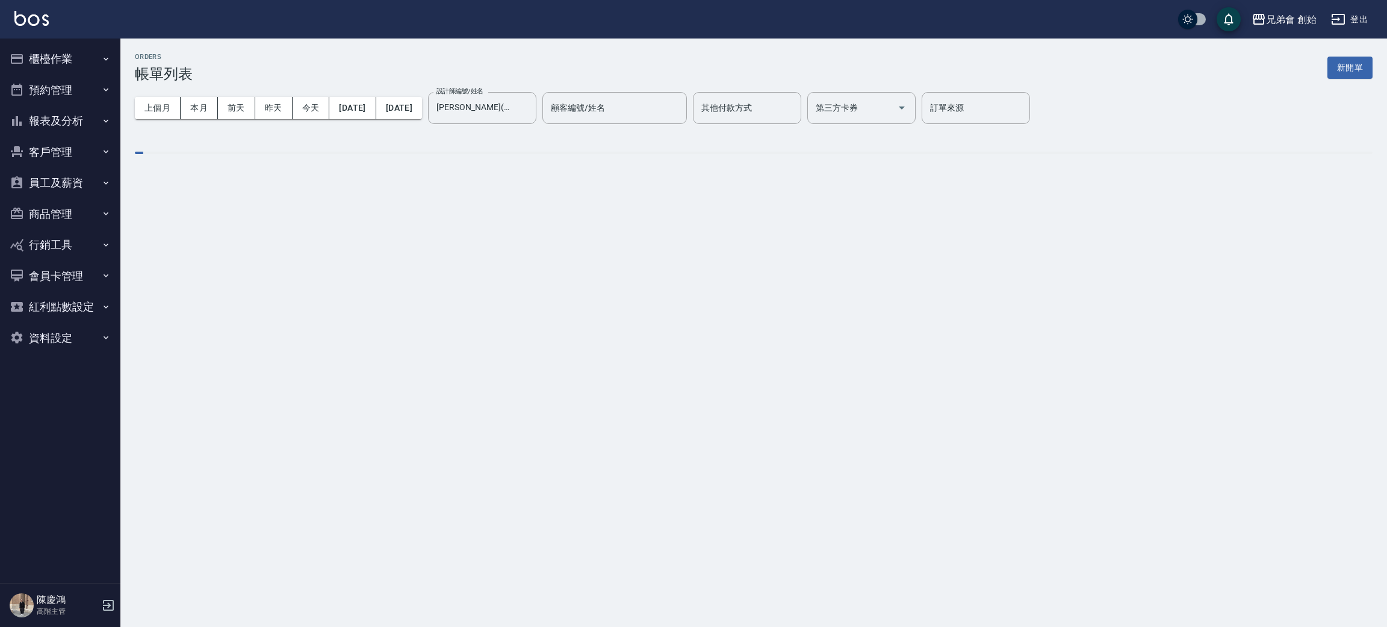
click at [259, 73] on div "ORDERS 帳單列表 新開單" at bounding box center [753, 67] width 1237 height 29
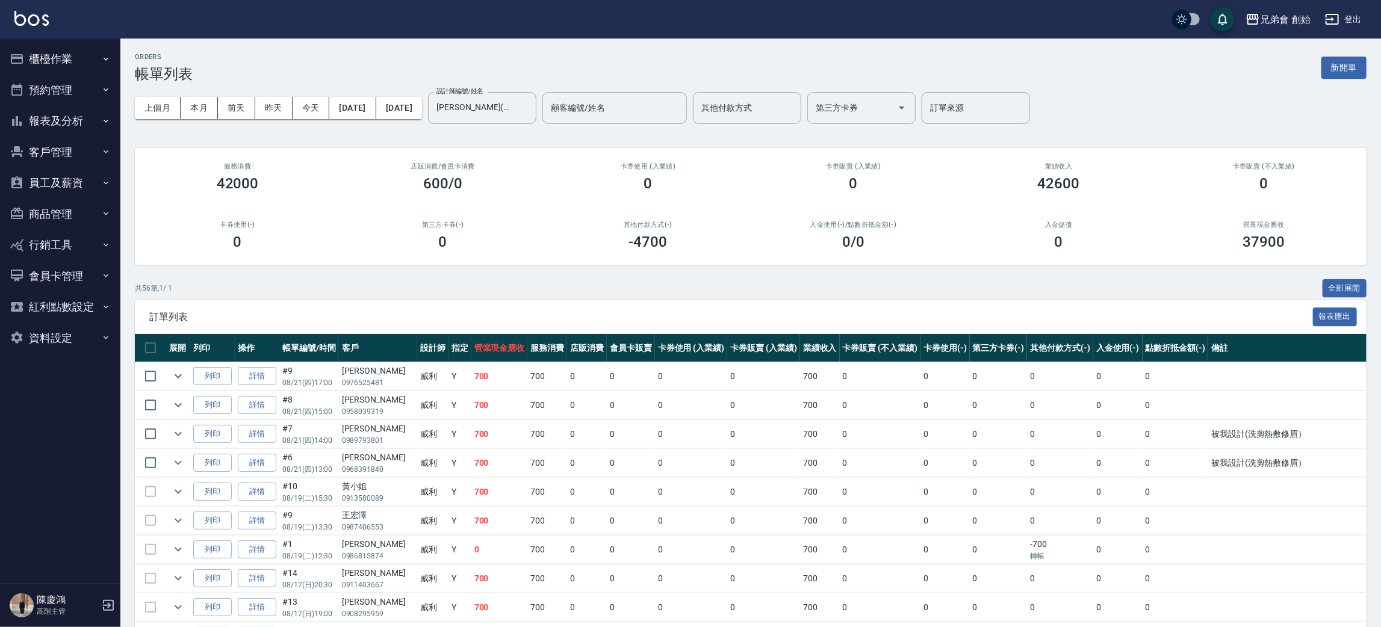
click at [280, 105] on button "昨天" at bounding box center [273, 108] width 37 height 22
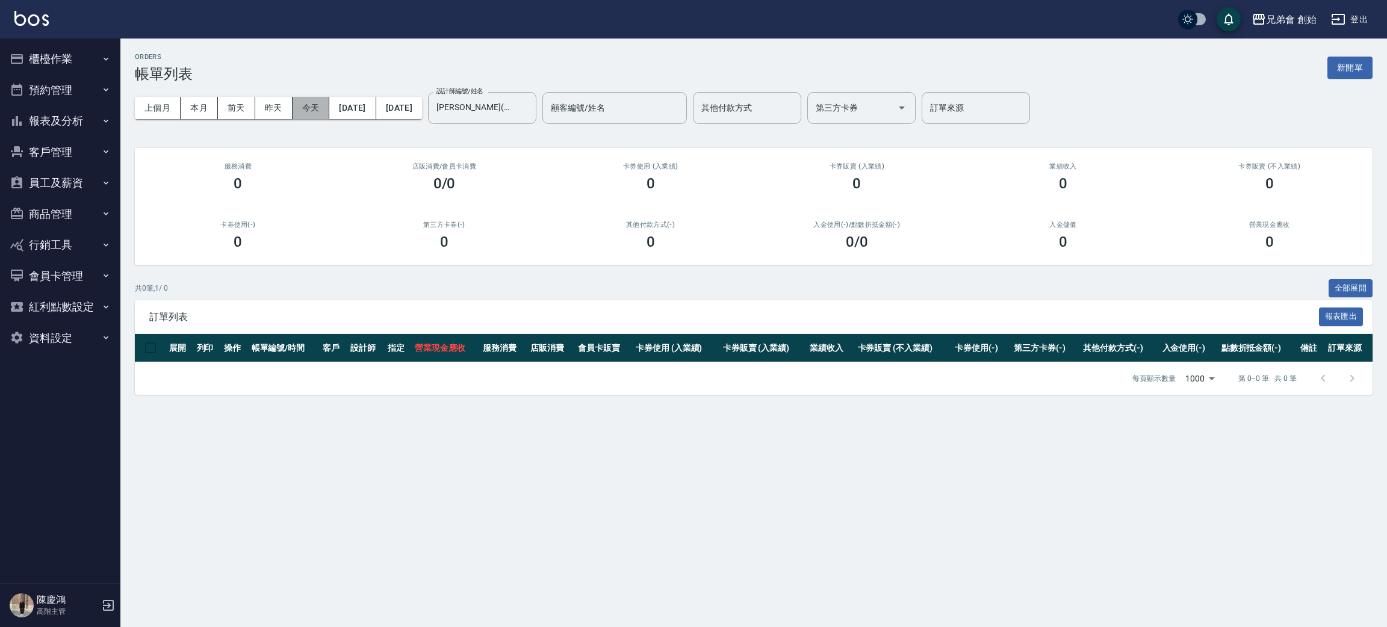
click at [314, 102] on button "今天" at bounding box center [311, 108] width 37 height 22
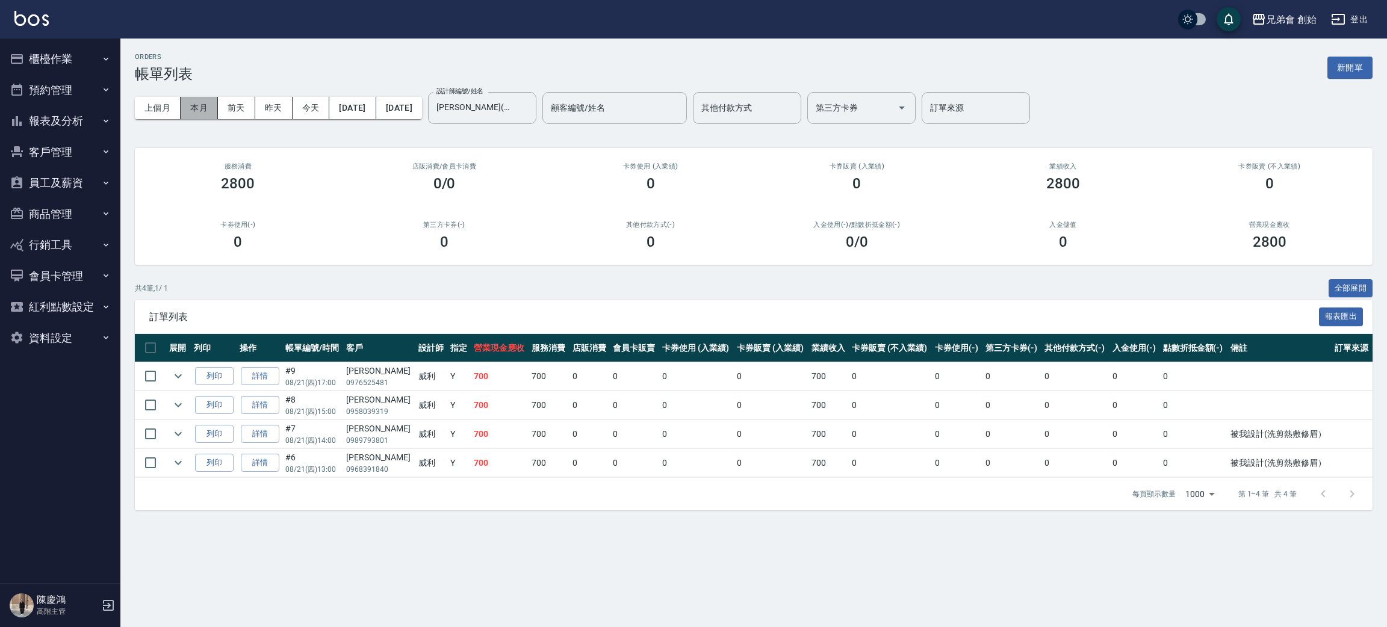
click at [208, 108] on button "本月" at bounding box center [199, 108] width 37 height 22
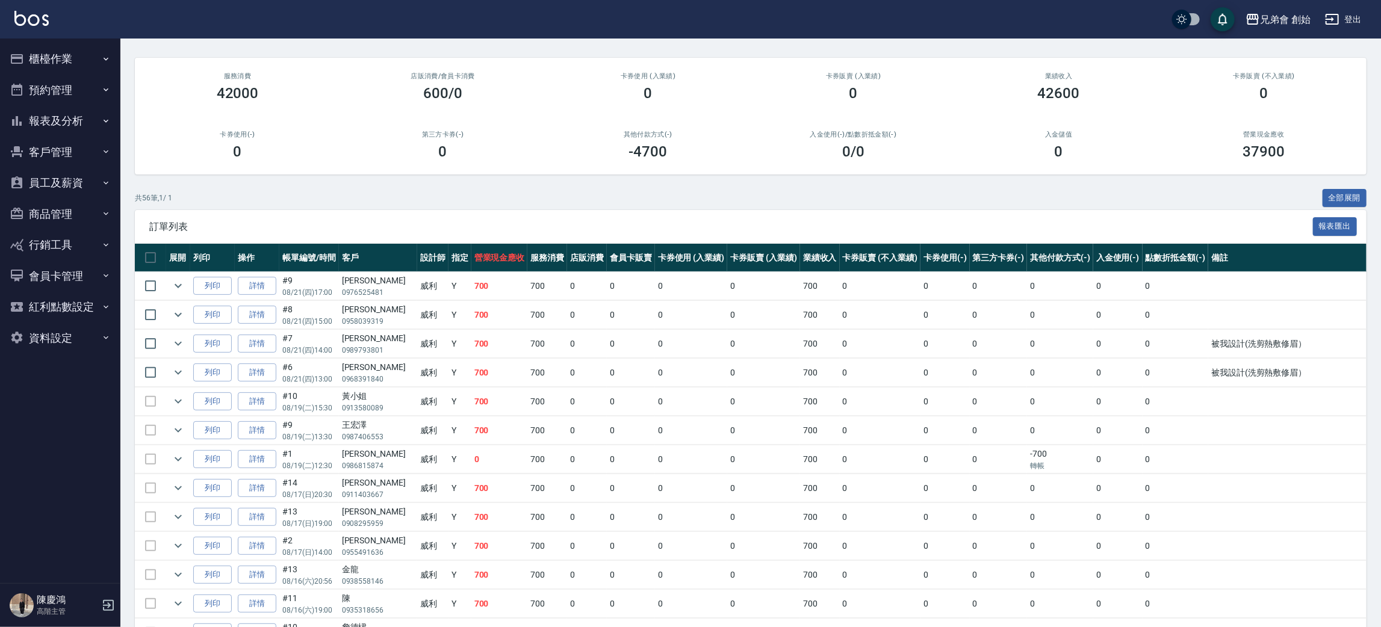
scroll to position [270, 0]
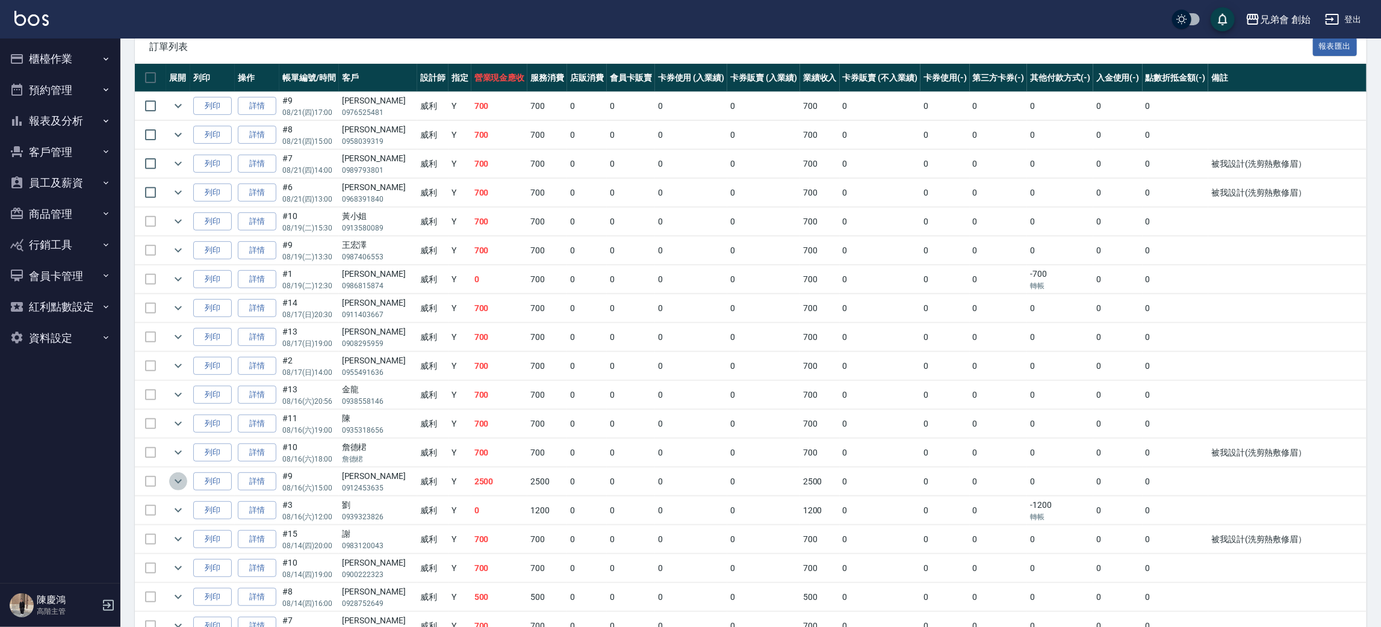
click at [178, 482] on icon "expand row" at bounding box center [178, 481] width 14 height 14
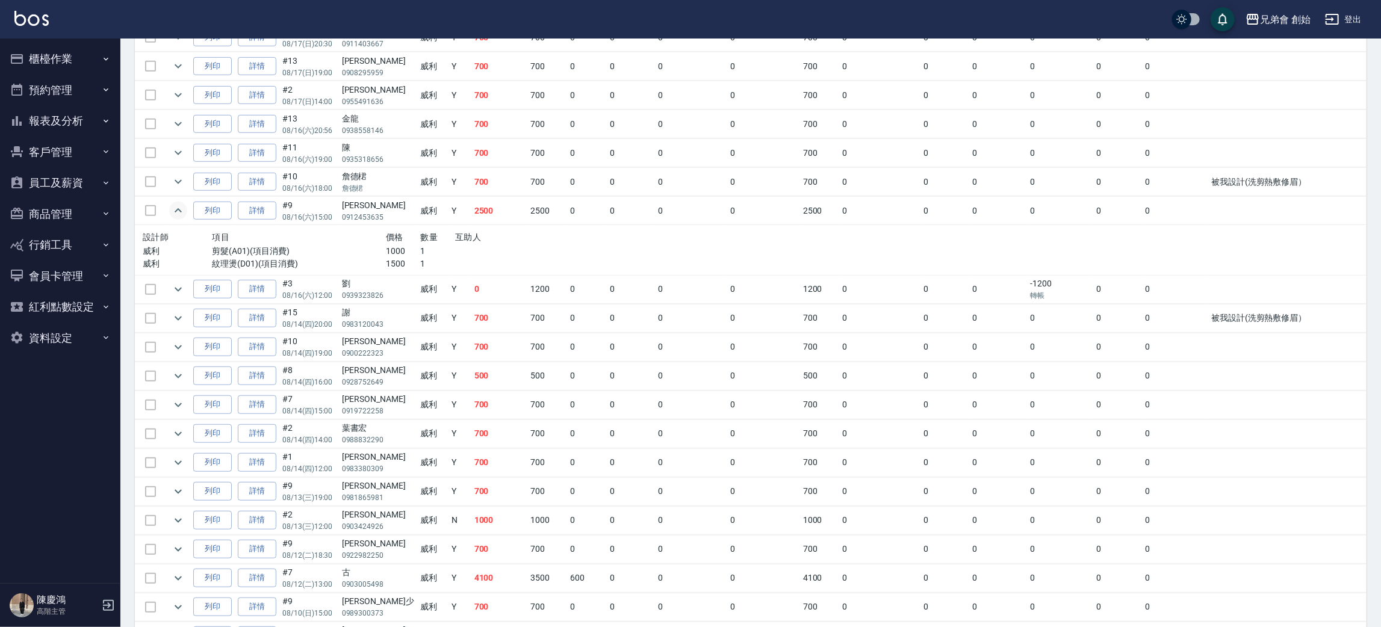
scroll to position [632, 0]
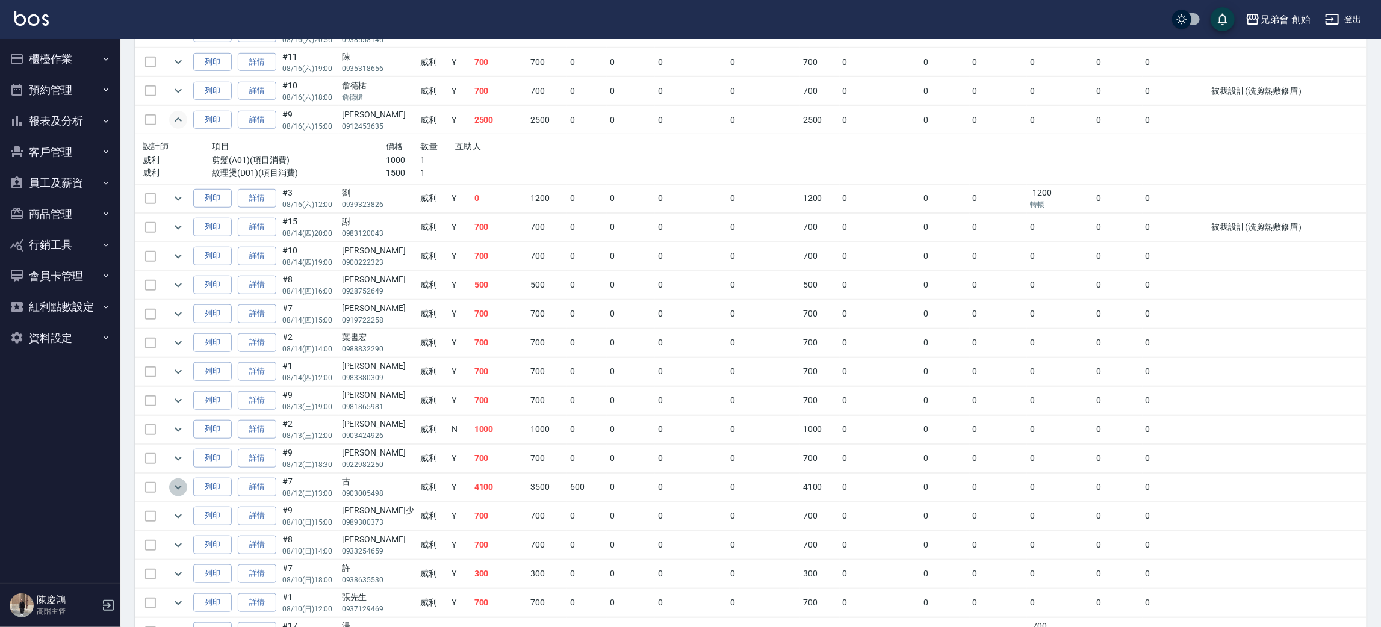
click at [181, 489] on icon "expand row" at bounding box center [178, 487] width 14 height 14
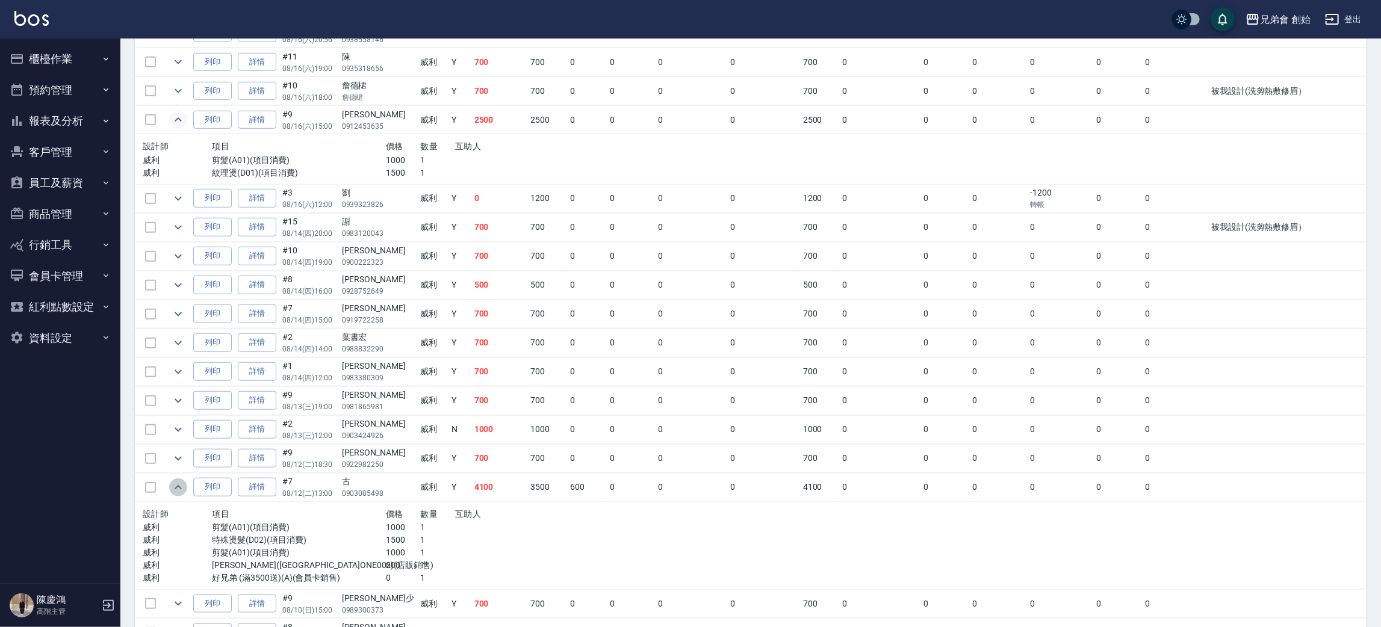
click at [181, 489] on icon "expand row" at bounding box center [178, 487] width 14 height 14
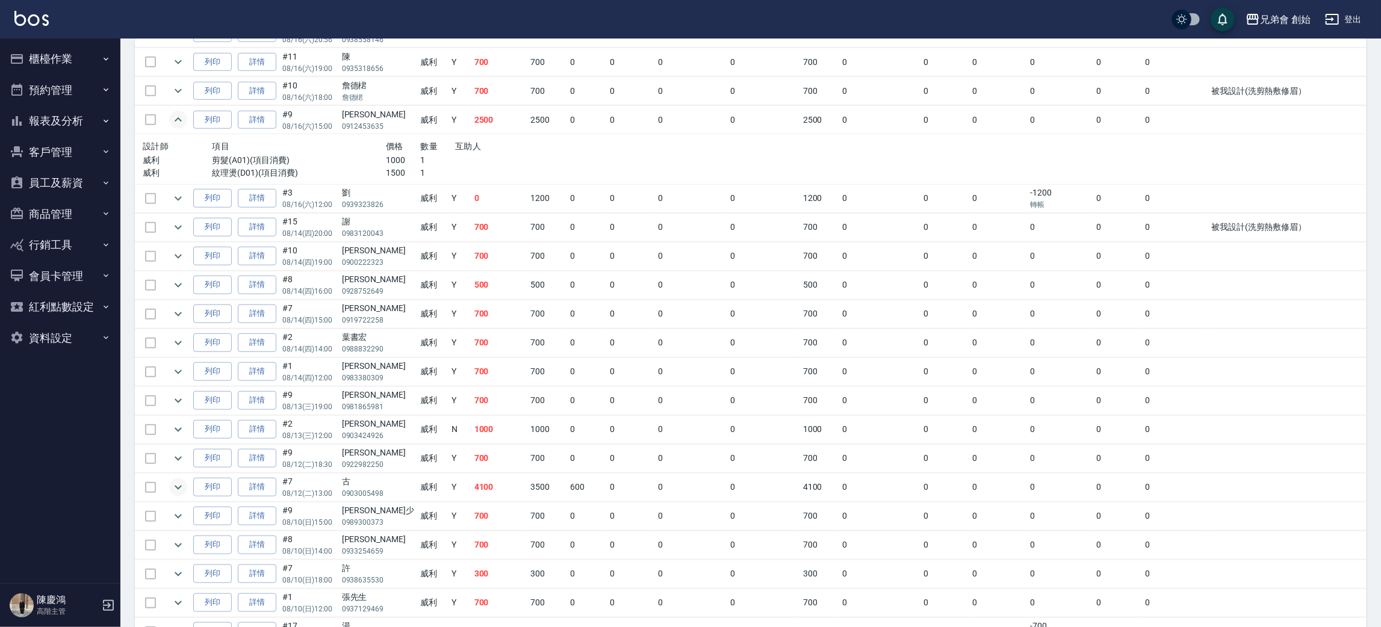
scroll to position [451, 0]
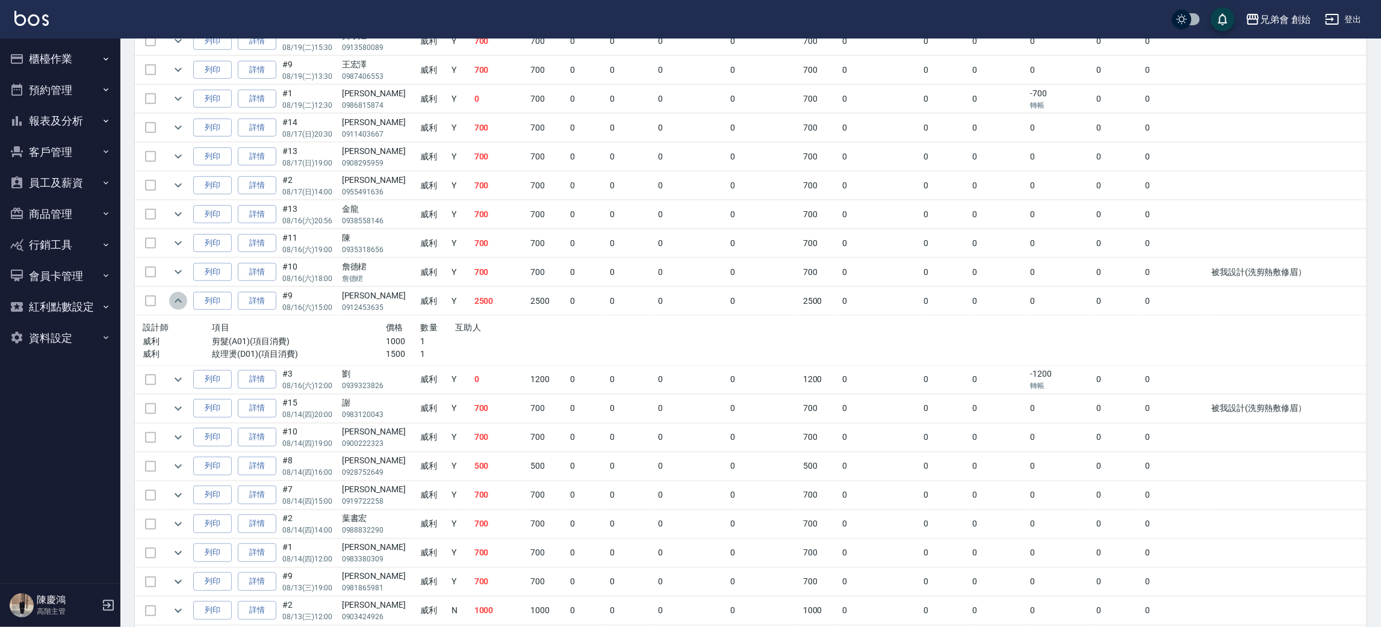
click at [173, 303] on icon "expand row" at bounding box center [178, 301] width 14 height 14
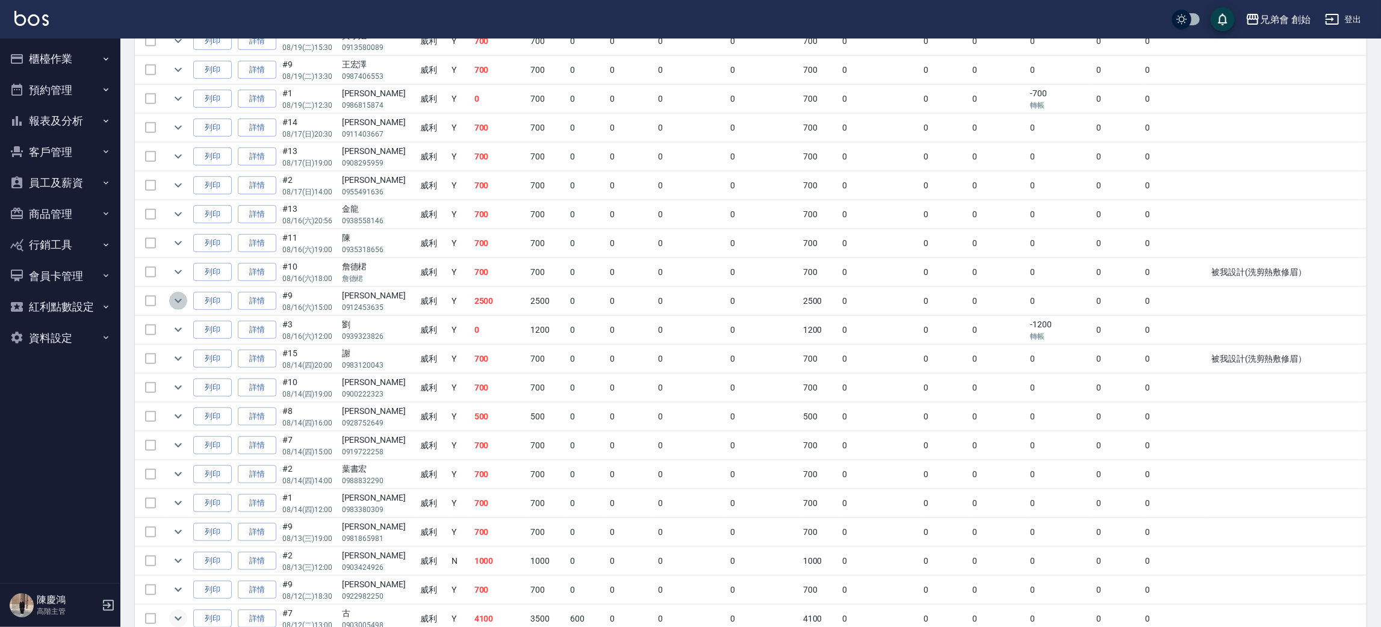
click at [173, 303] on icon "expand row" at bounding box center [178, 301] width 14 height 14
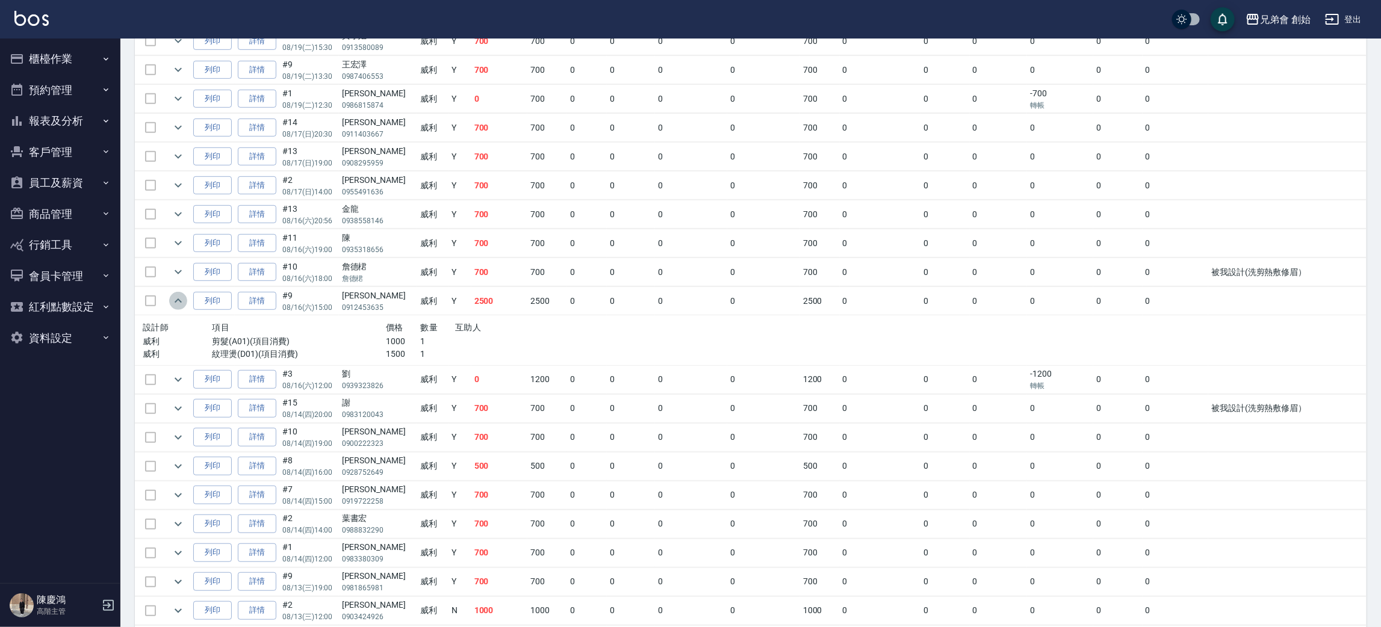
click at [173, 303] on icon "expand row" at bounding box center [178, 301] width 14 height 14
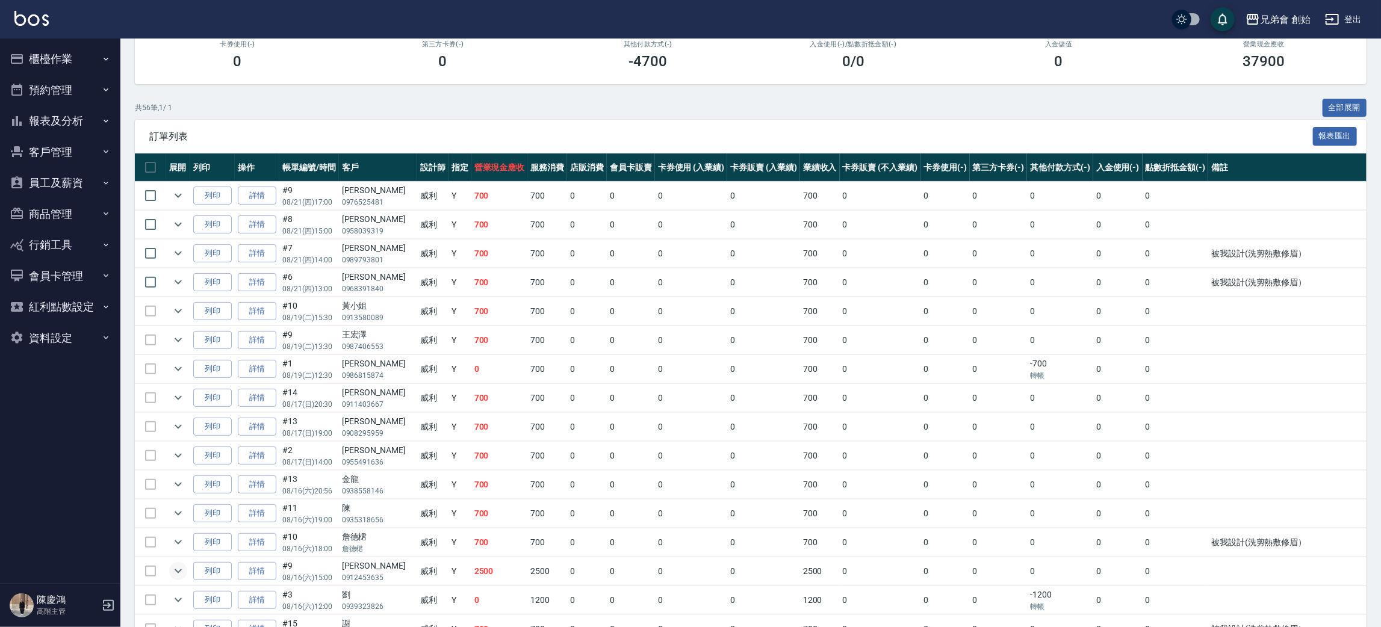
scroll to position [90, 0]
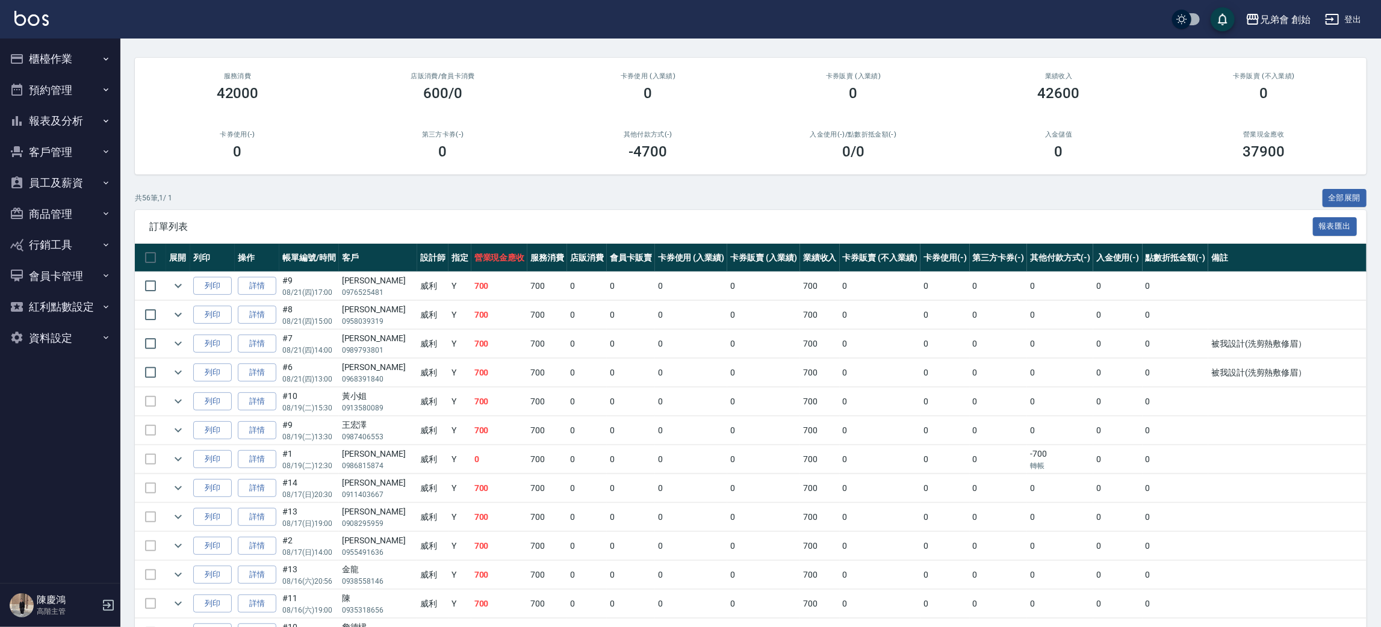
click at [534, 160] on div "第三方卡券(-) 0" at bounding box center [442, 145] width 205 height 58
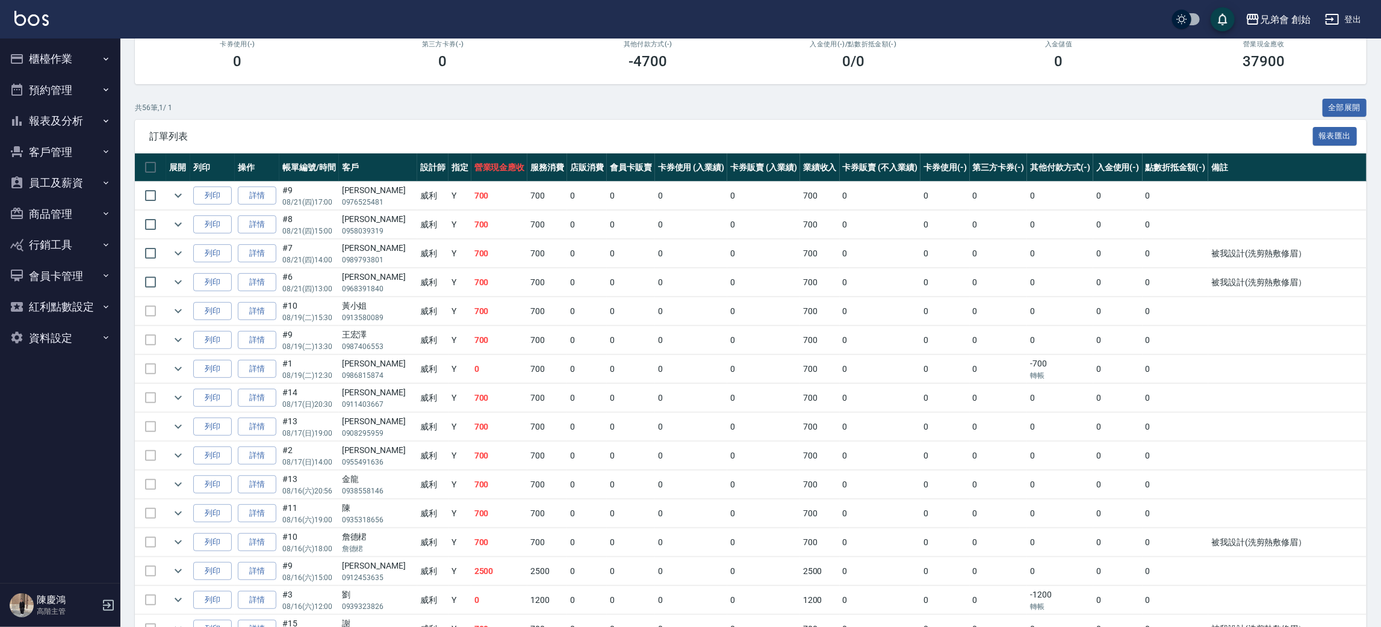
click at [475, 114] on div "共 56 筆, 1 / 1 全部展開" at bounding box center [750, 108] width 1231 height 19
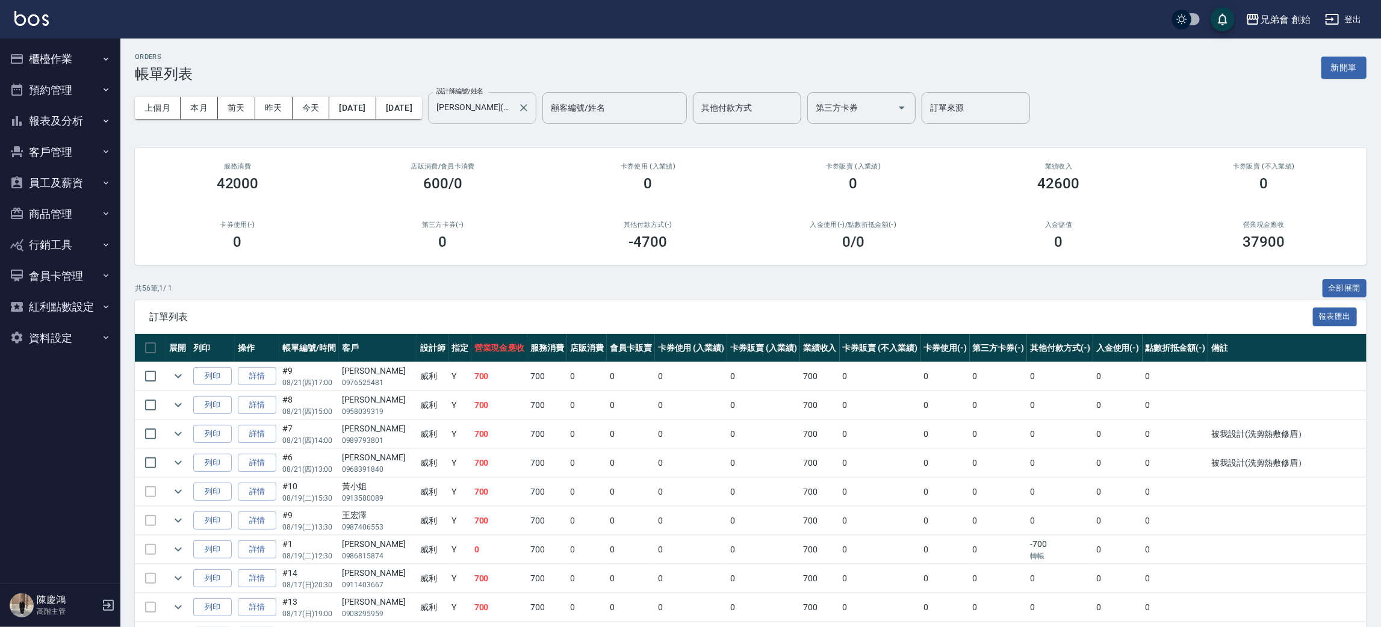
click at [509, 106] on input "[PERSON_NAME](無代號)" at bounding box center [472, 108] width 79 height 21
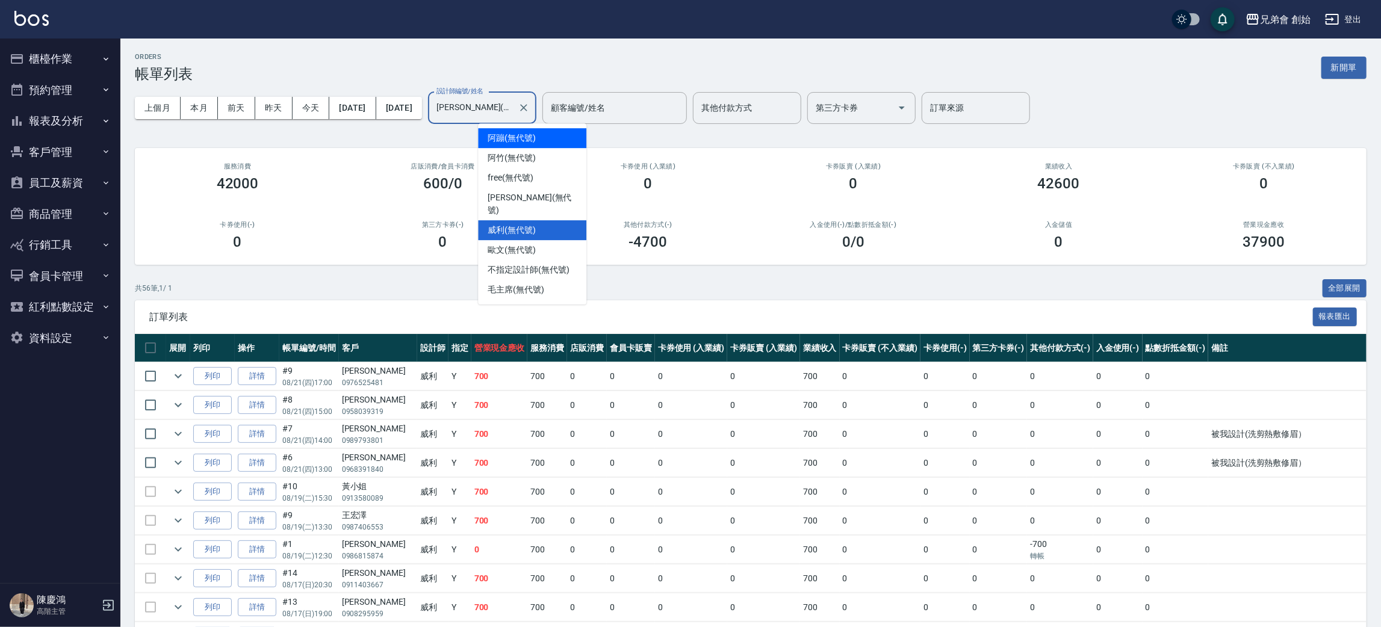
click at [544, 139] on div "阿蹦 (無代號)" at bounding box center [532, 138] width 108 height 20
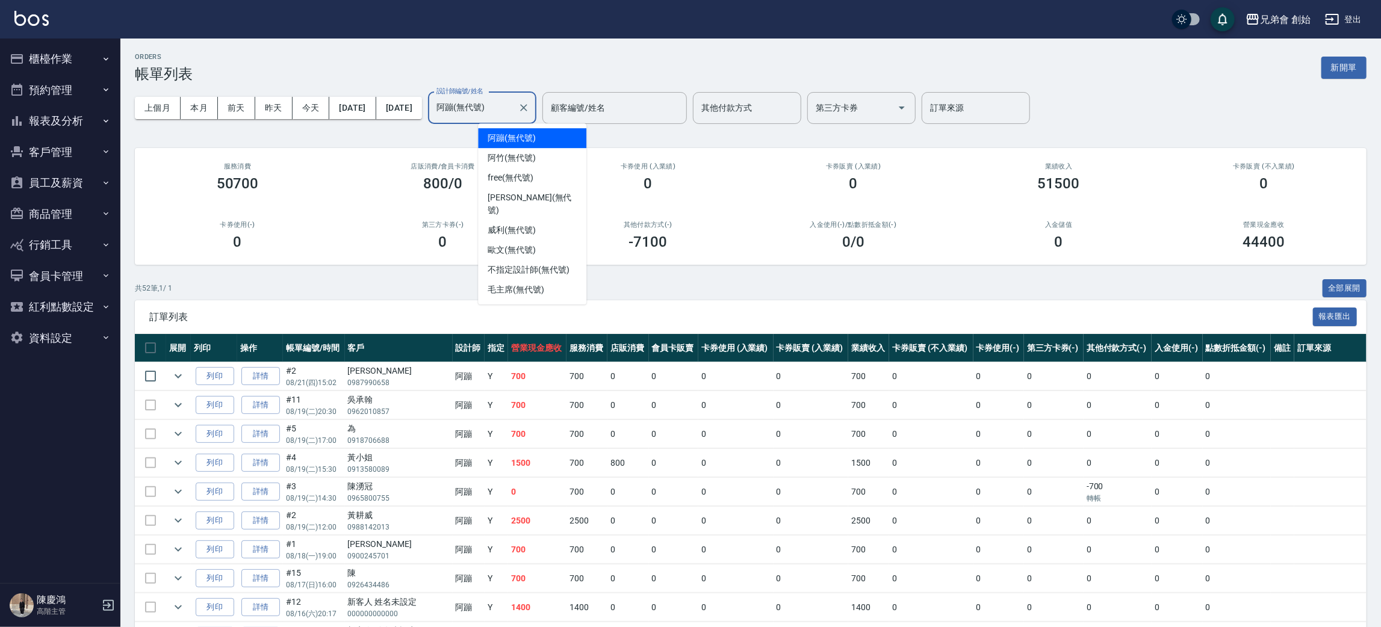
click at [513, 108] on input "阿蹦(無代號)" at bounding box center [472, 108] width 79 height 21
click at [546, 240] on div "[PERSON_NAME](無代號)" at bounding box center [532, 250] width 108 height 20
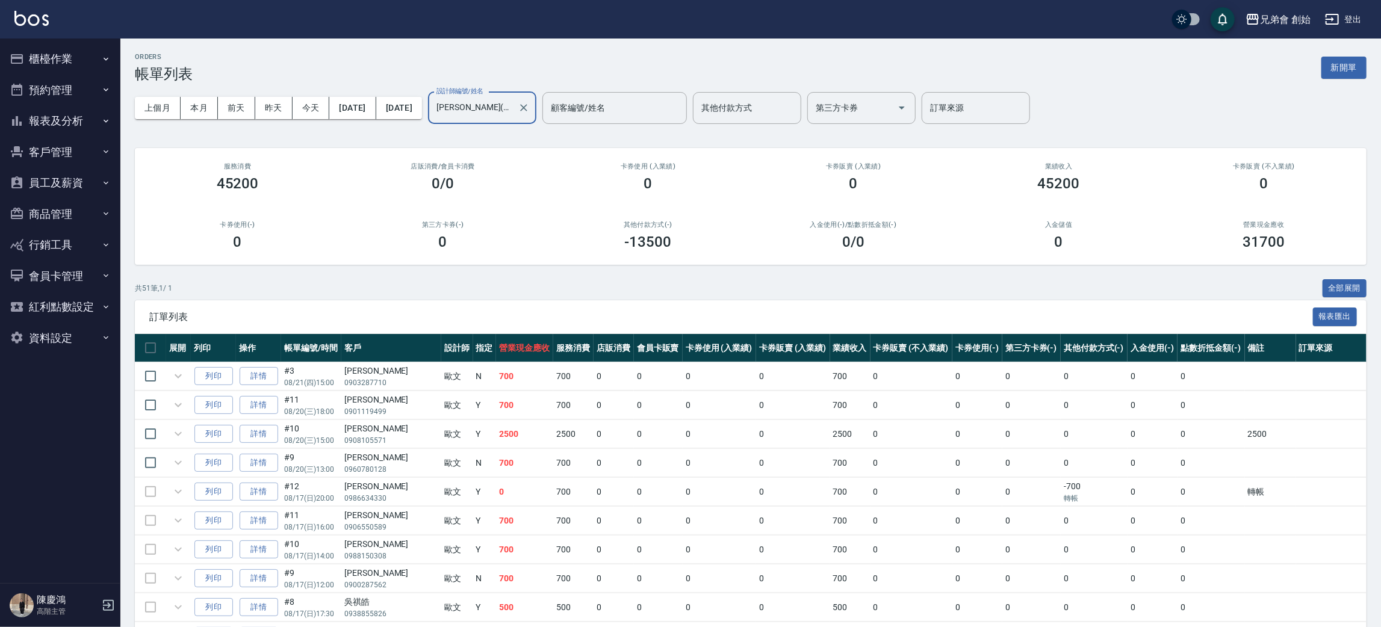
click at [513, 110] on input "[PERSON_NAME](無代號)" at bounding box center [472, 108] width 79 height 21
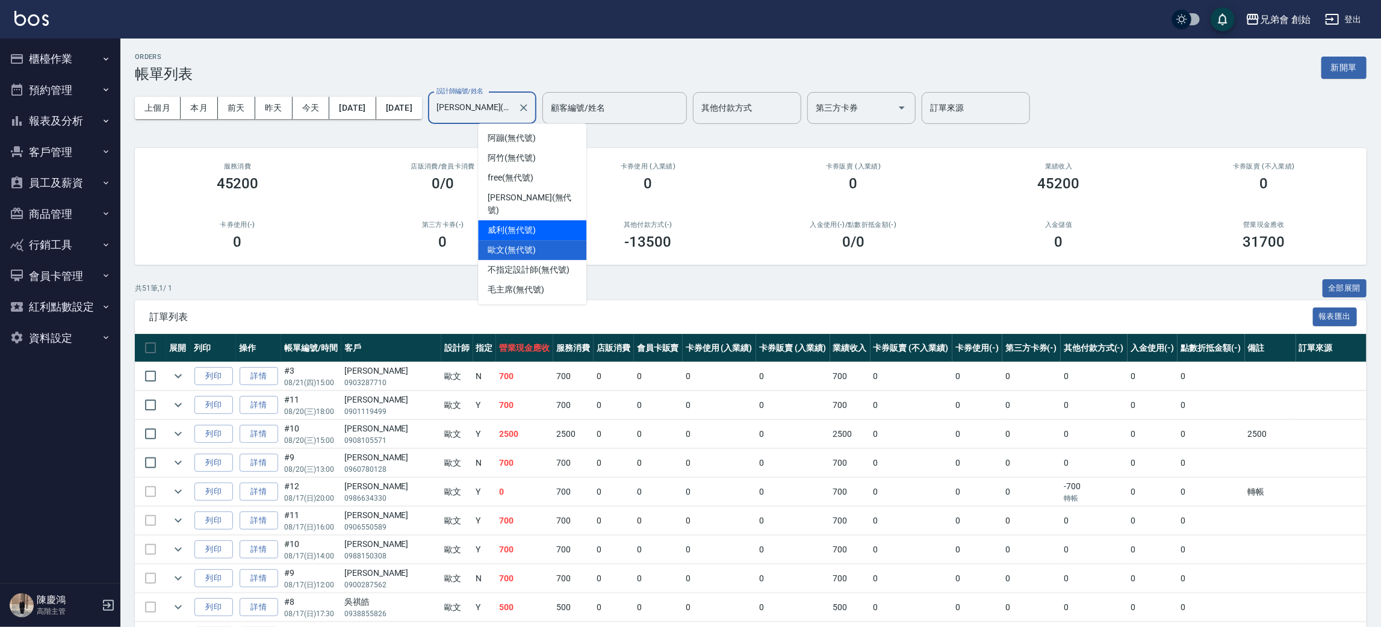
click at [537, 220] on div "[PERSON_NAME] (無代號)" at bounding box center [532, 230] width 108 height 20
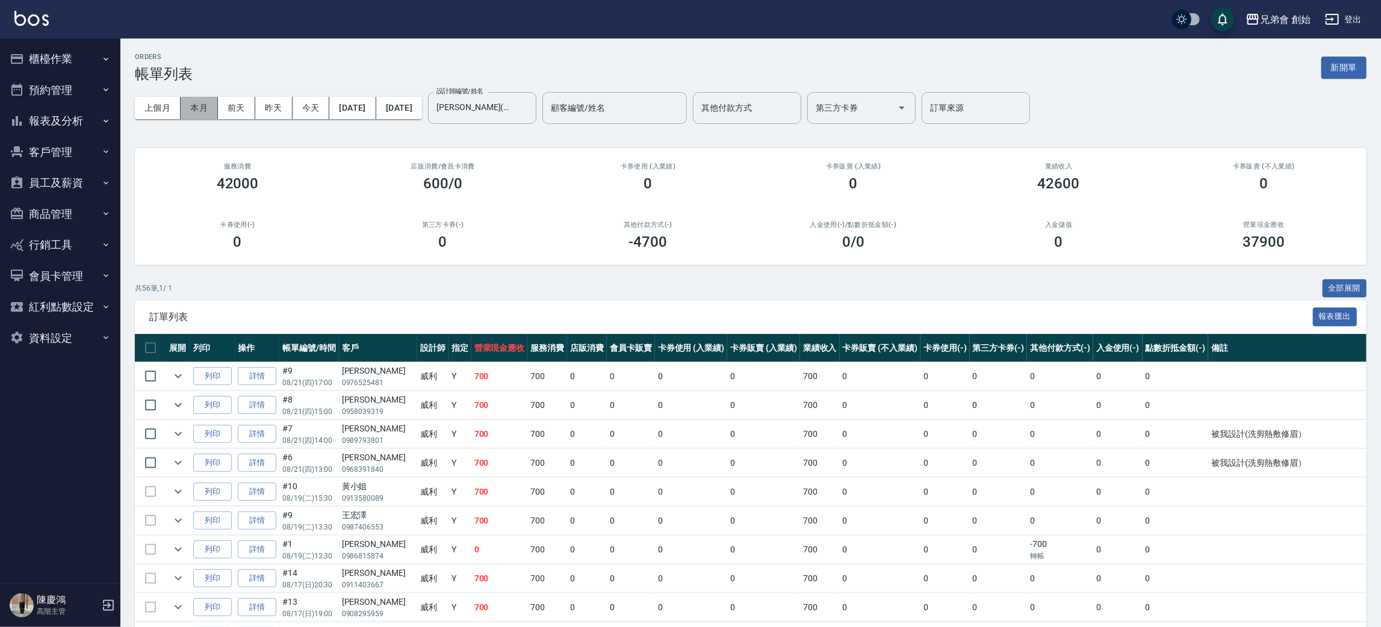
click at [211, 107] on button "本月" at bounding box center [199, 108] width 37 height 22
click at [513, 111] on input "[PERSON_NAME](無代號)" at bounding box center [472, 108] width 79 height 21
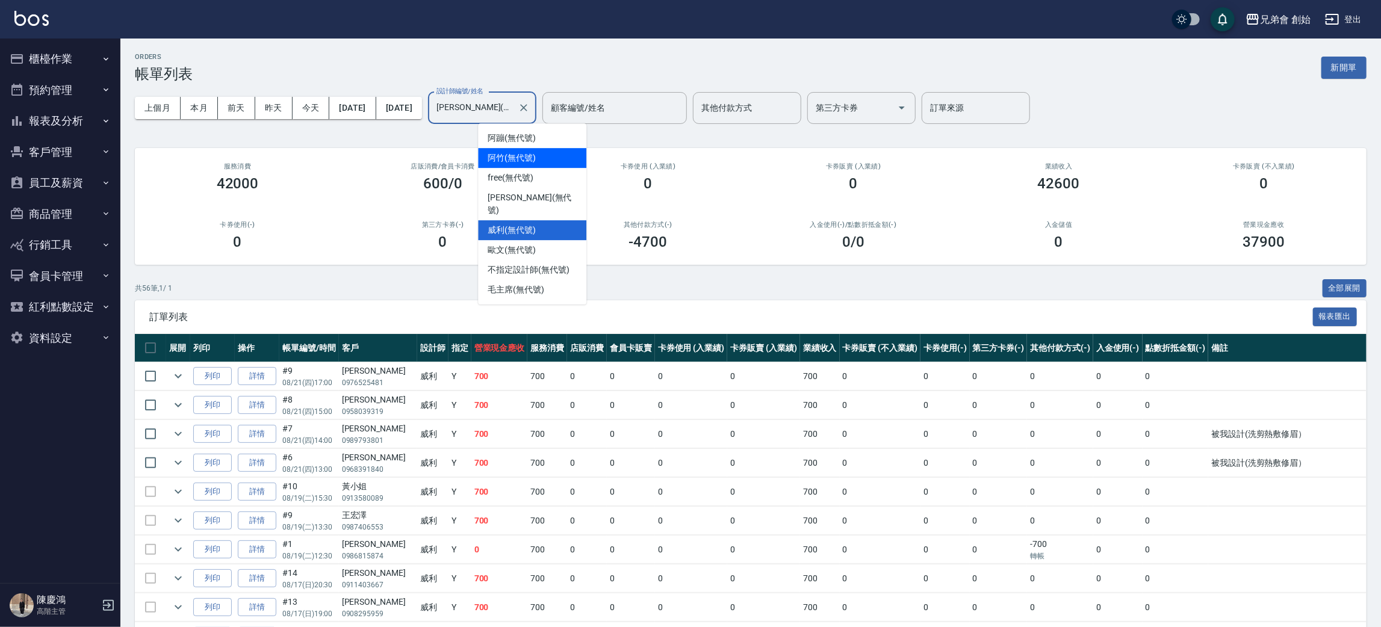
click at [527, 153] on span "阿竹 (無代號)" at bounding box center [512, 158] width 48 height 13
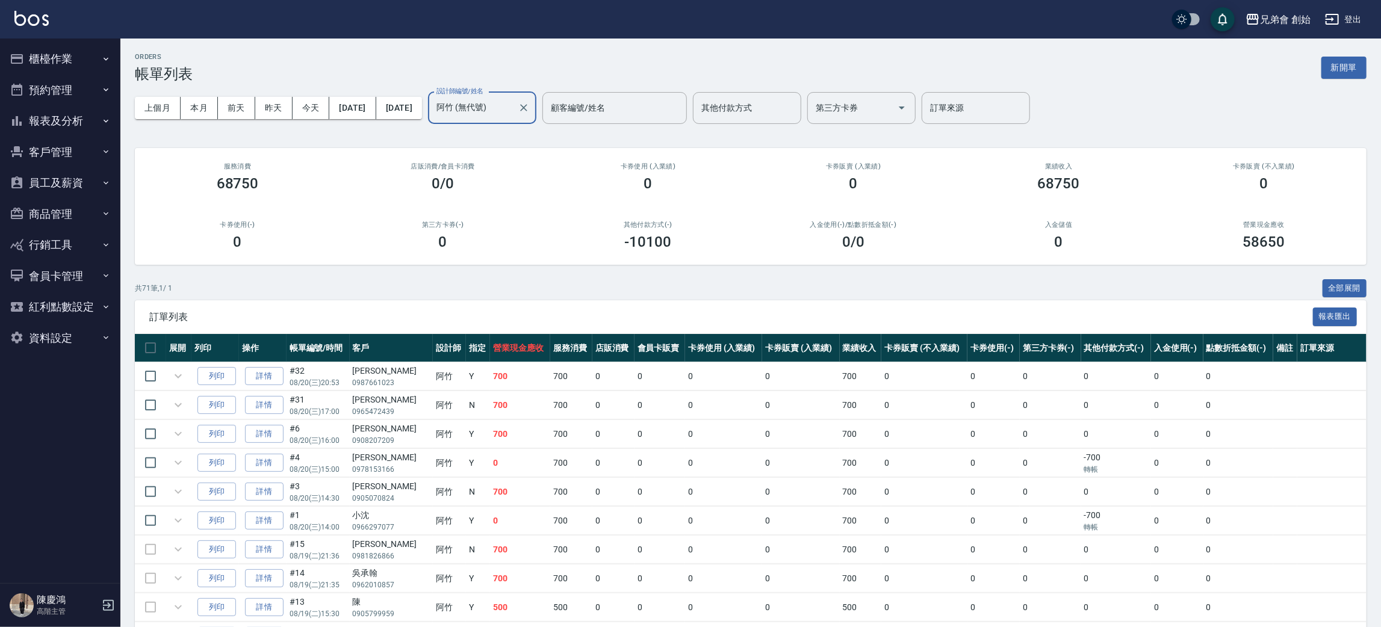
click at [513, 107] on input "阿竹 (無代號)" at bounding box center [472, 108] width 79 height 21
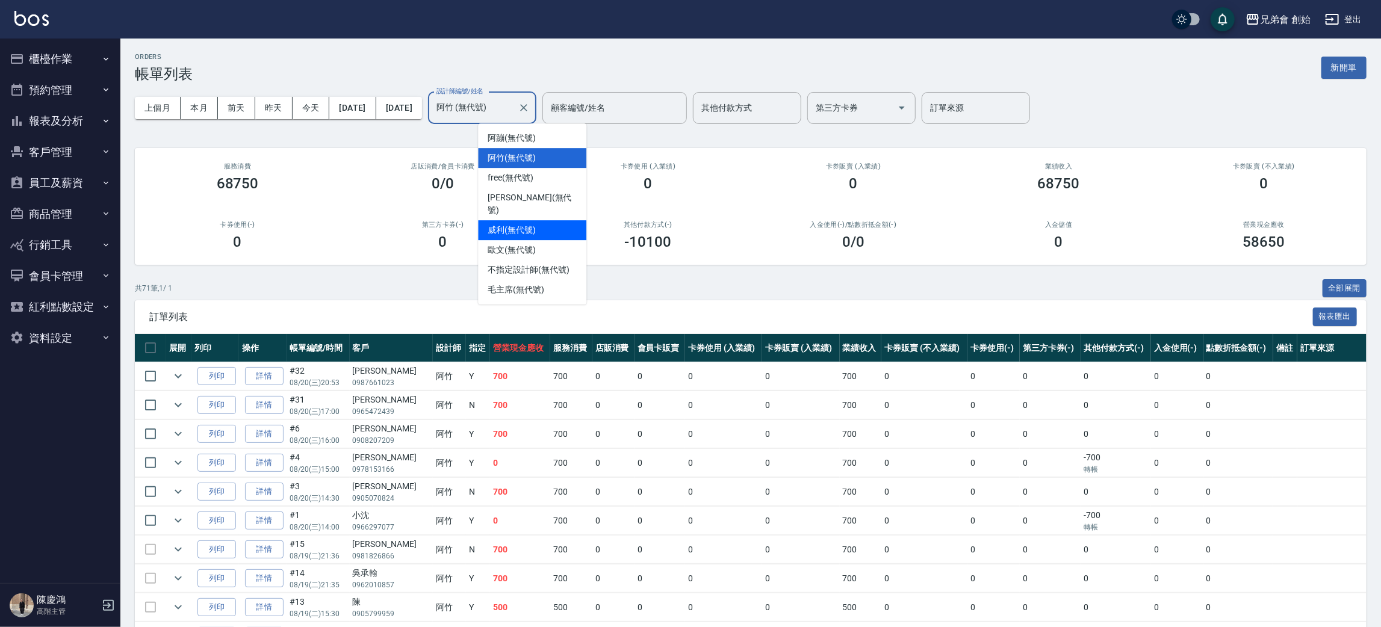
click at [537, 220] on div "[PERSON_NAME] (無代號)" at bounding box center [532, 230] width 108 height 20
type input "[PERSON_NAME](無代號)"
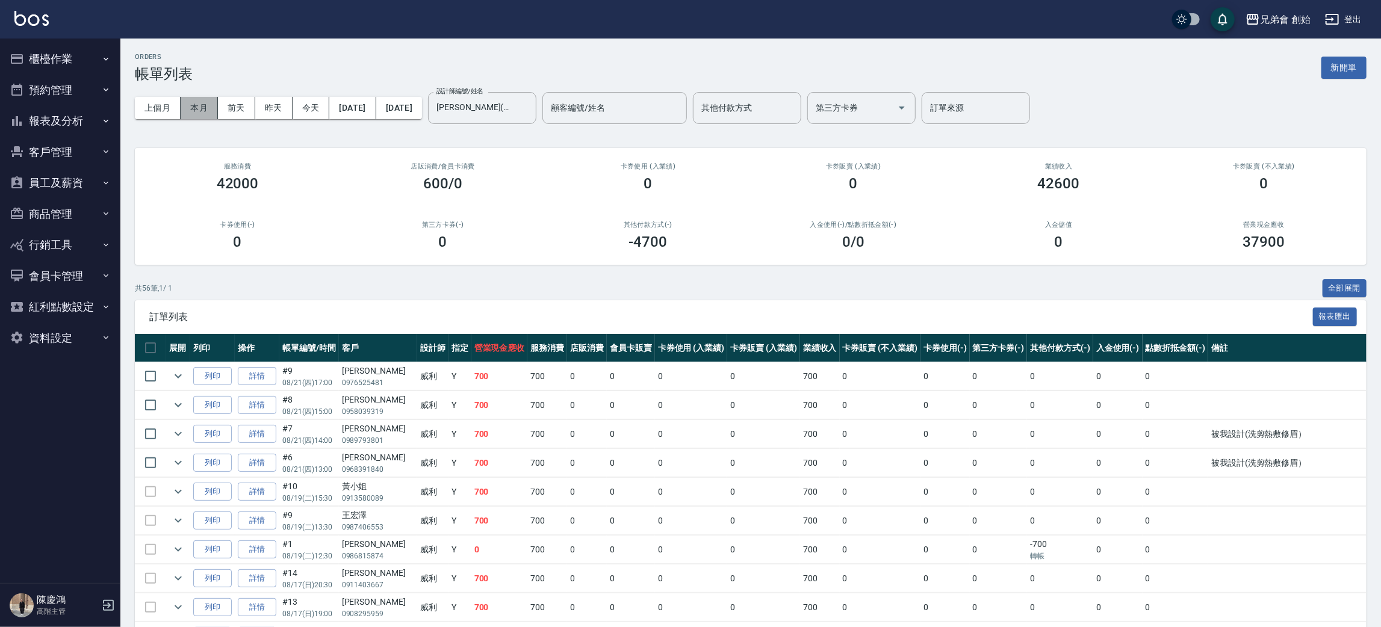
click at [209, 108] on button "本月" at bounding box center [199, 108] width 37 height 22
